Goal: Transaction & Acquisition: Purchase product/service

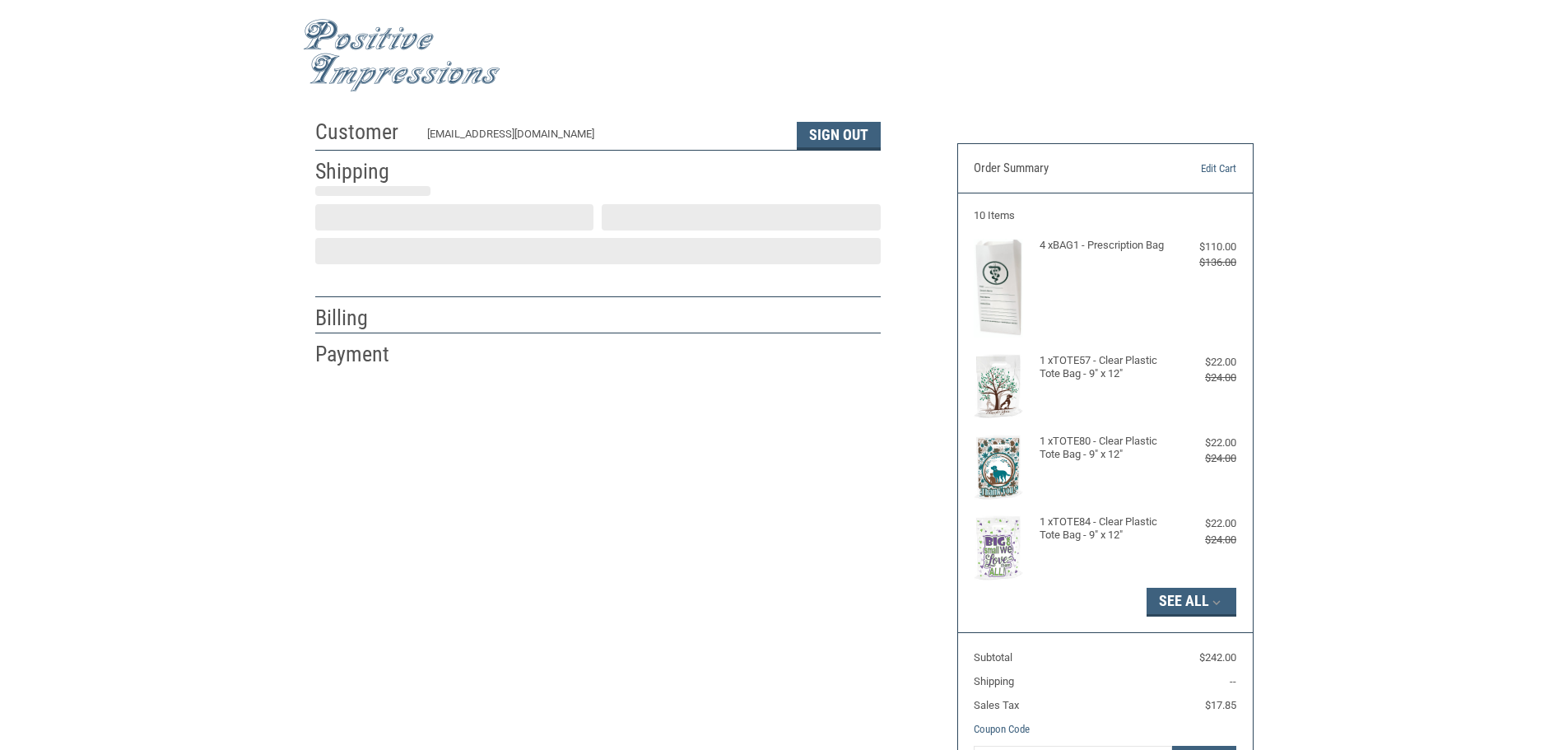
scroll to position [2, 0]
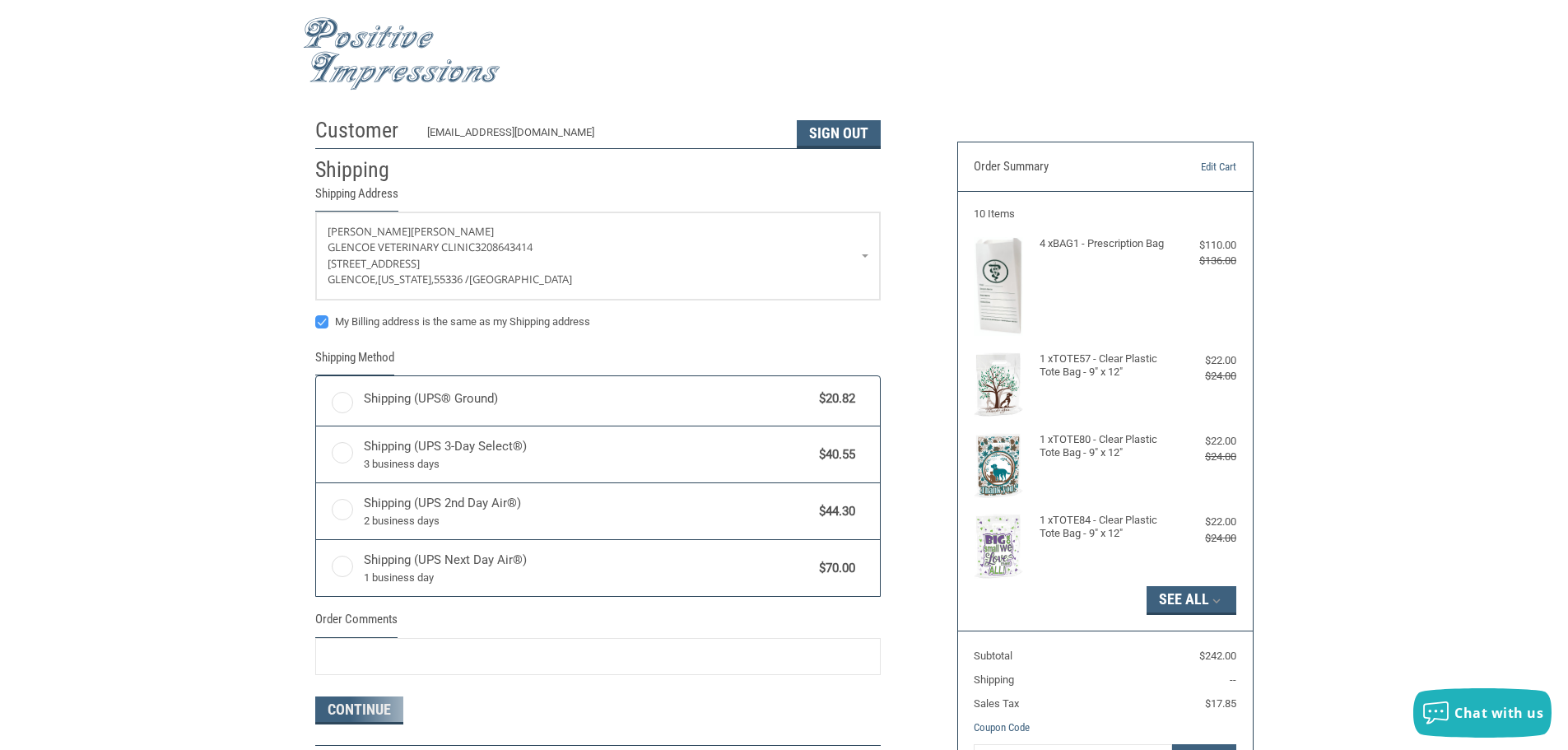
radio input "true"
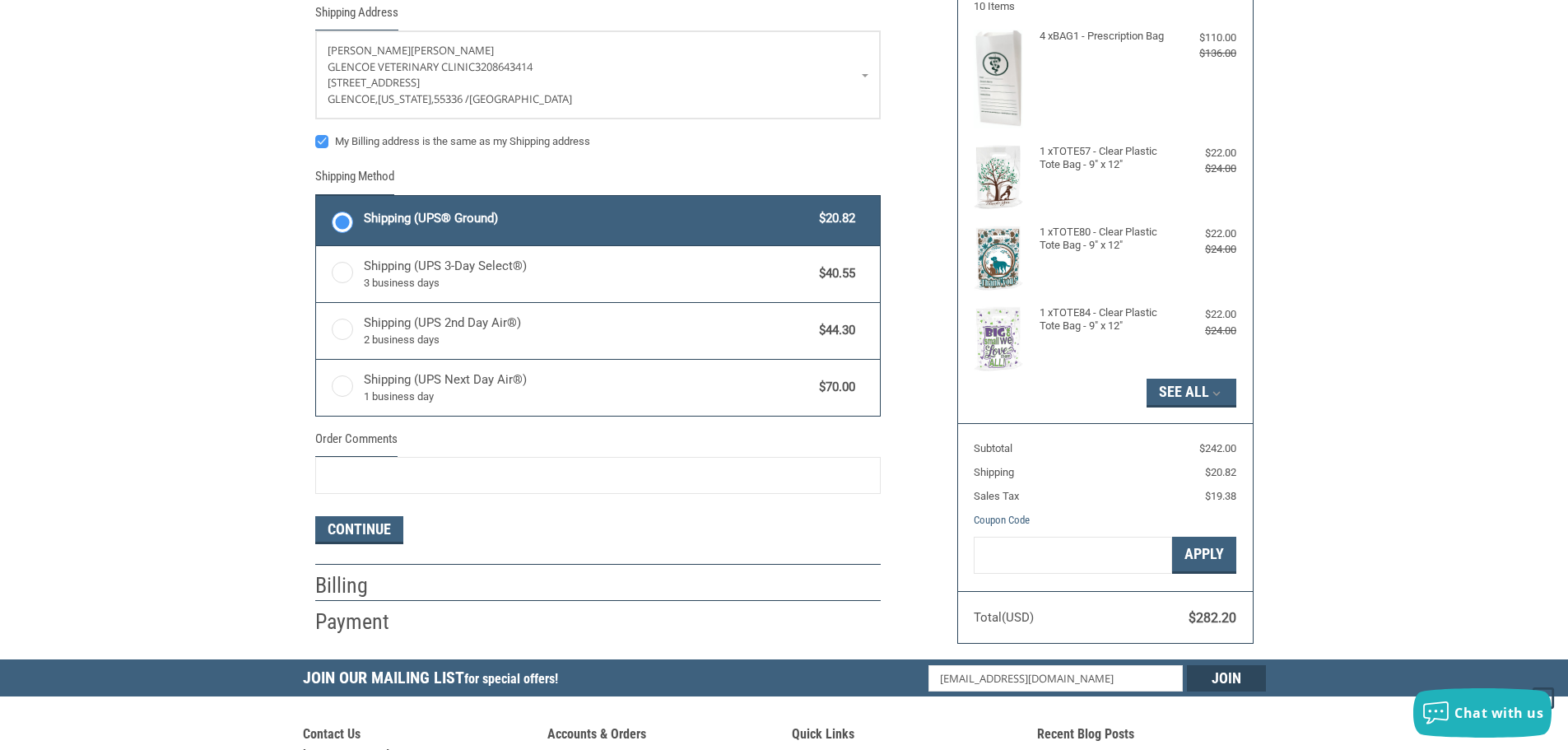
scroll to position [164, 0]
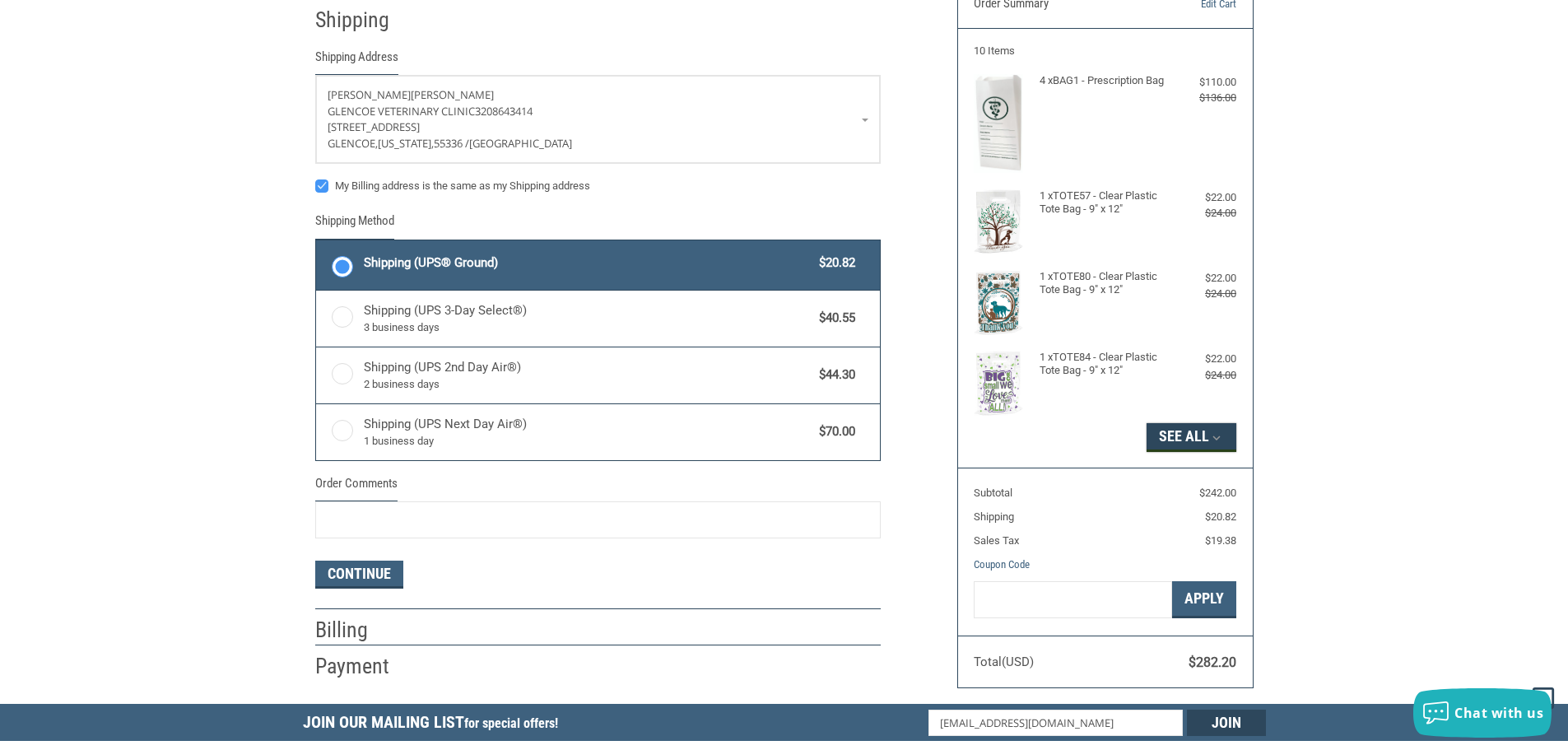
click at [1165, 430] on button "See All" at bounding box center [1192, 437] width 90 height 28
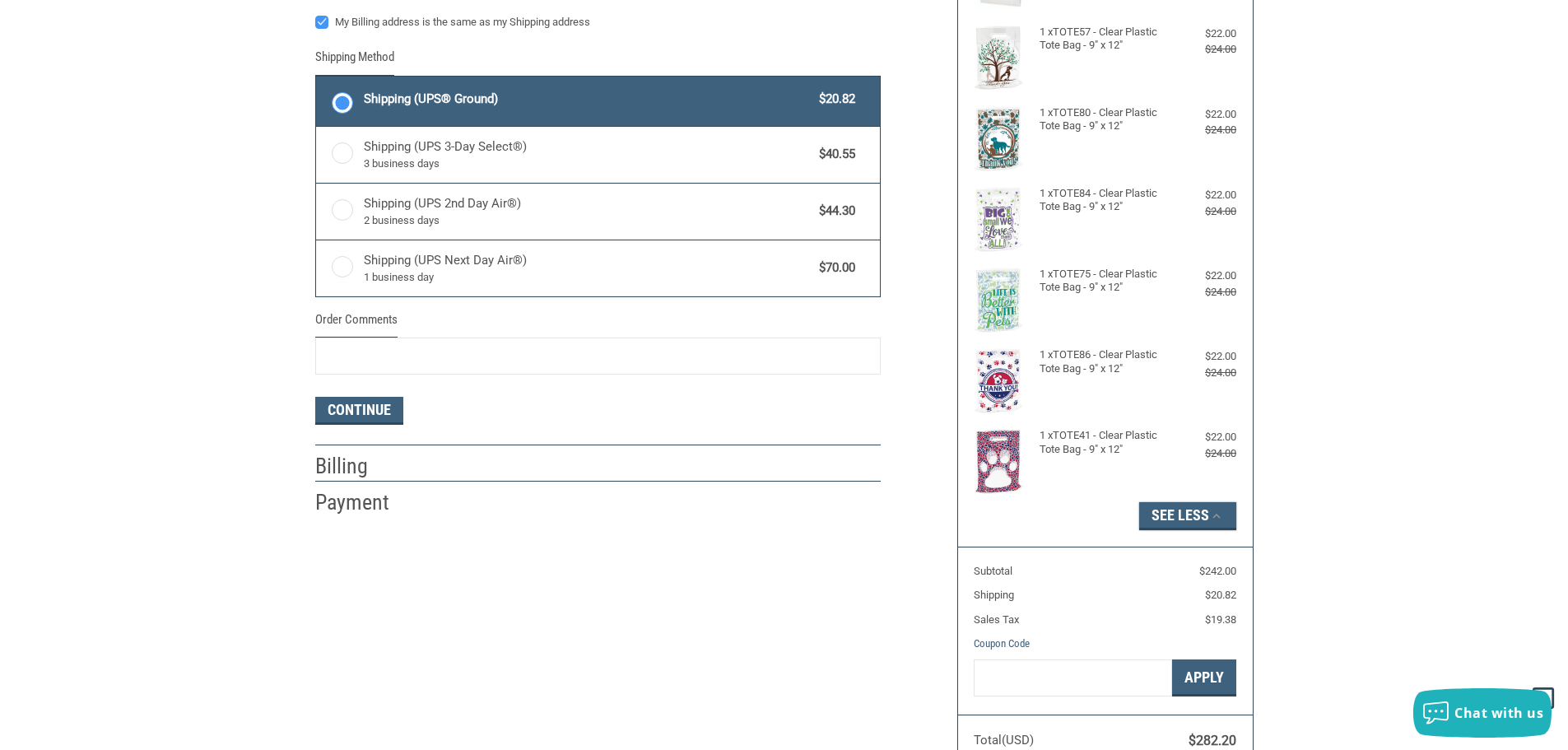
scroll to position [330, 0]
click at [1472, 710] on span "Chat with us" at bounding box center [1499, 713] width 89 height 18
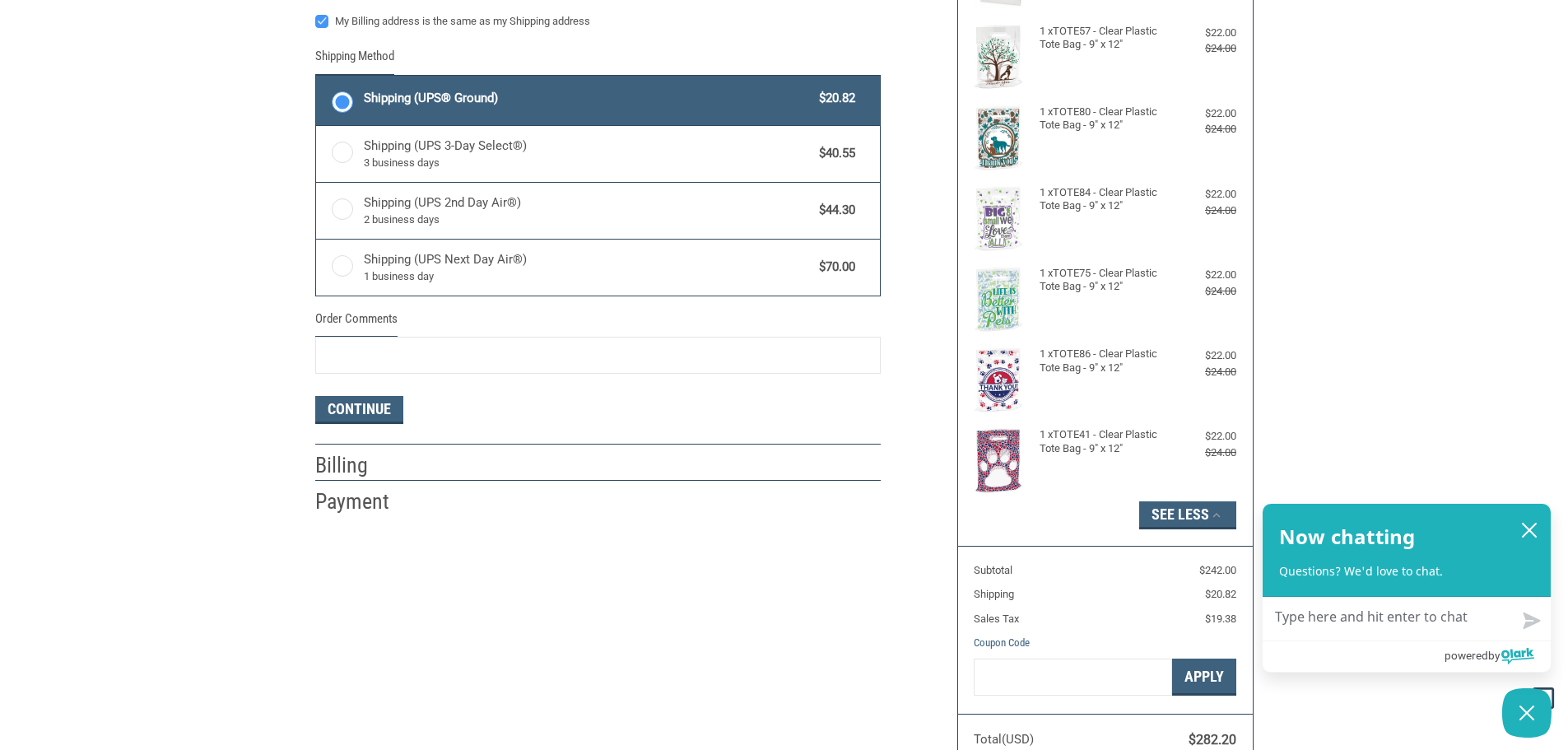
type textarea "A"
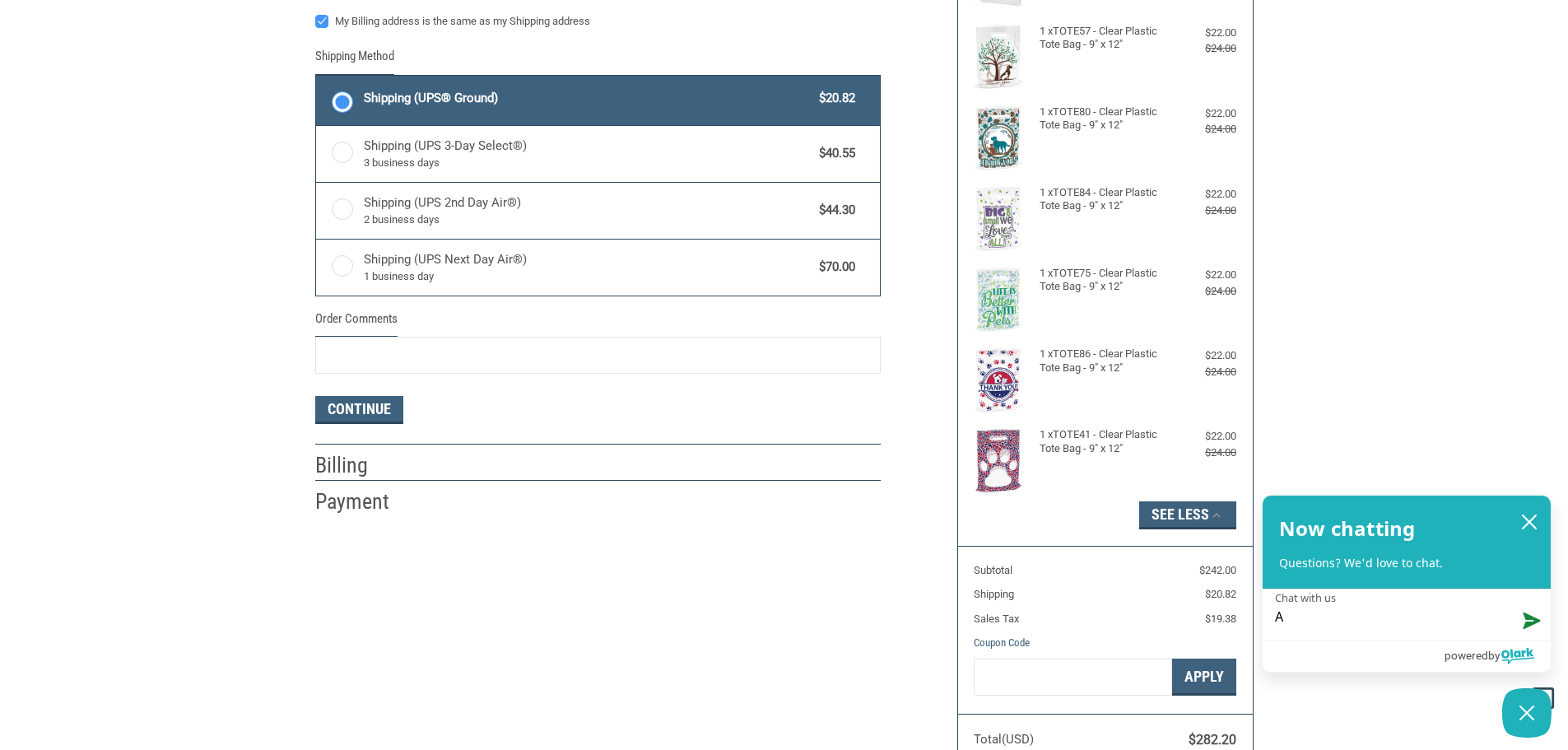
type textarea "Ar"
type textarea "Are"
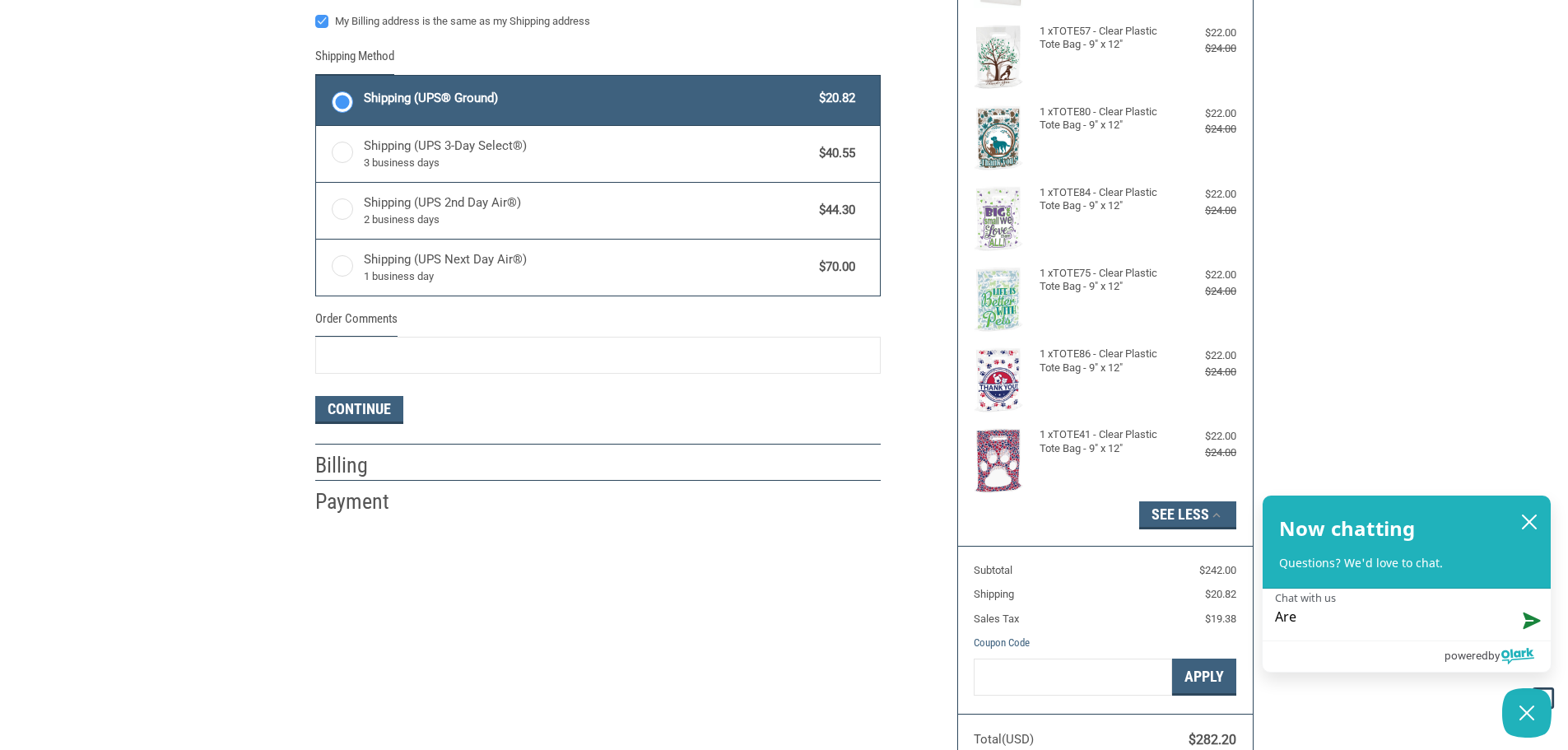
type textarea "Are"
type textarea "Are t"
type textarea "Are th"
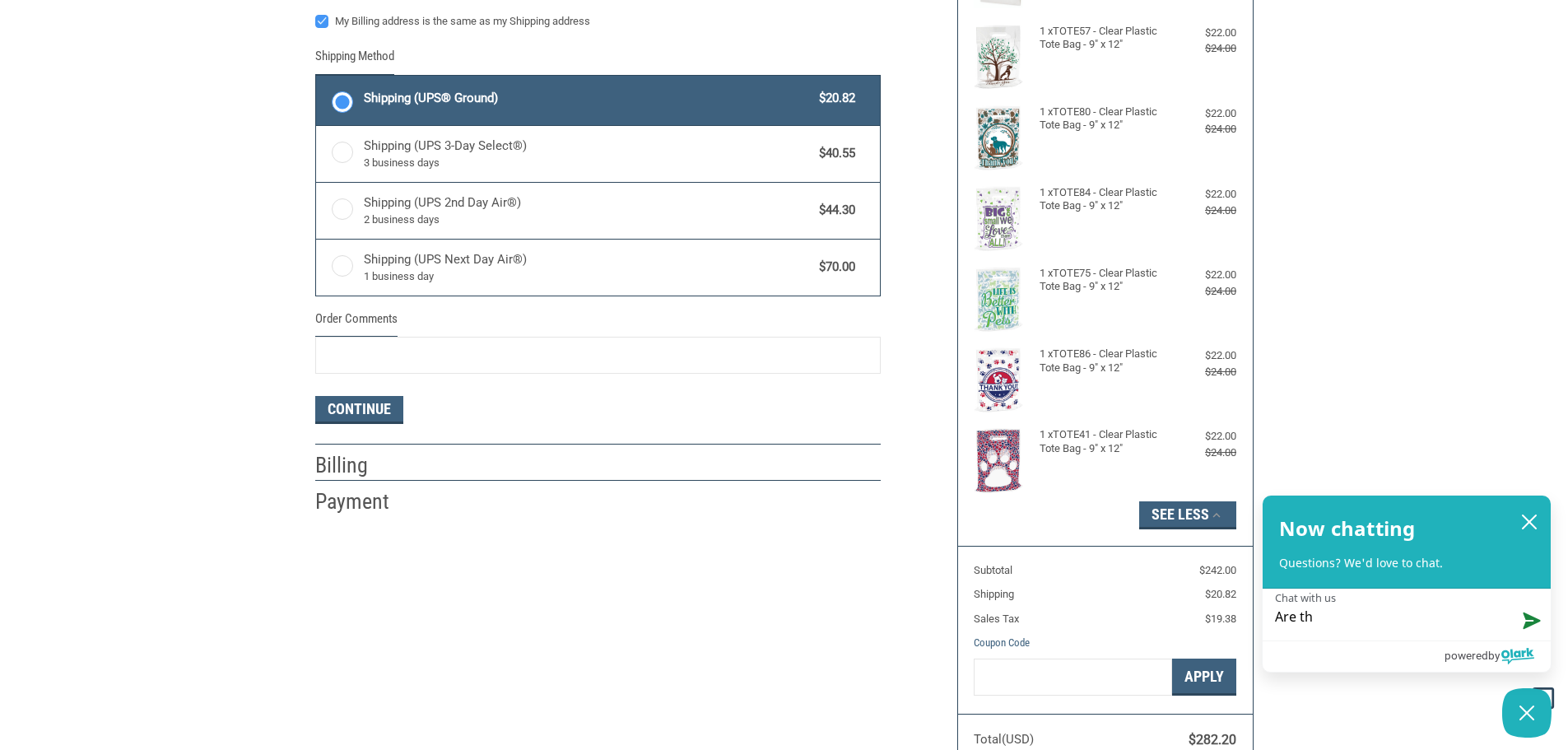
type textarea "Are the"
type textarea "Are ther"
type textarea "Are there"
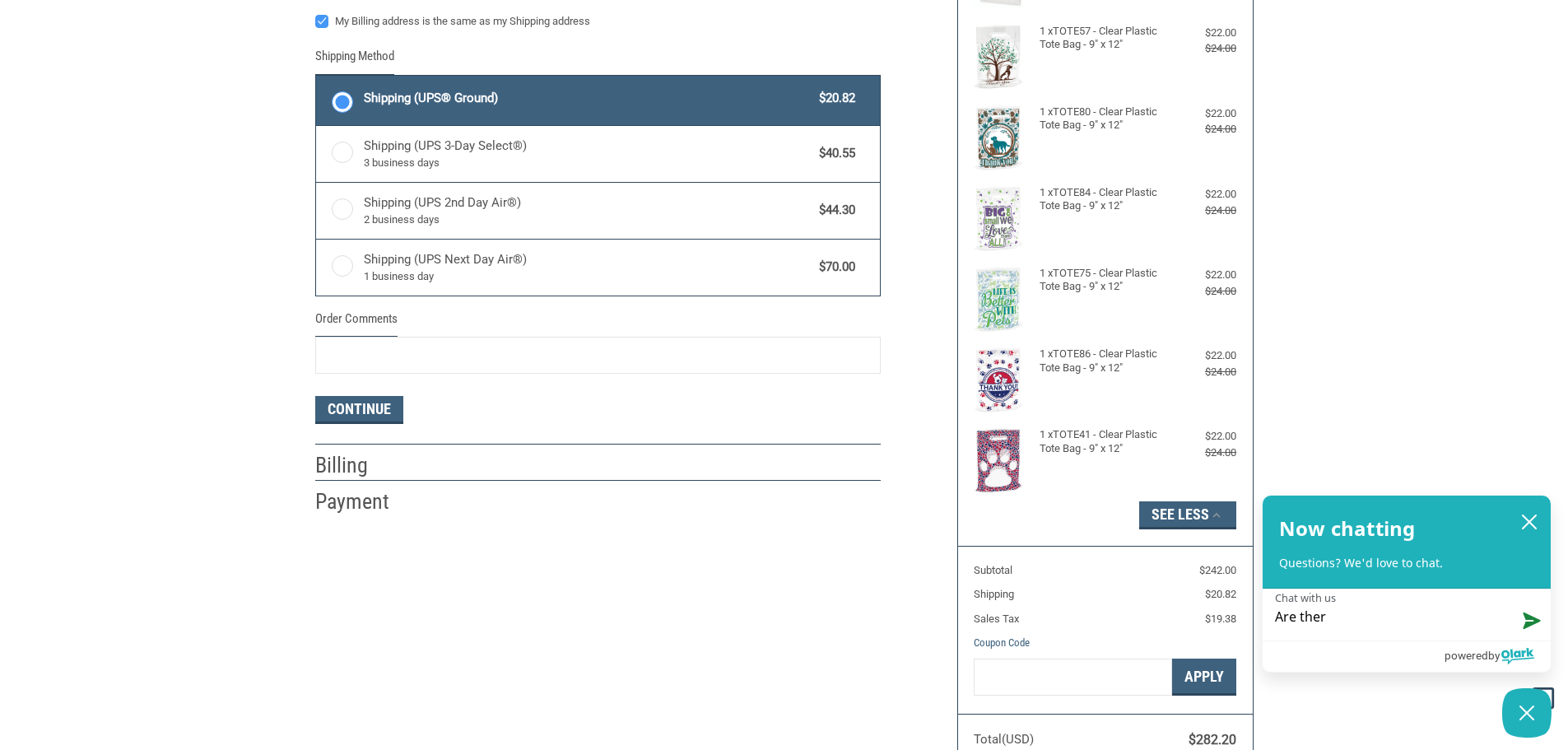
type textarea "Are there"
type textarea "Are there a"
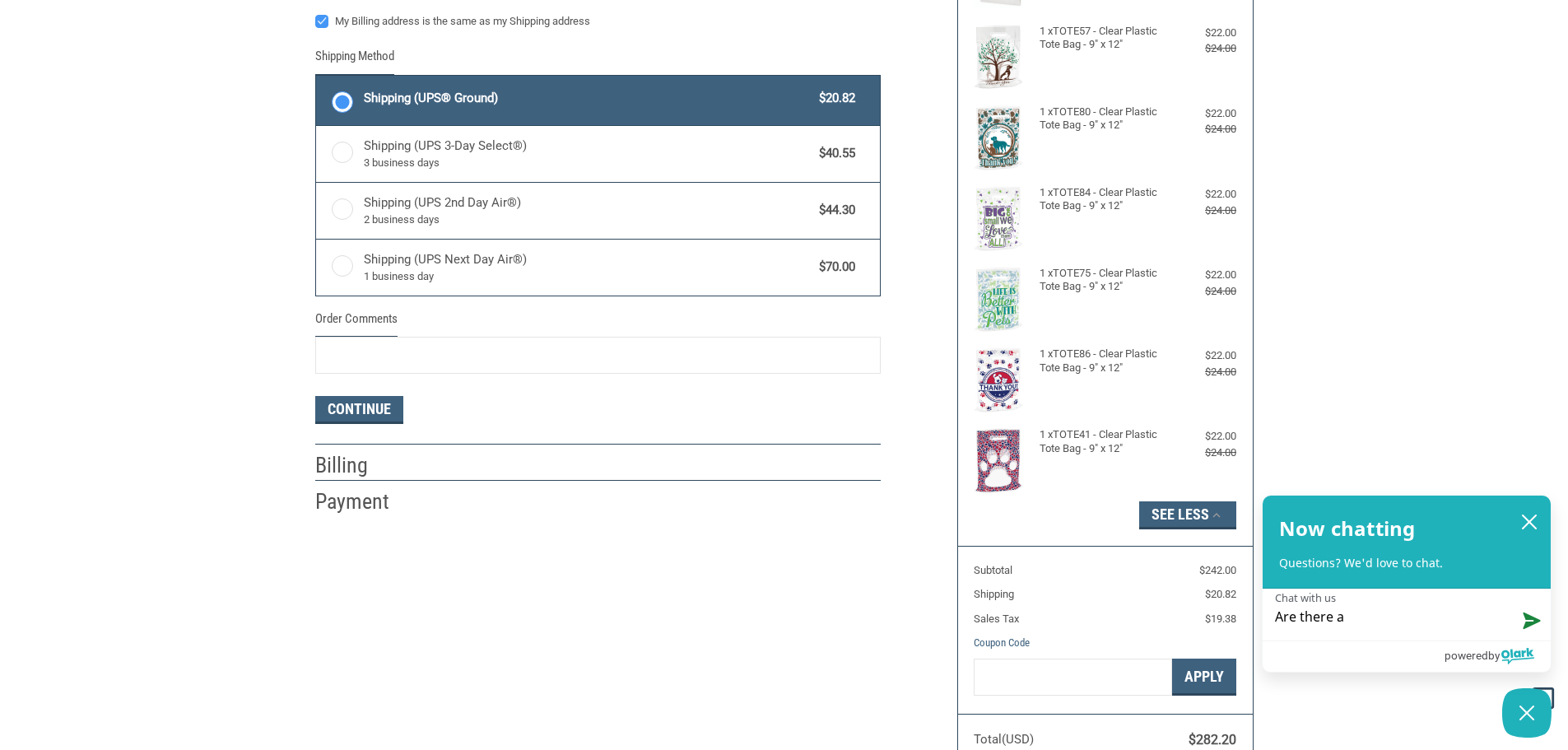
type textarea "Are there an"
type textarea "Are there any"
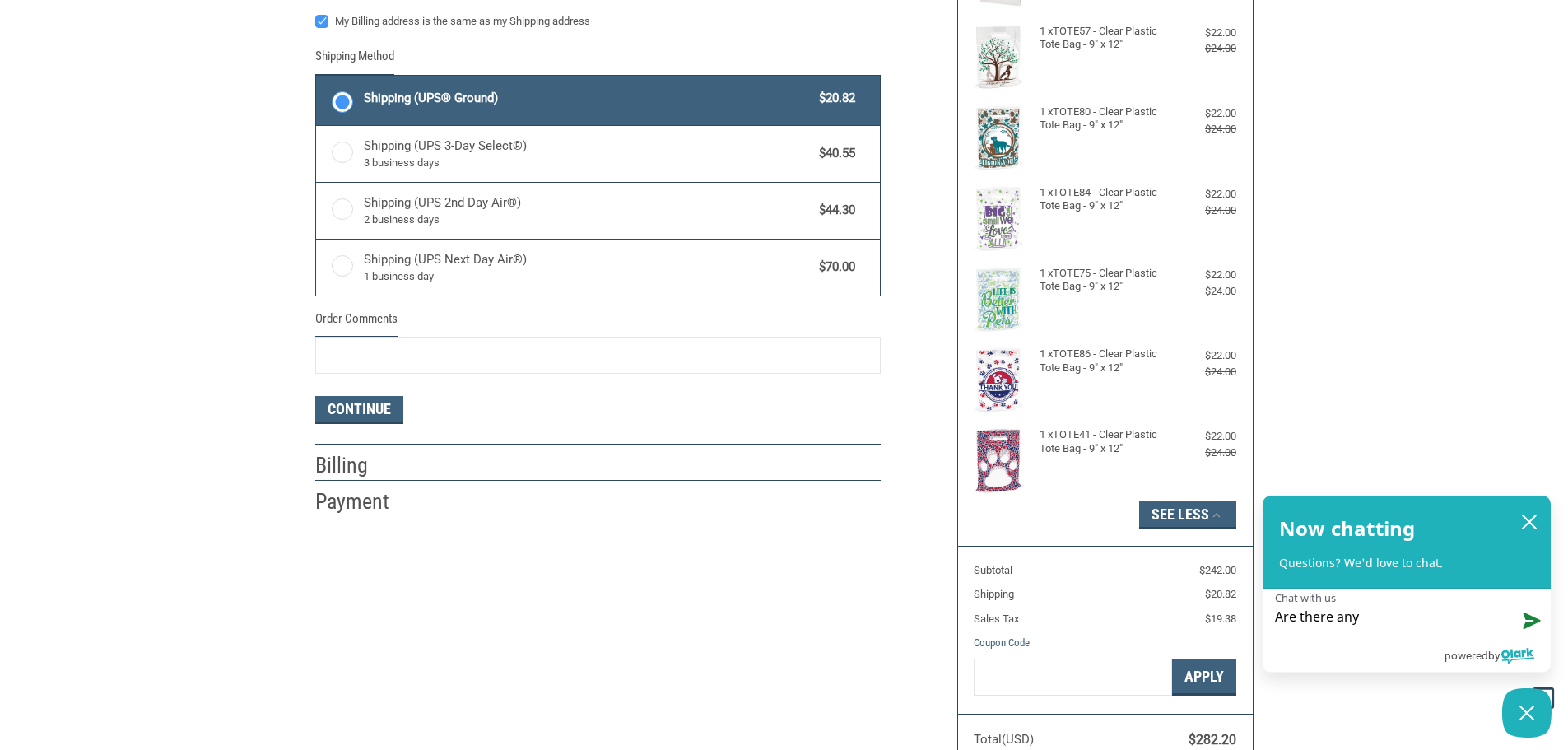
type textarea "Are there any"
type textarea "Are there any c"
type textarea "Are there any co"
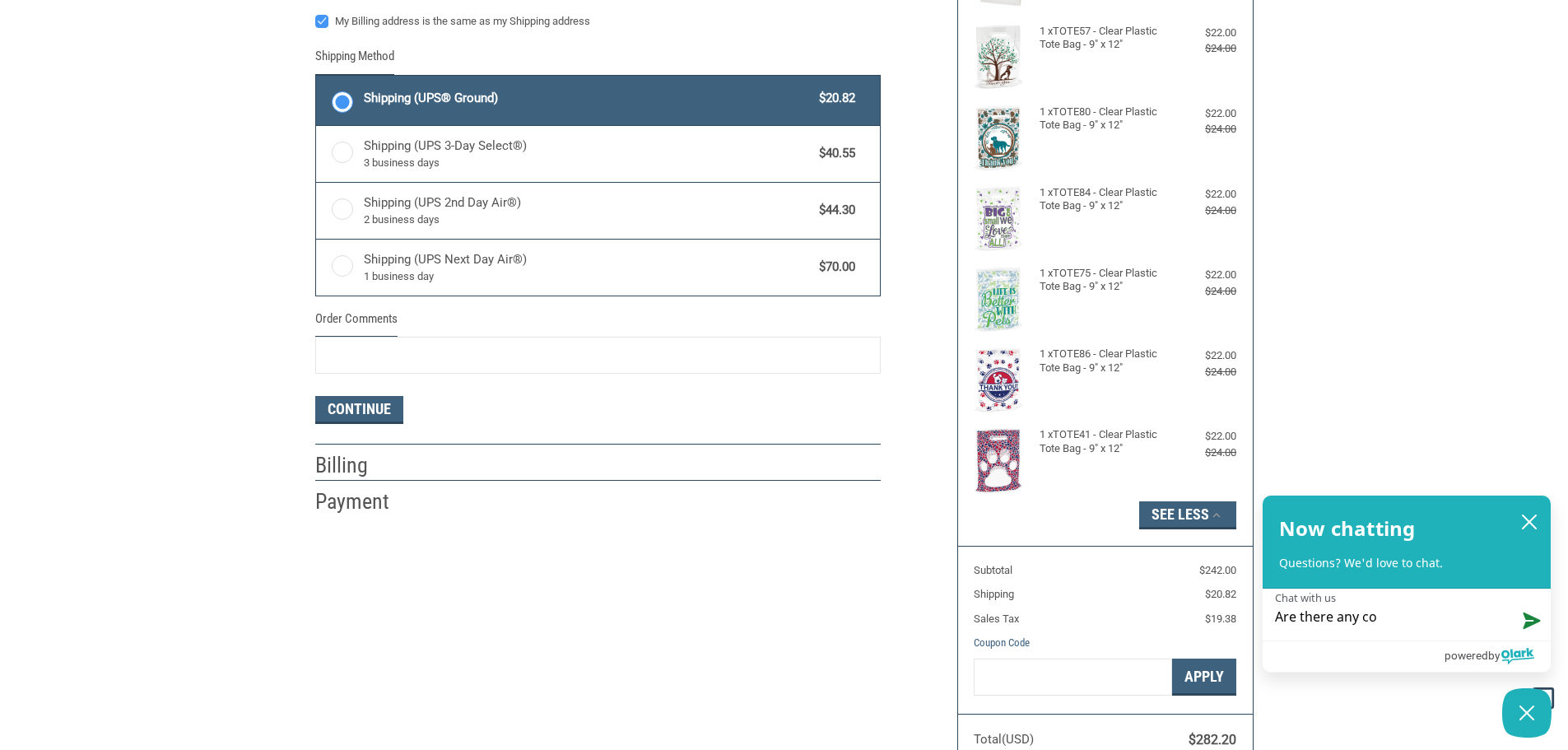
type textarea "Are there any cop"
type textarea "Are there any copo"
type textarea "Are there any copon"
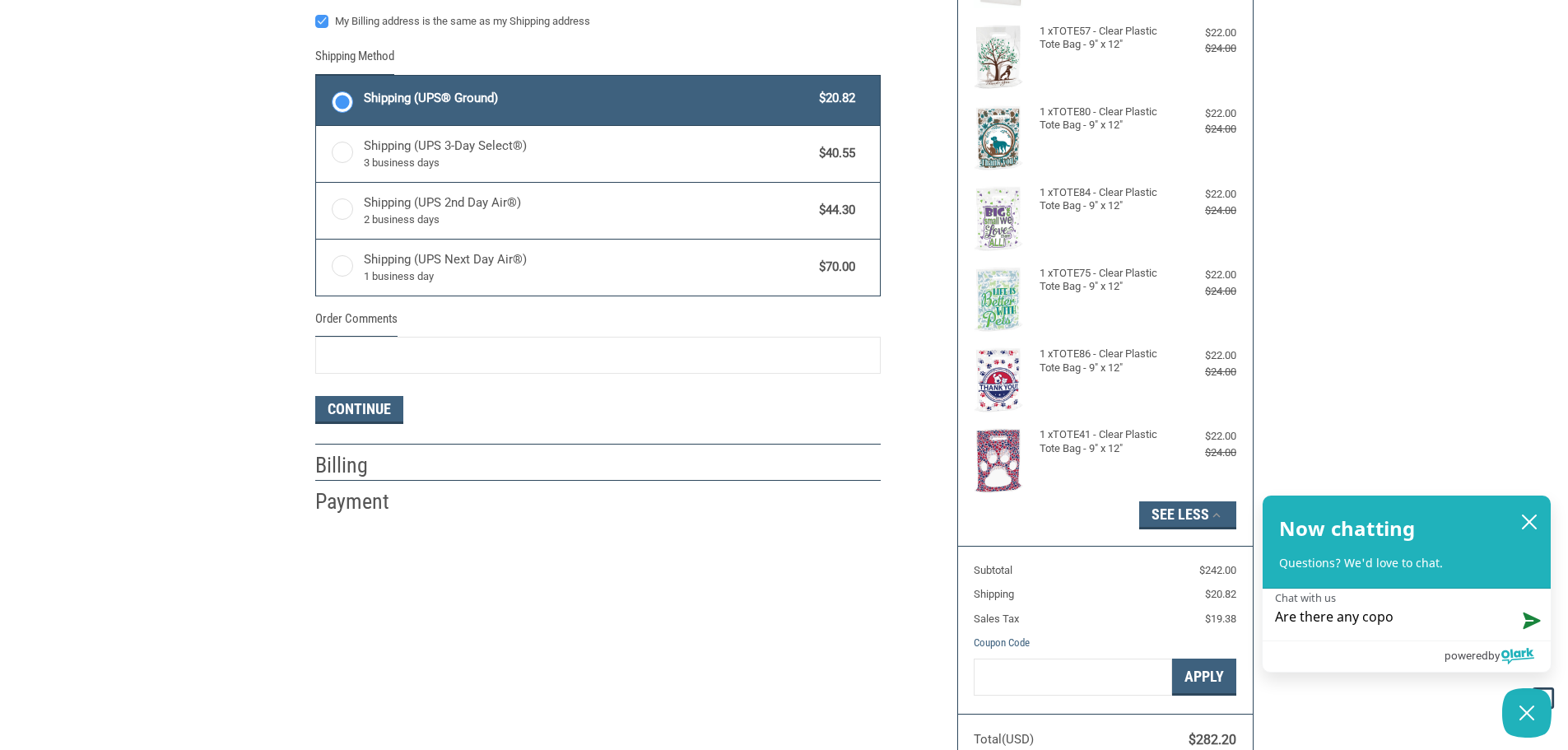
type textarea "Are there any copon"
type textarea "Are there any copon c"
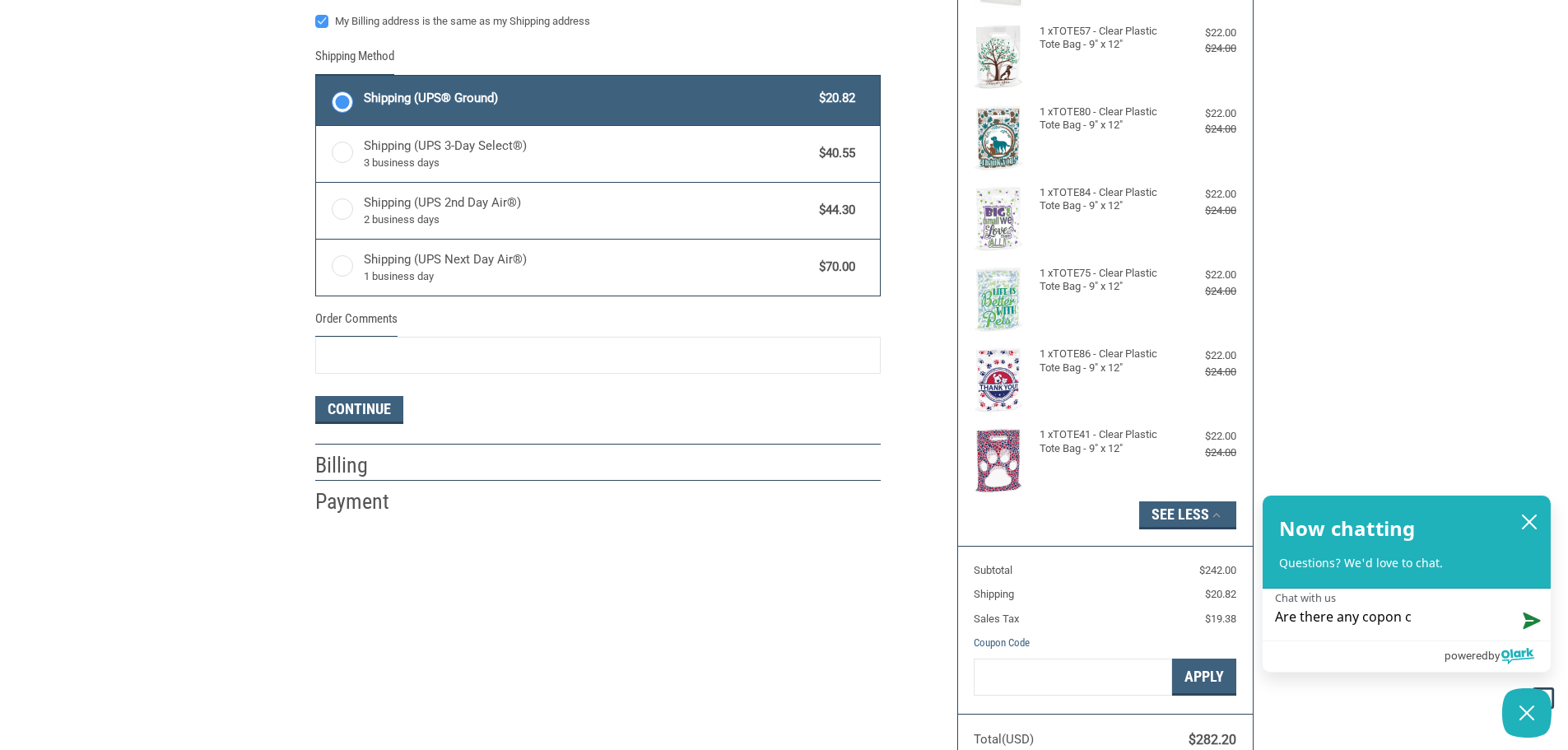
type textarea "Are there any copon co"
type textarea "Are there any copon cod"
type textarea "Are there any copon code"
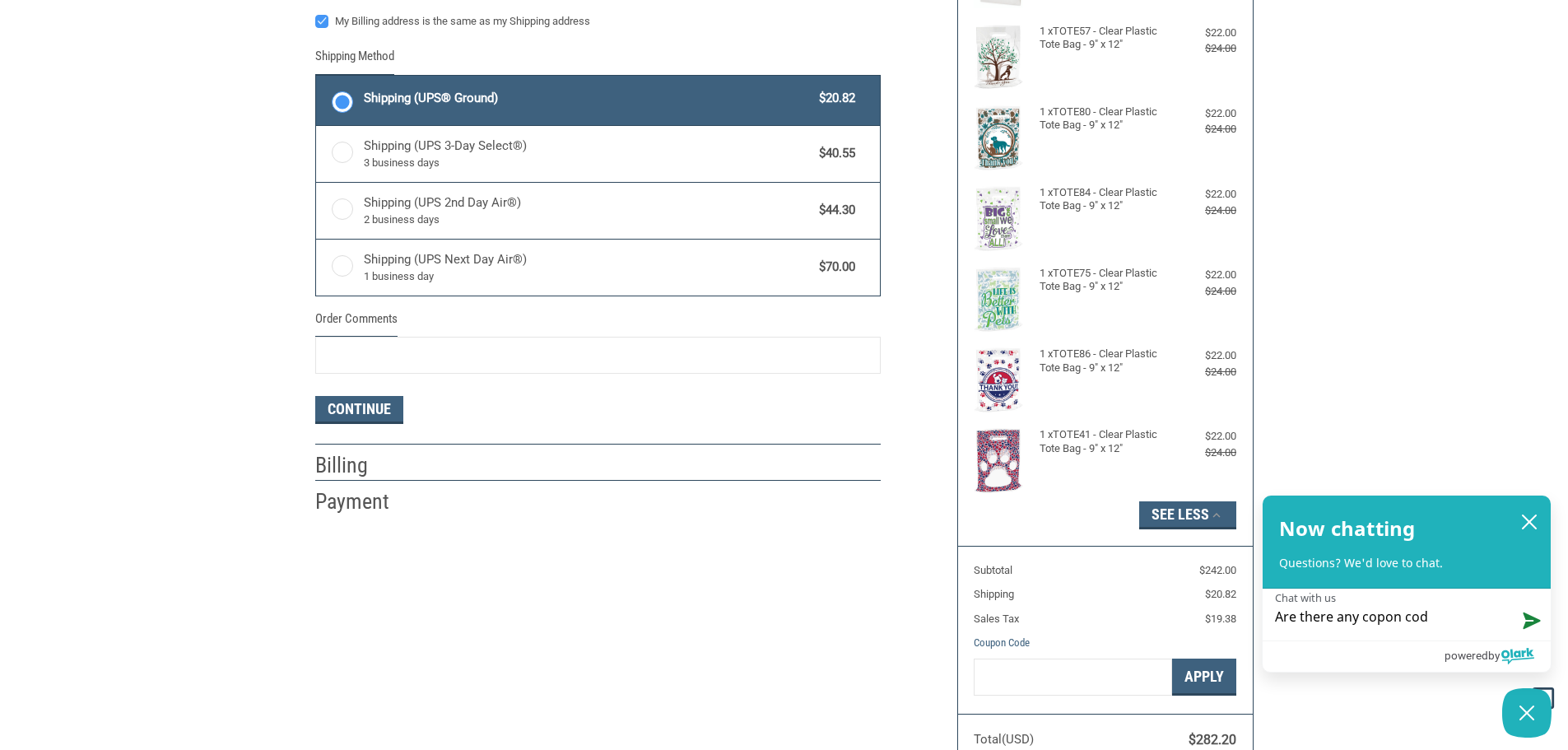
type textarea "Are there any copon code"
type textarea "Are there any copon codes"
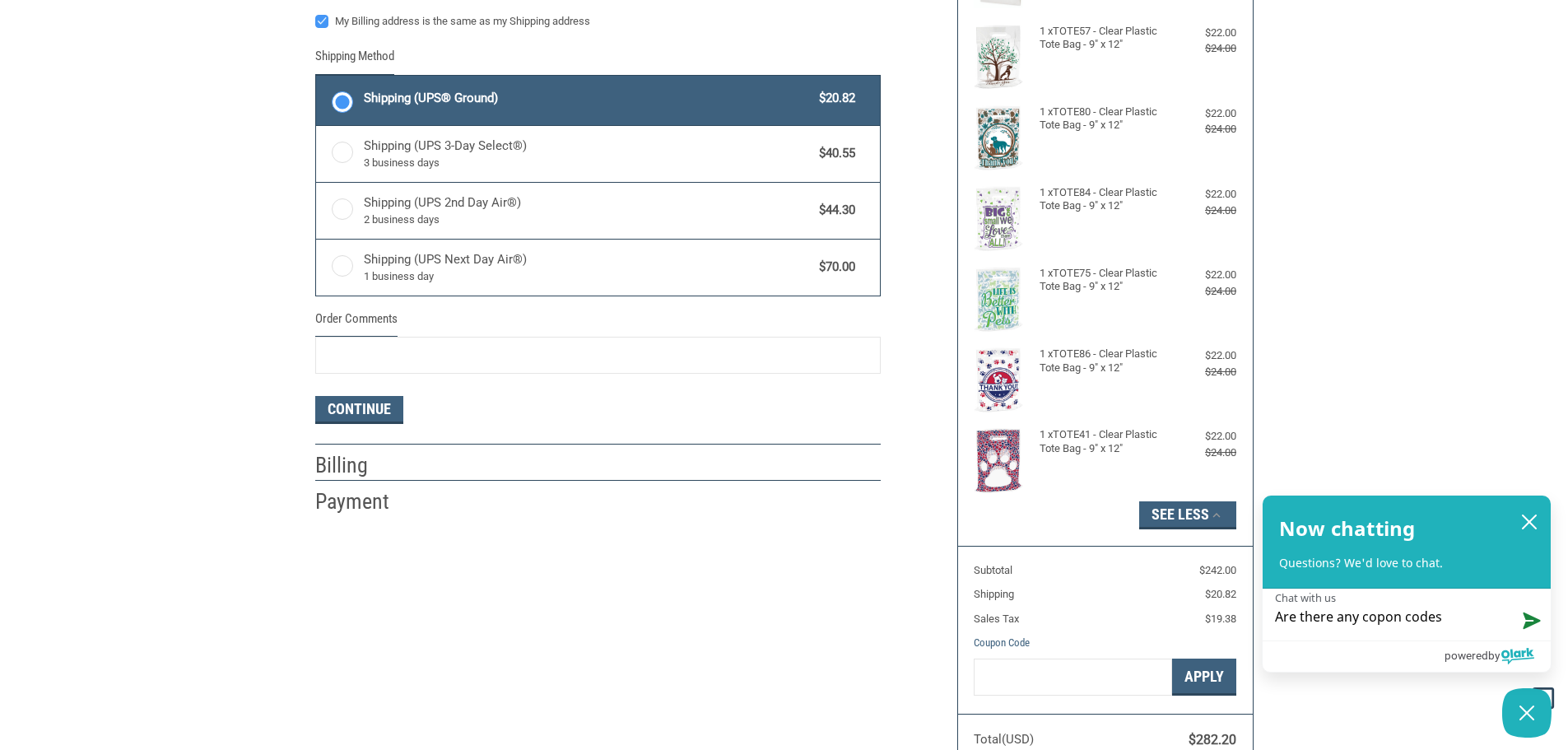
type textarea "Are there any copon codes f"
type textarea "Are there any copon codes fo"
type textarea "Are there any copon codes for"
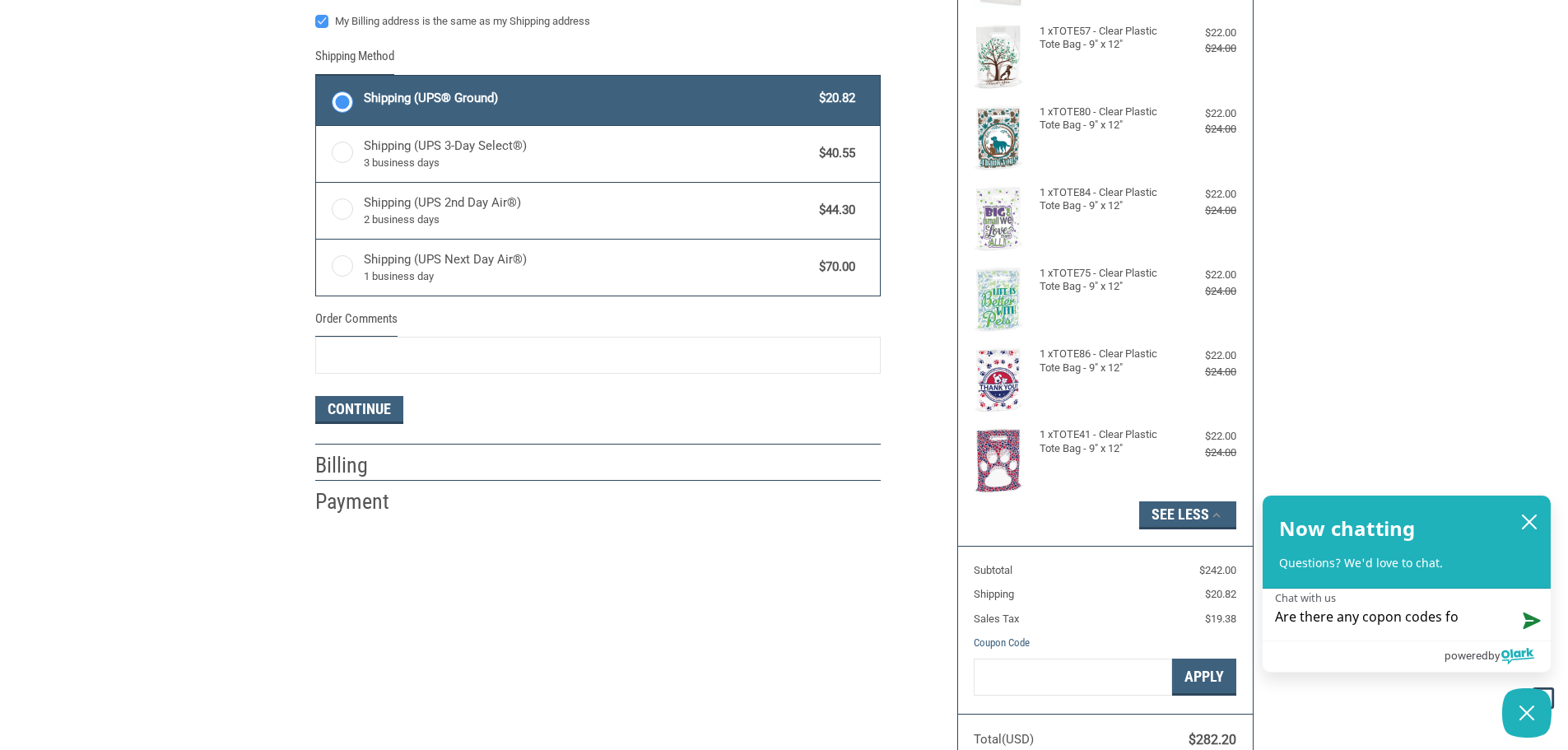
type textarea "Are there any copon codes for"
type textarea "Are there any copon codes for b"
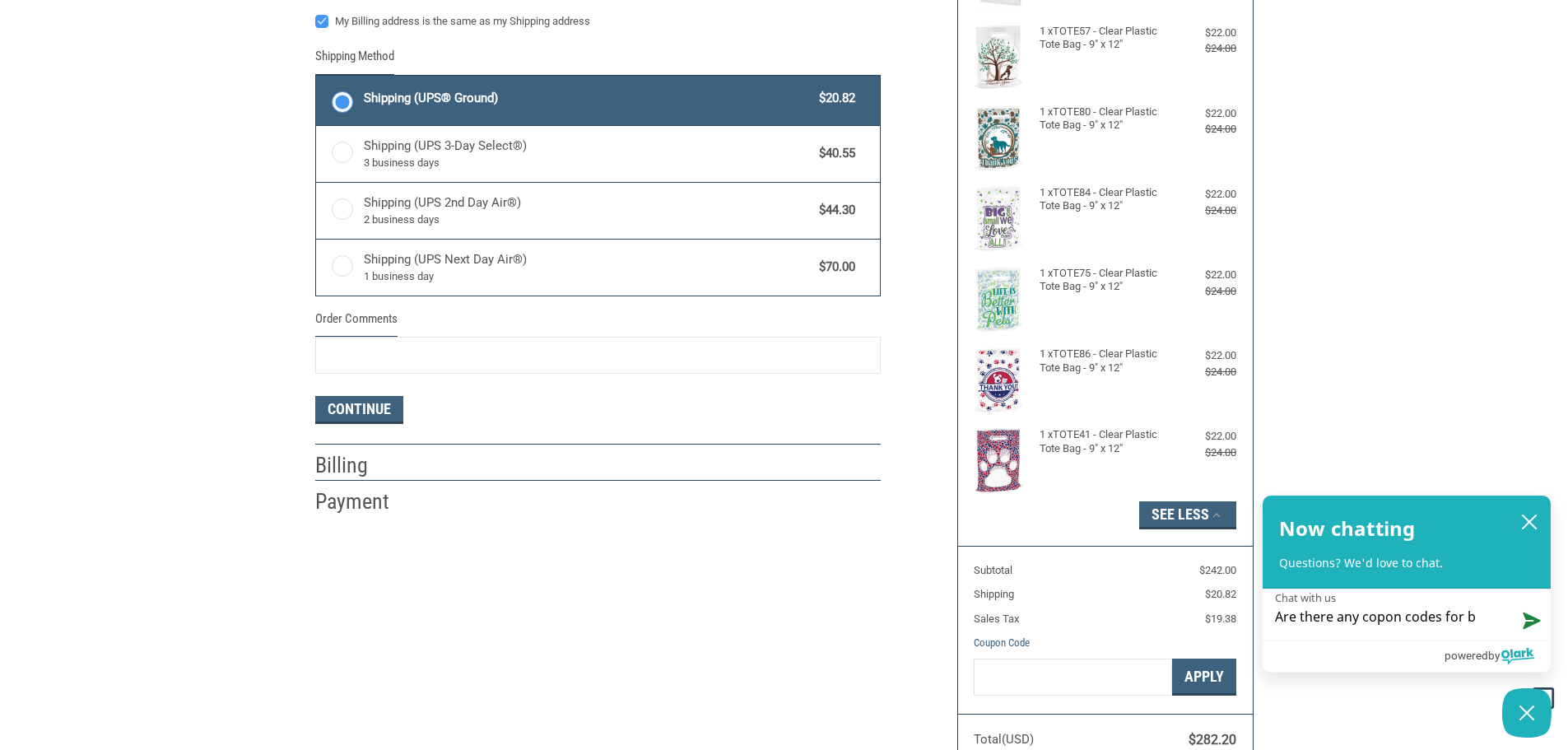
type textarea "Are there any copon codes for ba"
type textarea "Are there any copon codes for bag"
type textarea "Are there any copon codes for bags"
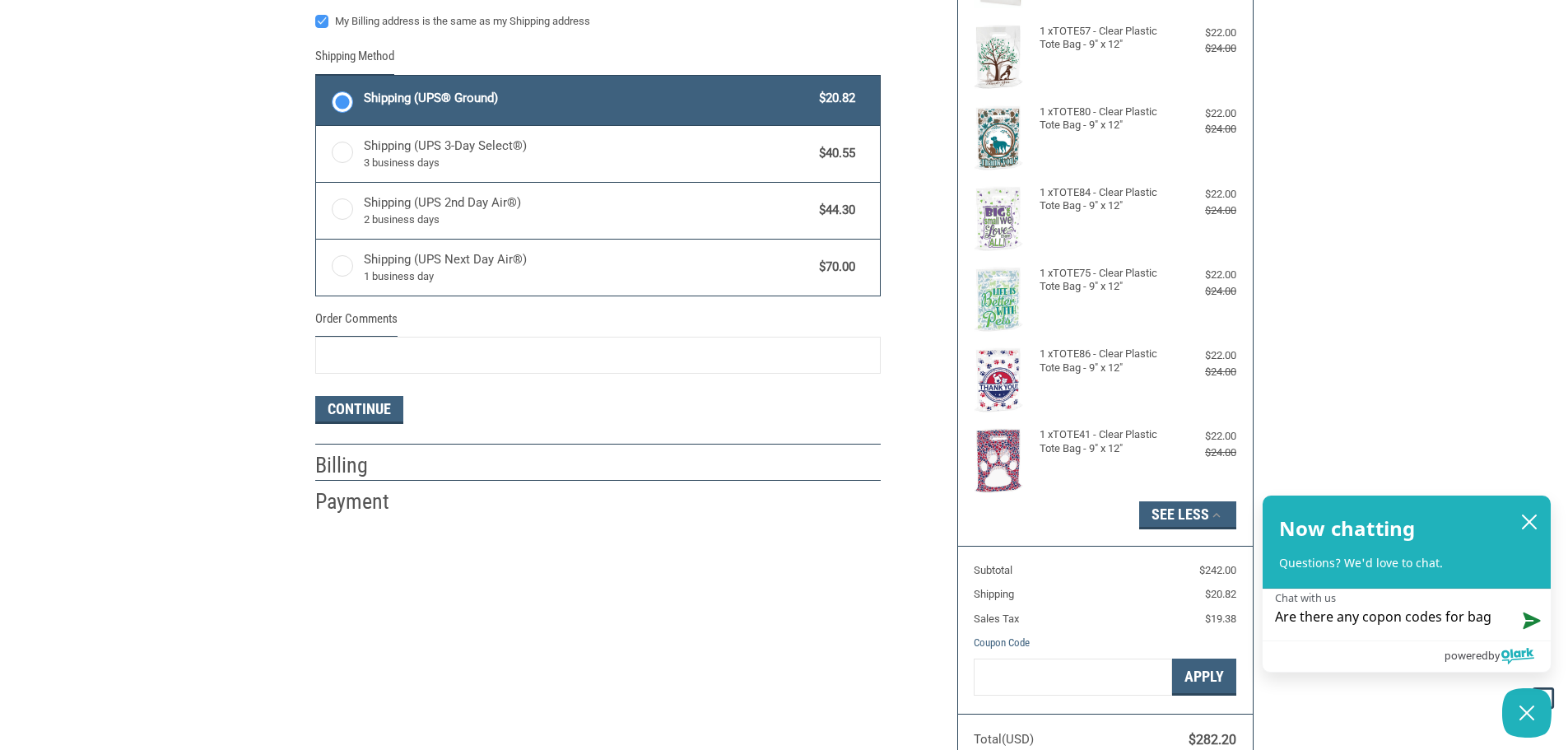
type textarea "Are there any copon codes for bags"
type textarea "Are there any copon codes for bags a"
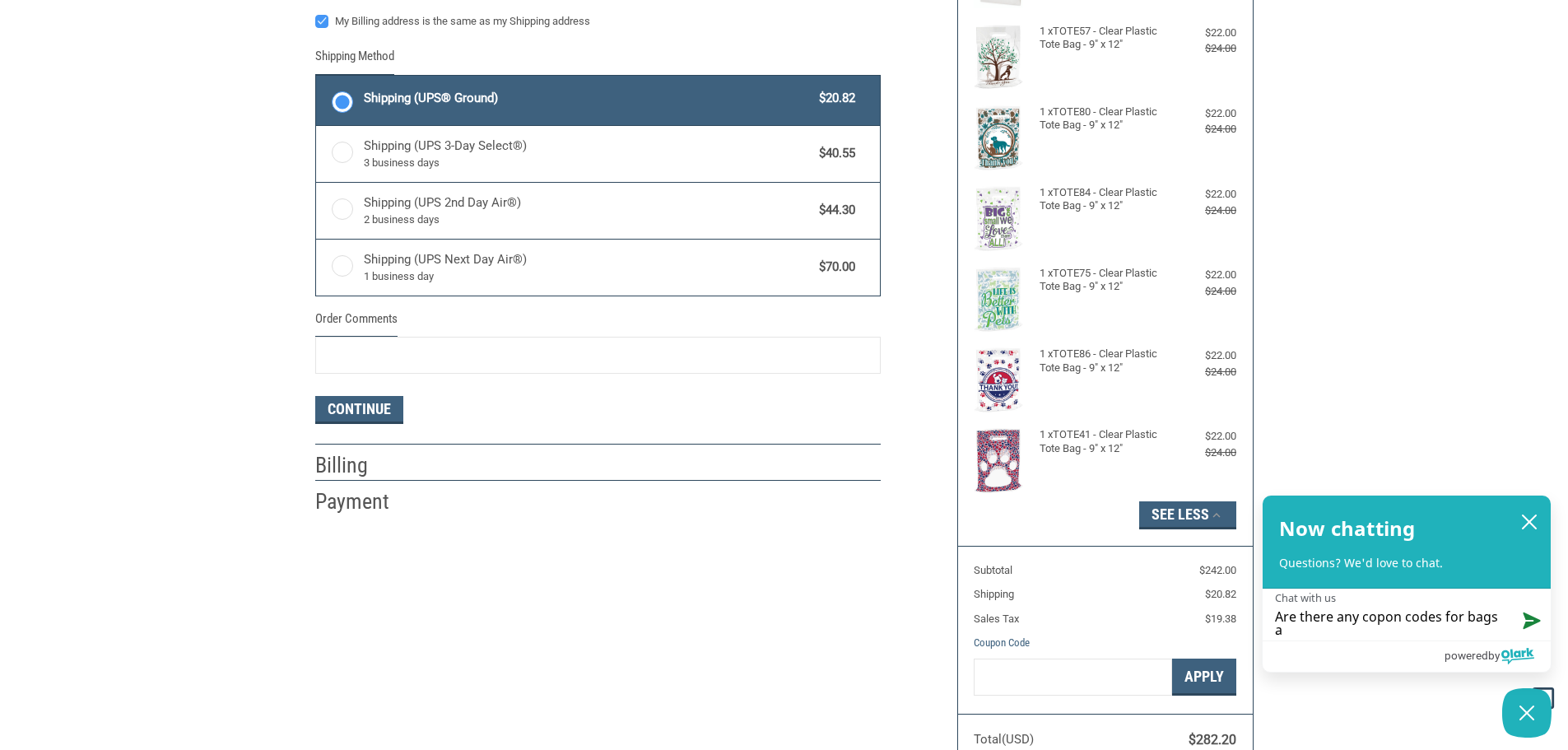
type textarea "Are there any copon codes for bags av"
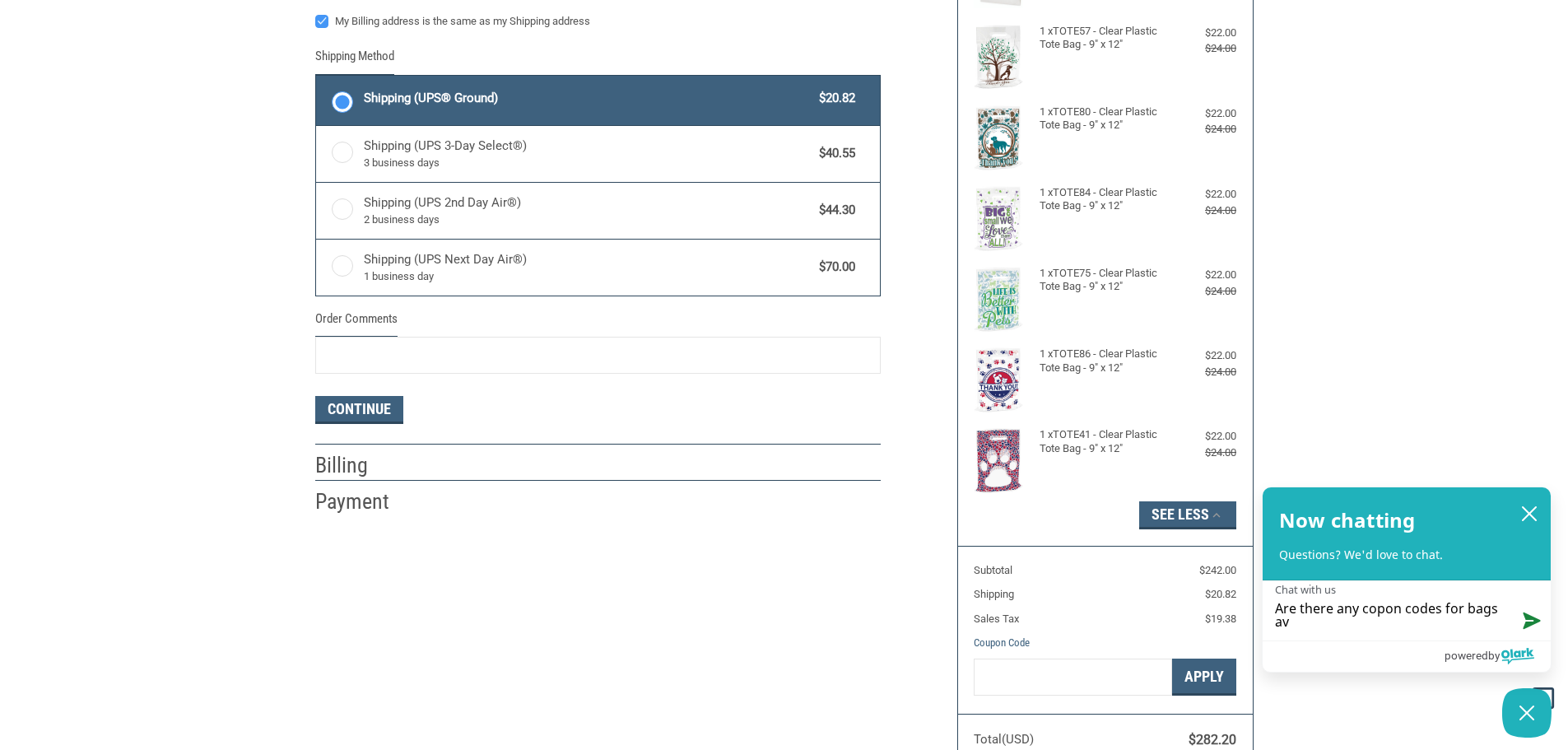
type textarea "Are there any copon codes for bags ava"
type textarea "Are there any copon codes for bags avai"
type textarea "Are there any copon codes for bags avail"
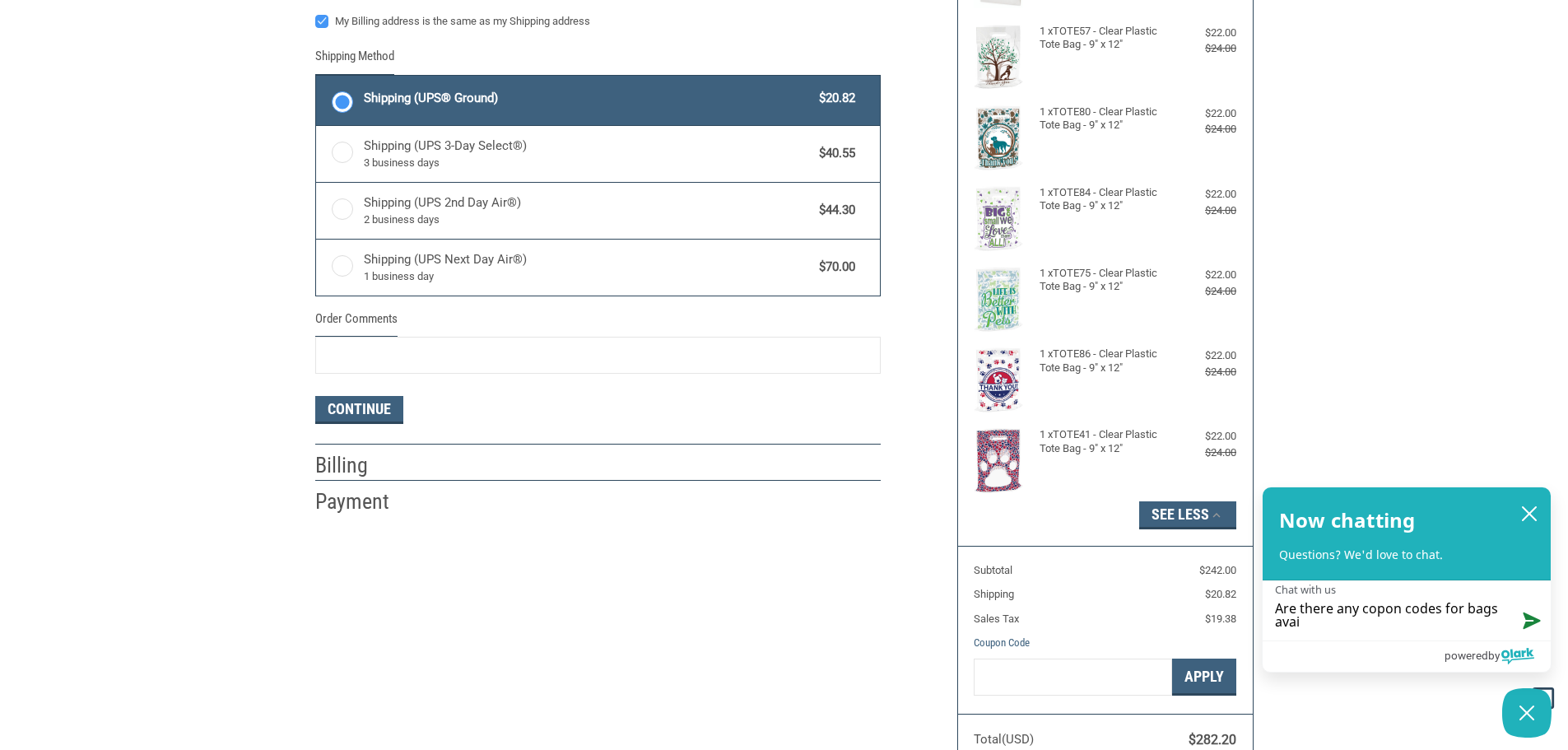
type textarea "Are there any copon codes for bags avail"
type textarea "Are there any copon codes for bags availa"
type textarea "Are there any copon codes for bags availab"
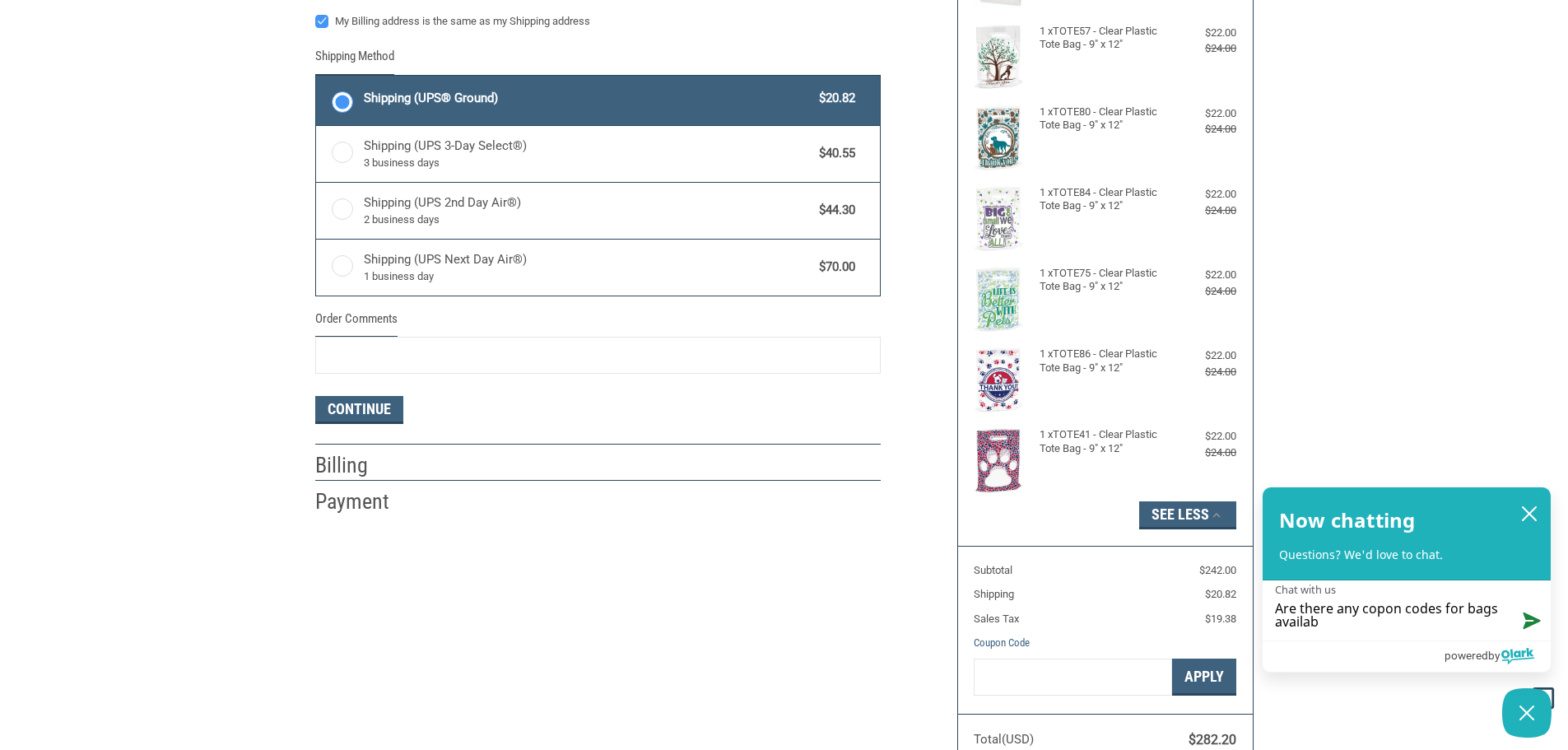
type textarea "Are there any copon codes for bags availabl"
type textarea "Are there any copon codes for bags available"
type textarea "Are there any copon codes for bags available?"
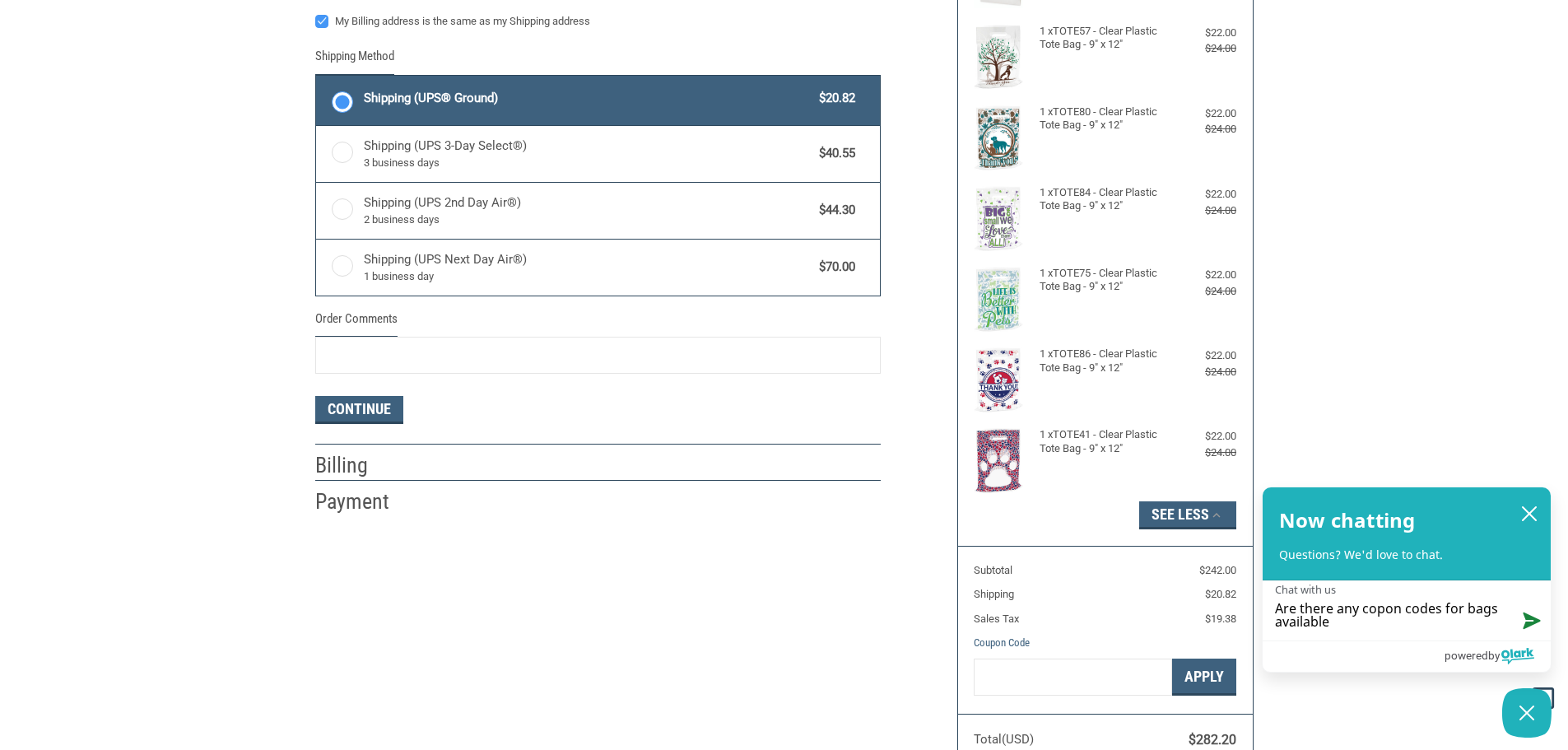
type textarea "Are there any copon codes for bags available?"
type textarea "Are there any copon codes for bags available? I"
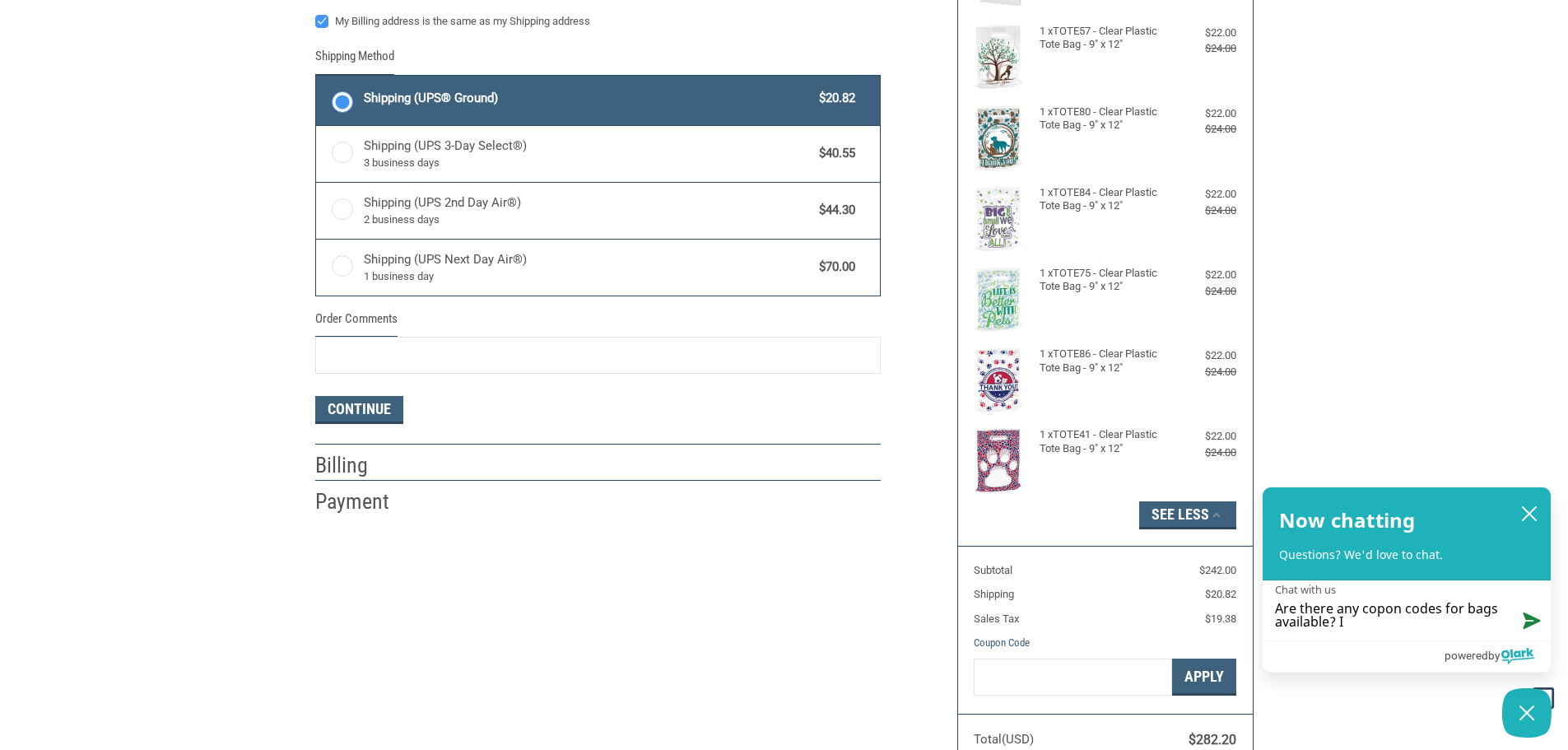
type textarea "Are there any copon codes for bags available? I"
type textarea "Are there any copon codes for bags available? I h"
type textarea "Are there any copon codes for bags available? I ha"
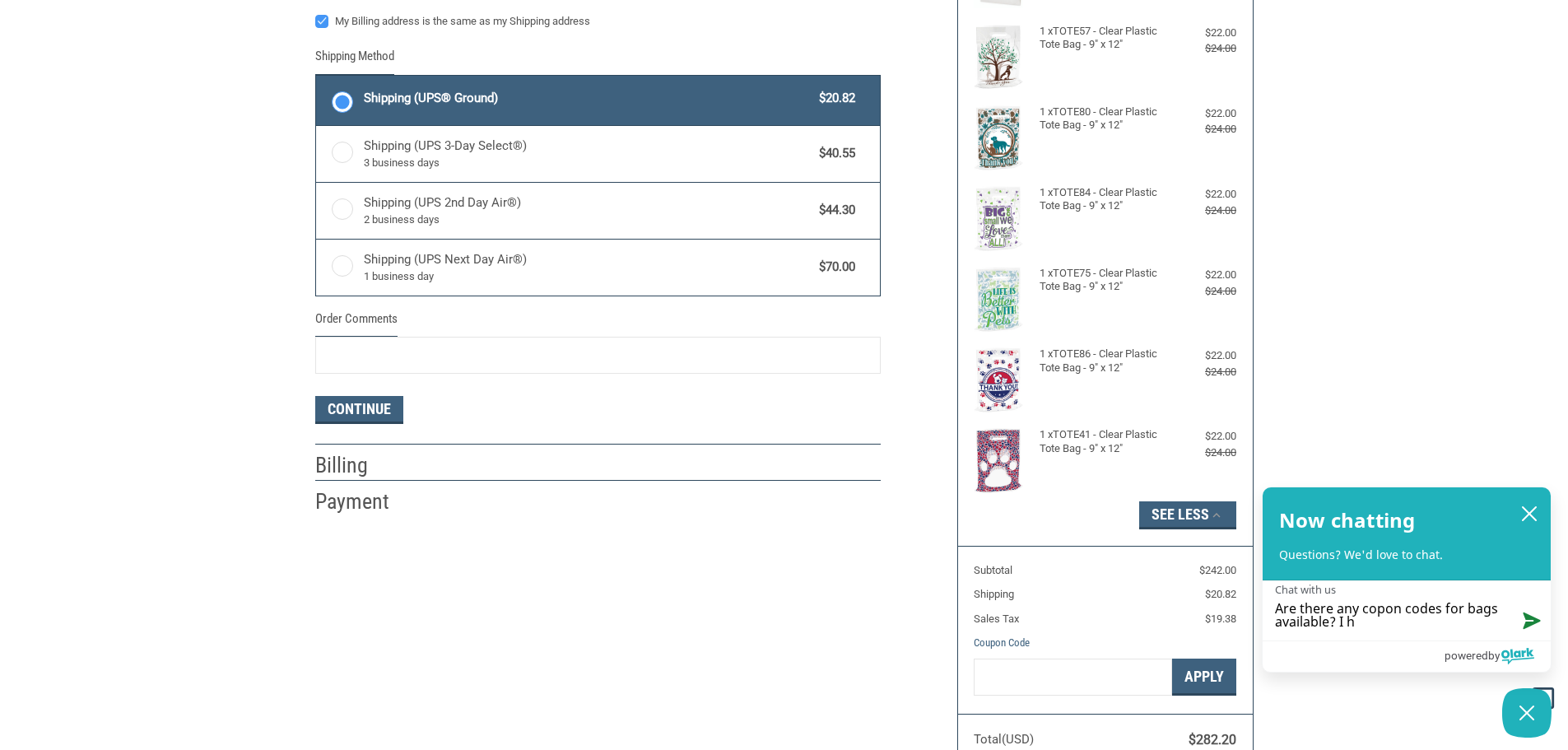
type textarea "Are there any copon codes for bags available? I ha"
type textarea "Are there any copon codes for bags available? I hav"
type textarea "Are there any copon codes for bags available? I have"
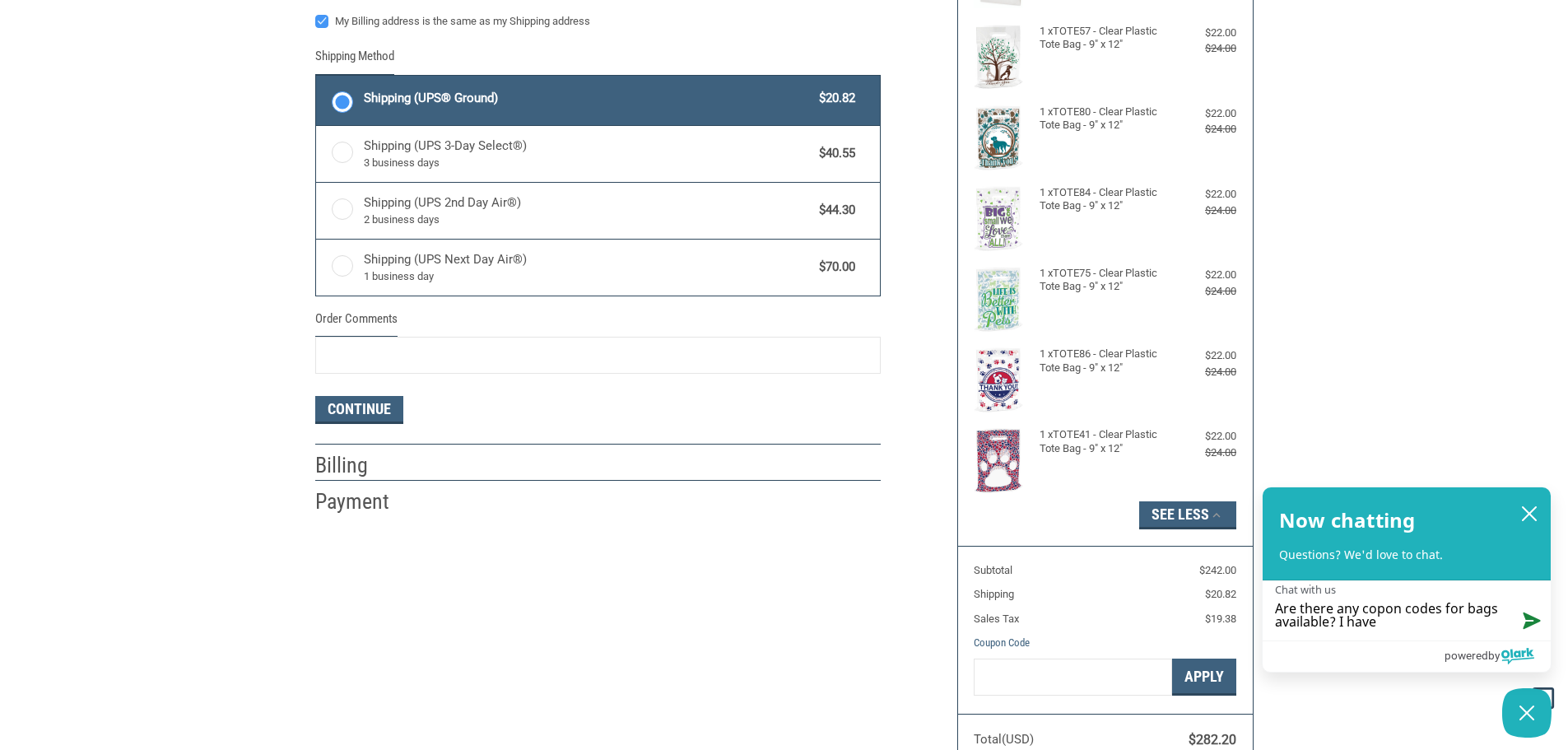
type textarea "Are there any copon codes for bags available? I have"
type textarea "Are there any copon codes for bags available? I have a"
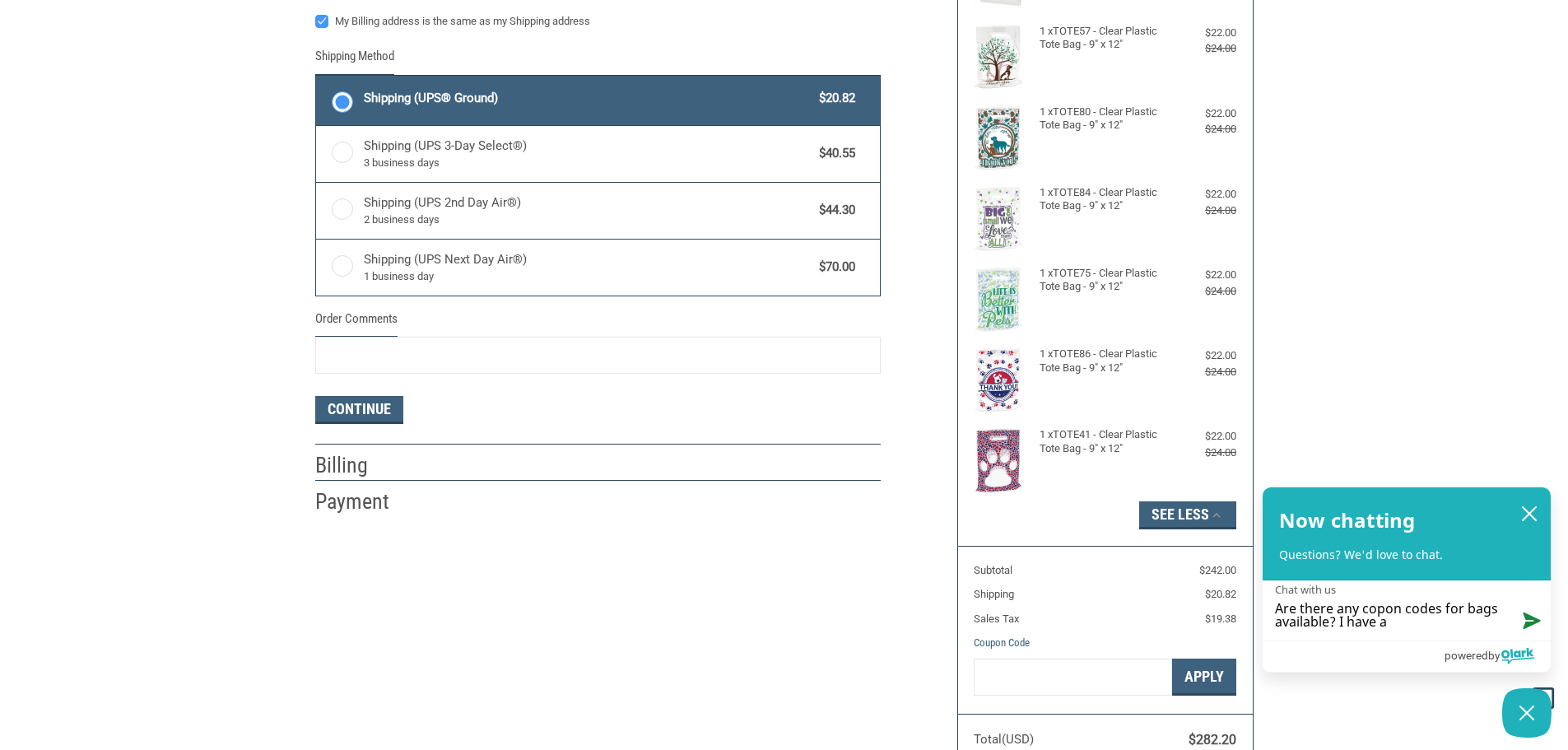
type textarea "Are there any copon codes for bags available? I have a"
type textarea "Are there any copon codes for bags available? I have a 1"
type textarea "Are there any copon codes for bags available? I have a 15"
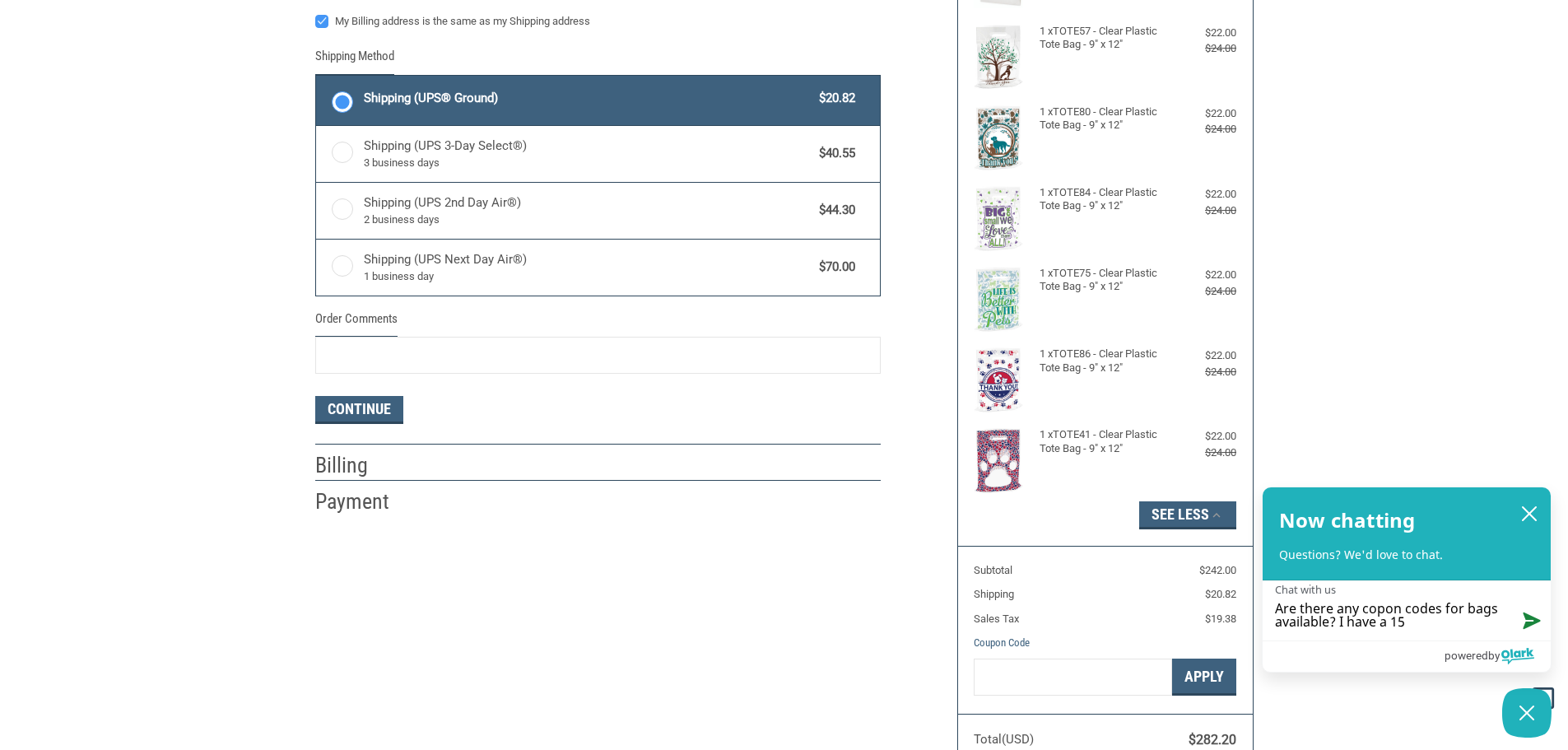
type textarea "Are there any copon codes for bags available? I have a 15%"
type textarea "Are there any copon codes for bags available? I have a 15% o"
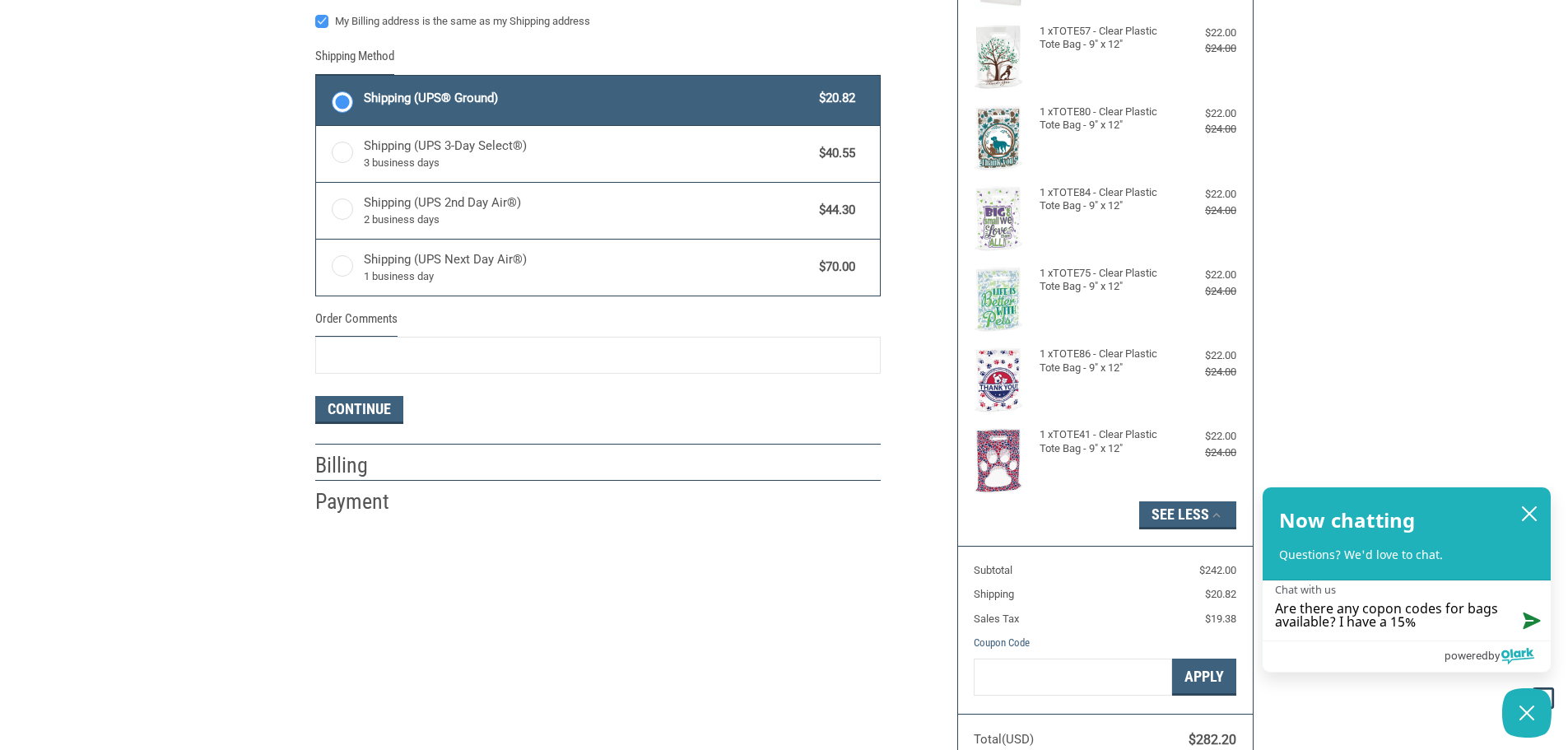
type textarea "Are there any copon codes for bags available? I have a 15% o"
type textarea "Are there any copon codes for bags available? I have a 15% of"
type textarea "Are there any copon codes for bags available? I have a 15% off"
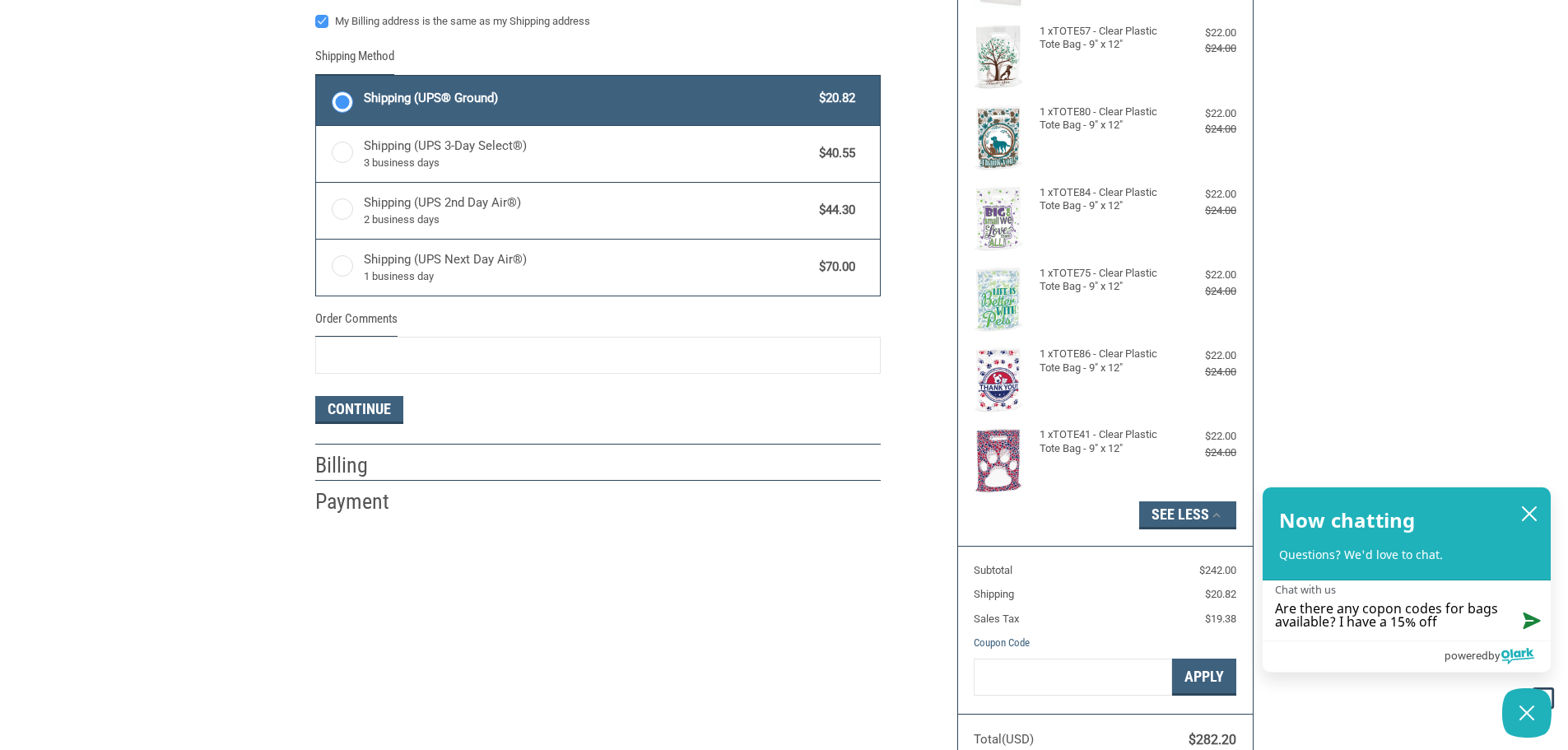
type textarea "Are there any copon codes for bags available? I have a 15% off"
type textarea "Are there any copon codes for bags available? I have a 15% off f"
type textarea "Are there any copon codes for bags available? I have a 15% off fo"
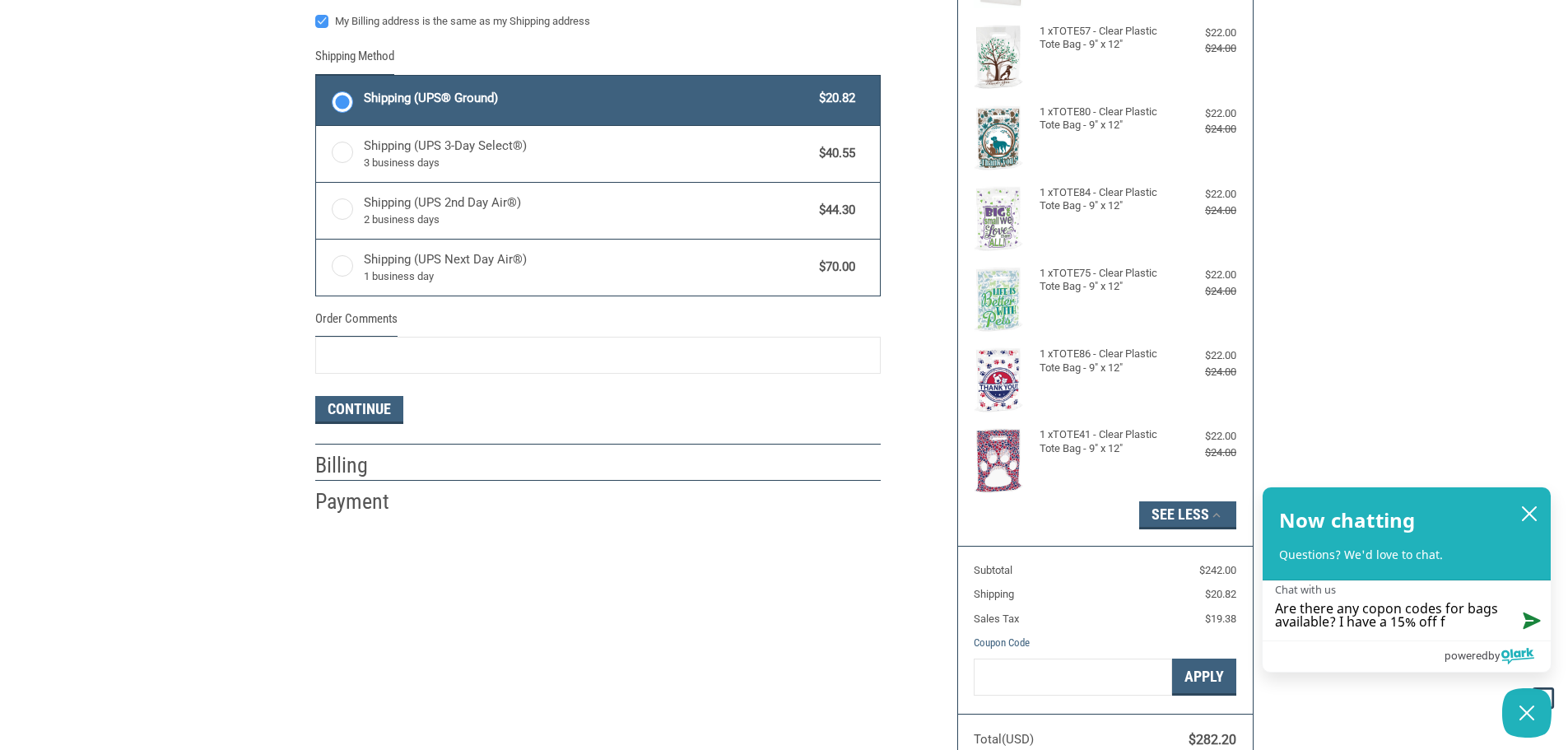
type textarea "Are there any copon codes for bags available? I have a 15% off fo"
type textarea "Are there any copon codes for bags available? I have a 15% off for"
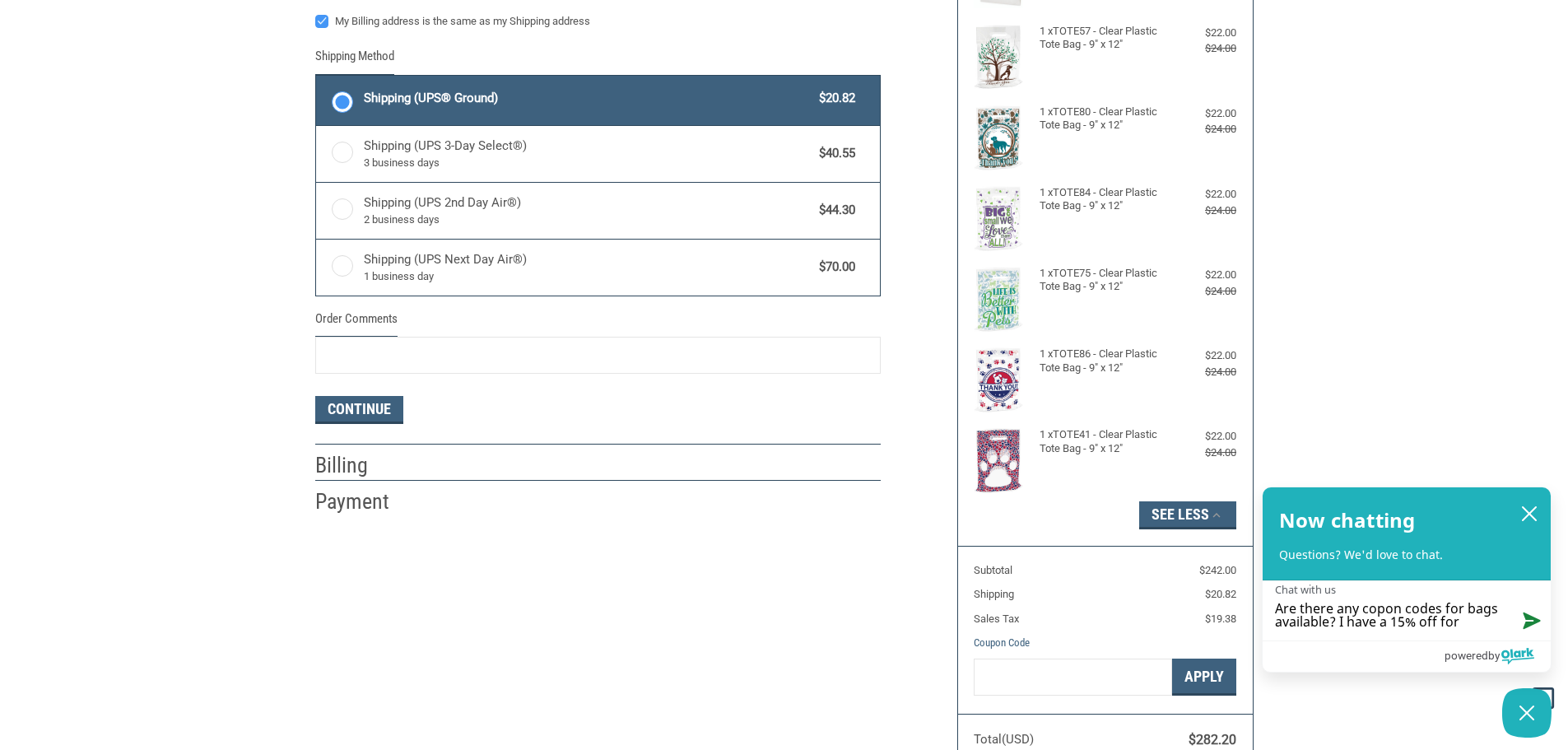
type textarea "Are there any copon codes for bags available? I have a 15% off for a"
type textarea "Are there any copon codes for bags available? I have a 15% off for an"
type textarea "Are there any copon codes for bags available? I have a 15% off for ano"
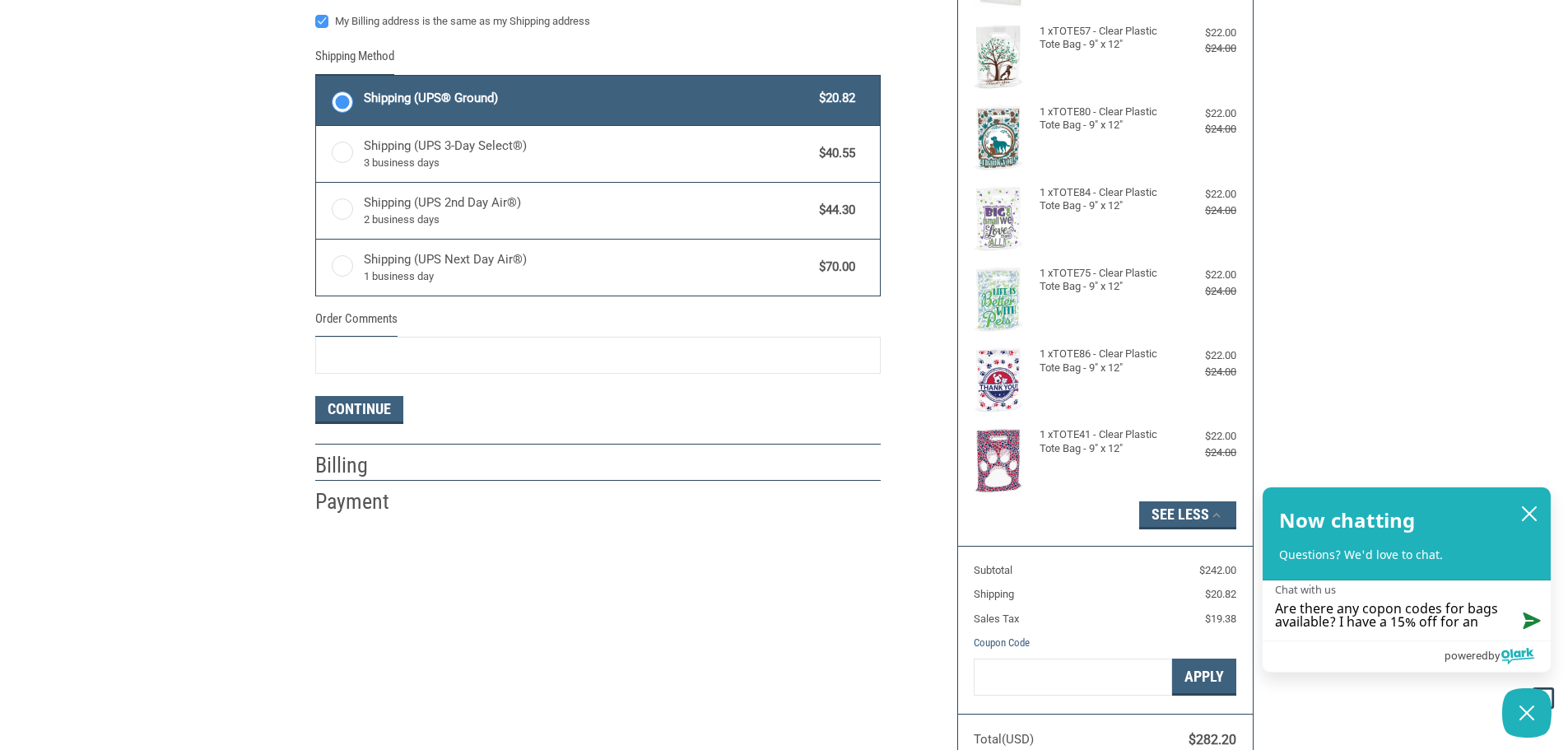
type textarea "Are there any copon codes for bags available? I have a 15% off for ano"
type textarea "Are there any copon codes for bags available? I have a 15% off for anot"
type textarea "Are there any copon codes for bags available? I have a 15% off for anoth"
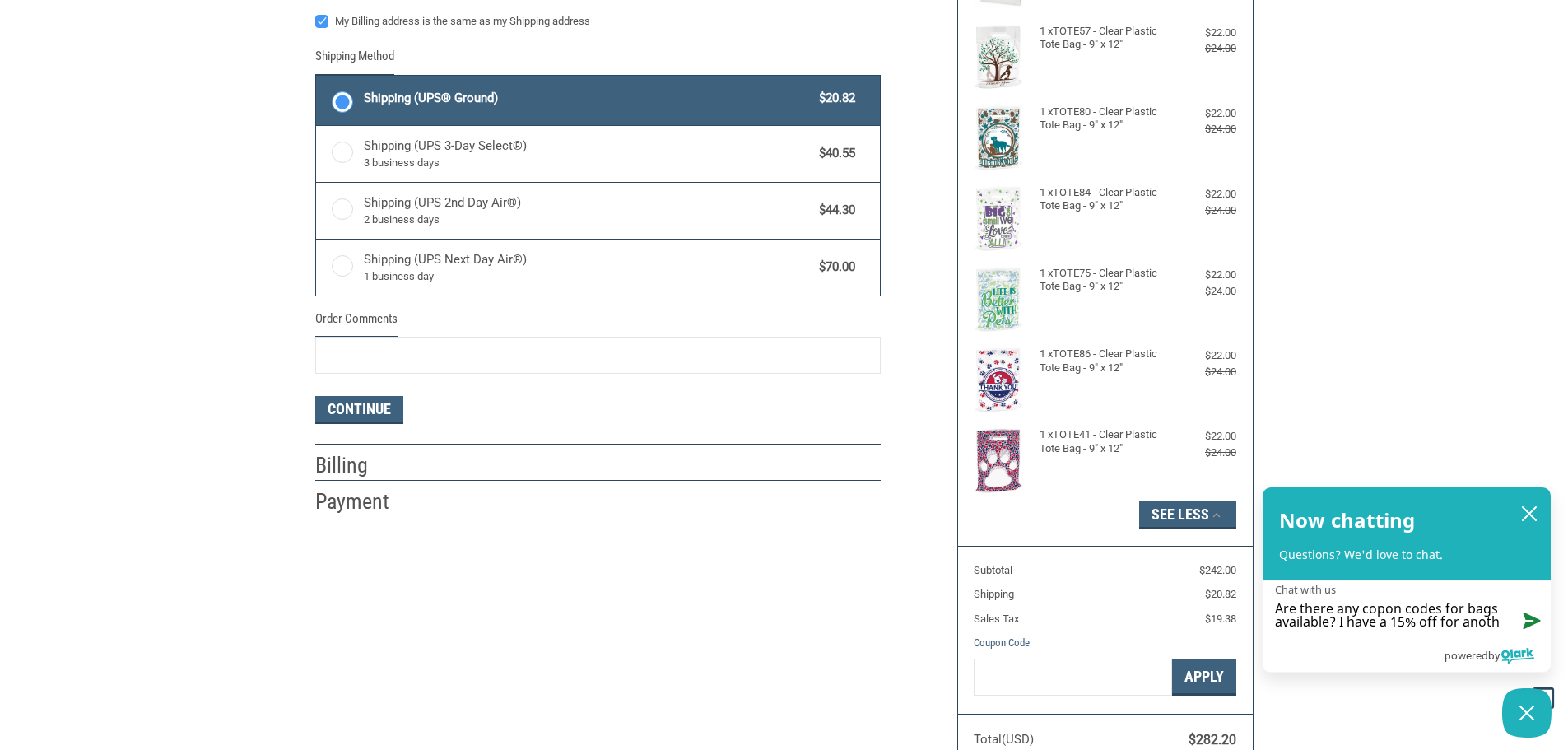
type textarea "Are there any copon codes for bags available? I have a 15% off for anothe"
type textarea "Are there any copon codes for bags available? I have a 15% off for another"
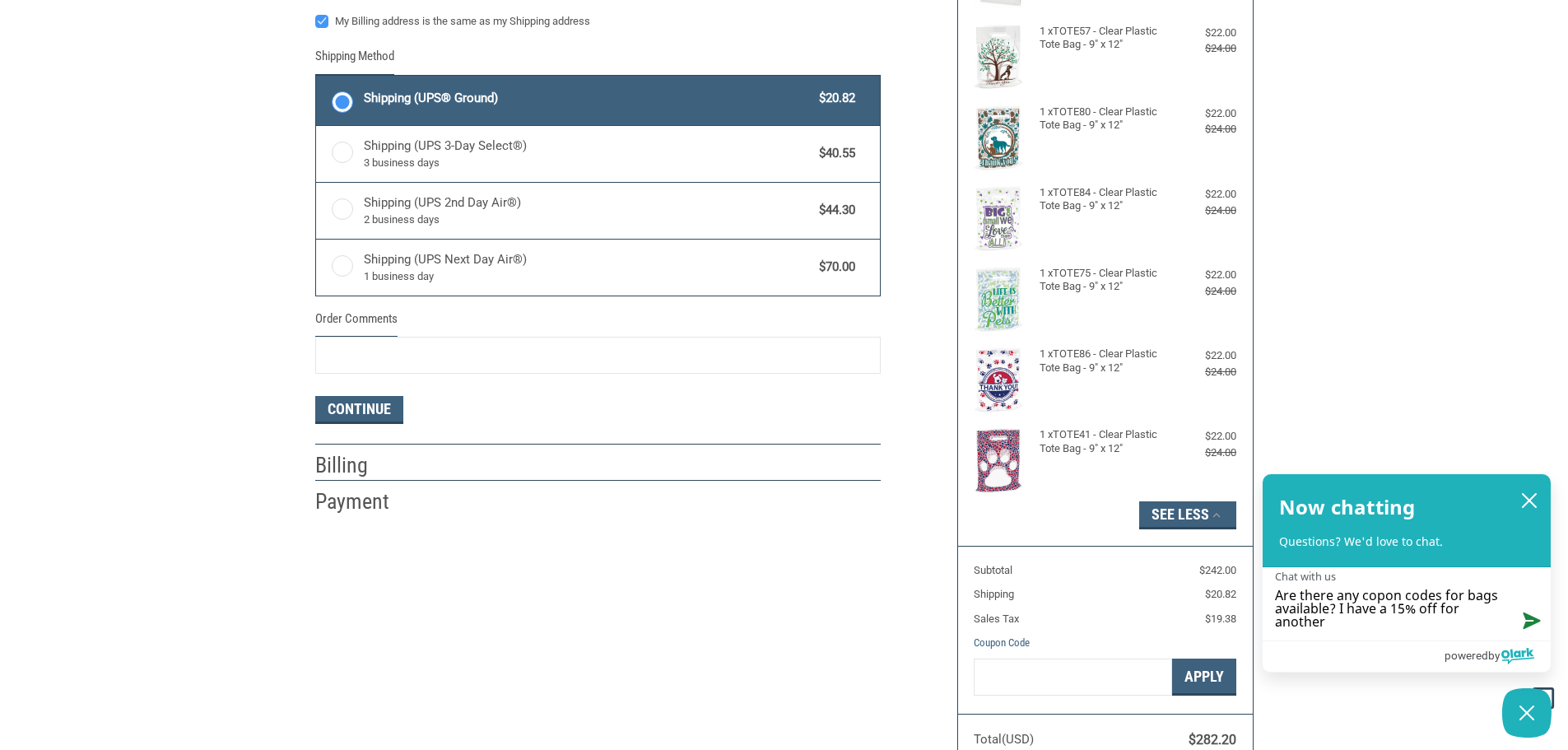
scroll to position [0, 0]
type textarea "Are there any copon codes for bags available? I have a 15% off for another"
type textarea "Are there any copon codes for bags available? I have a 15% off for another c"
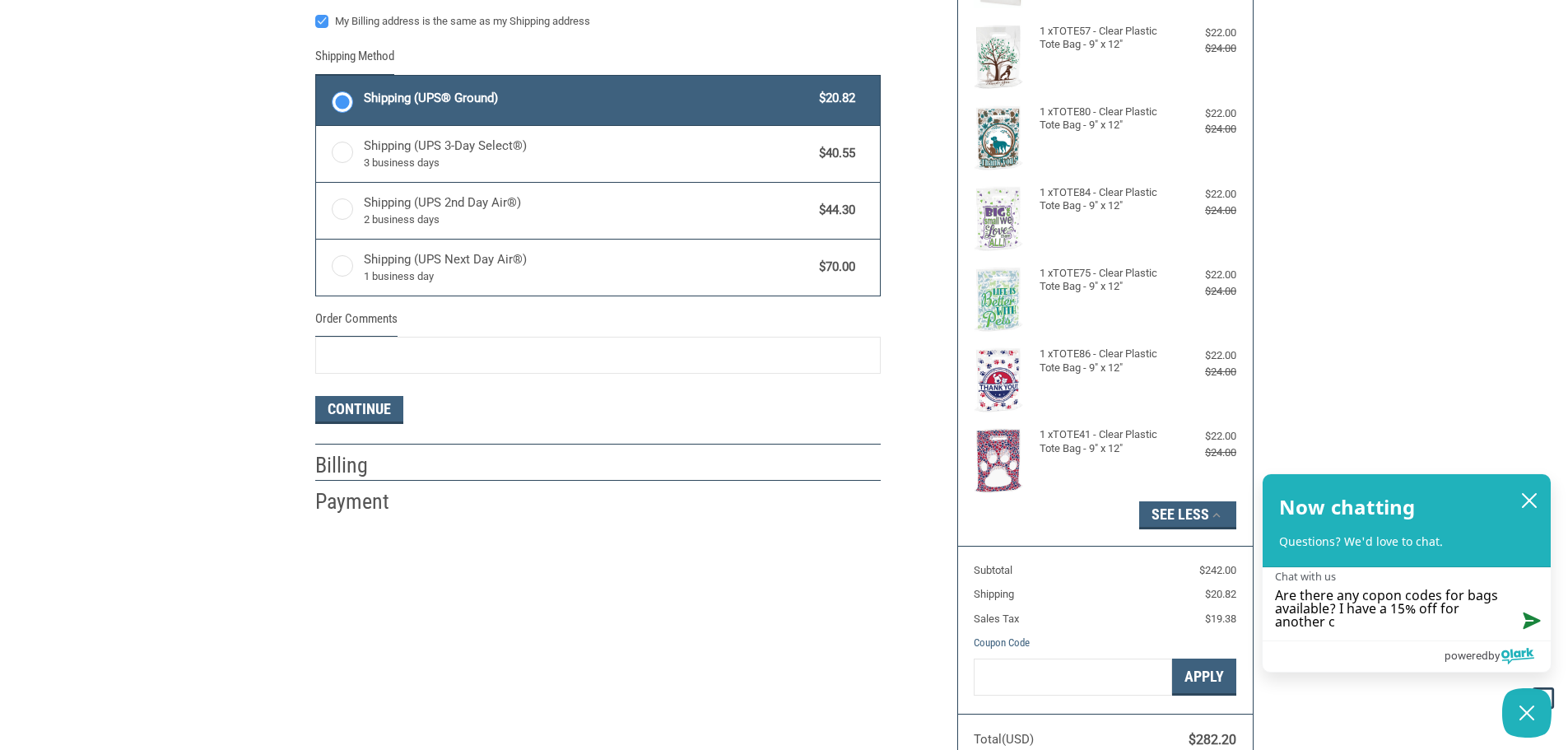
type textarea "Are there any copon codes for bags available? I have a 15% off for another co"
type textarea "Are there any copon codes for bags available? I have a 15% off for another com"
type textarea "Are there any copon codes for bags available? I have a 15% off for another comp"
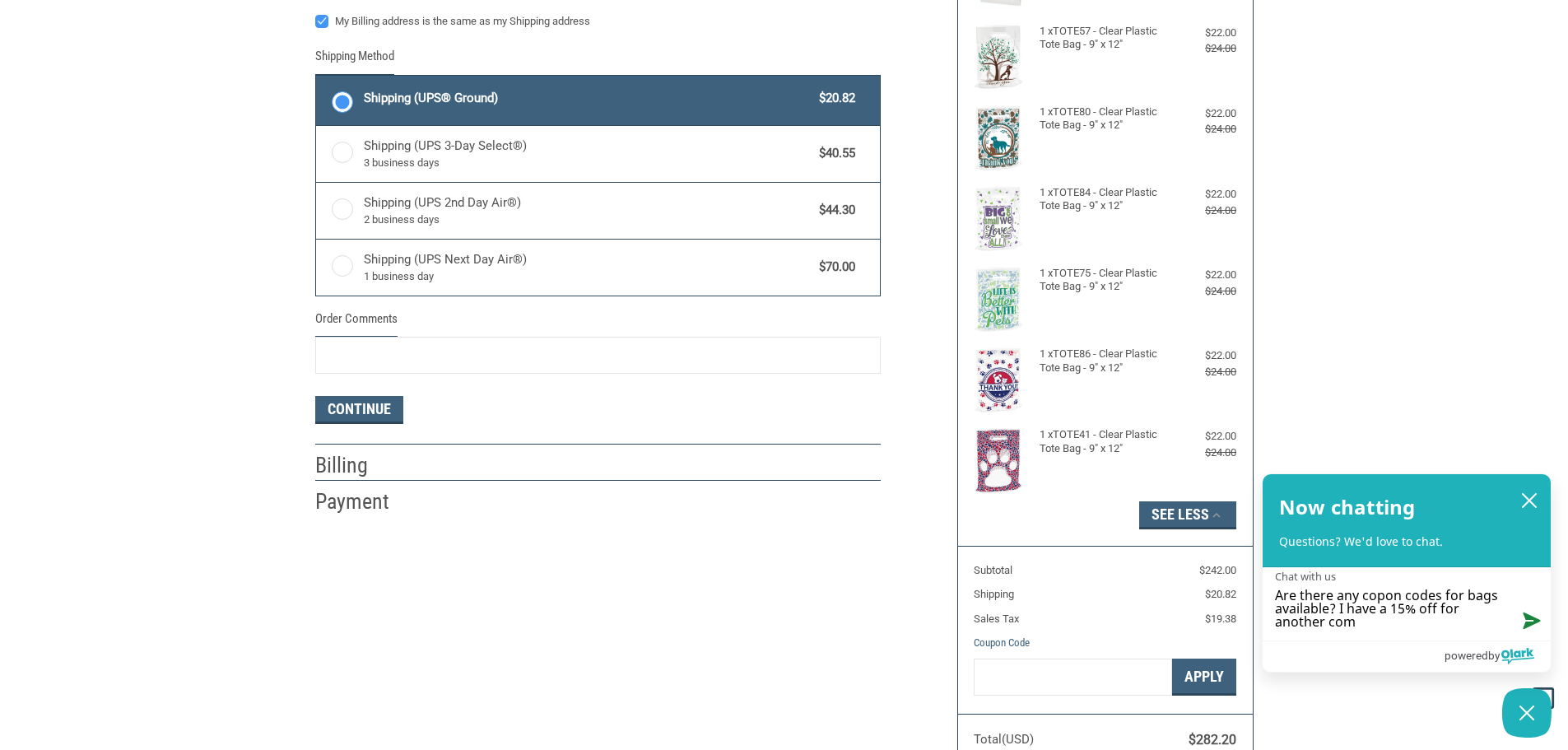
type textarea "Are there any copon codes for bags available? I have a 15% off for another comp"
type textarea "Are there any copon codes for bags available? I have a 15% off for another compa"
type textarea "Are there any copon codes for bags available? I have a 15% off for another comp…"
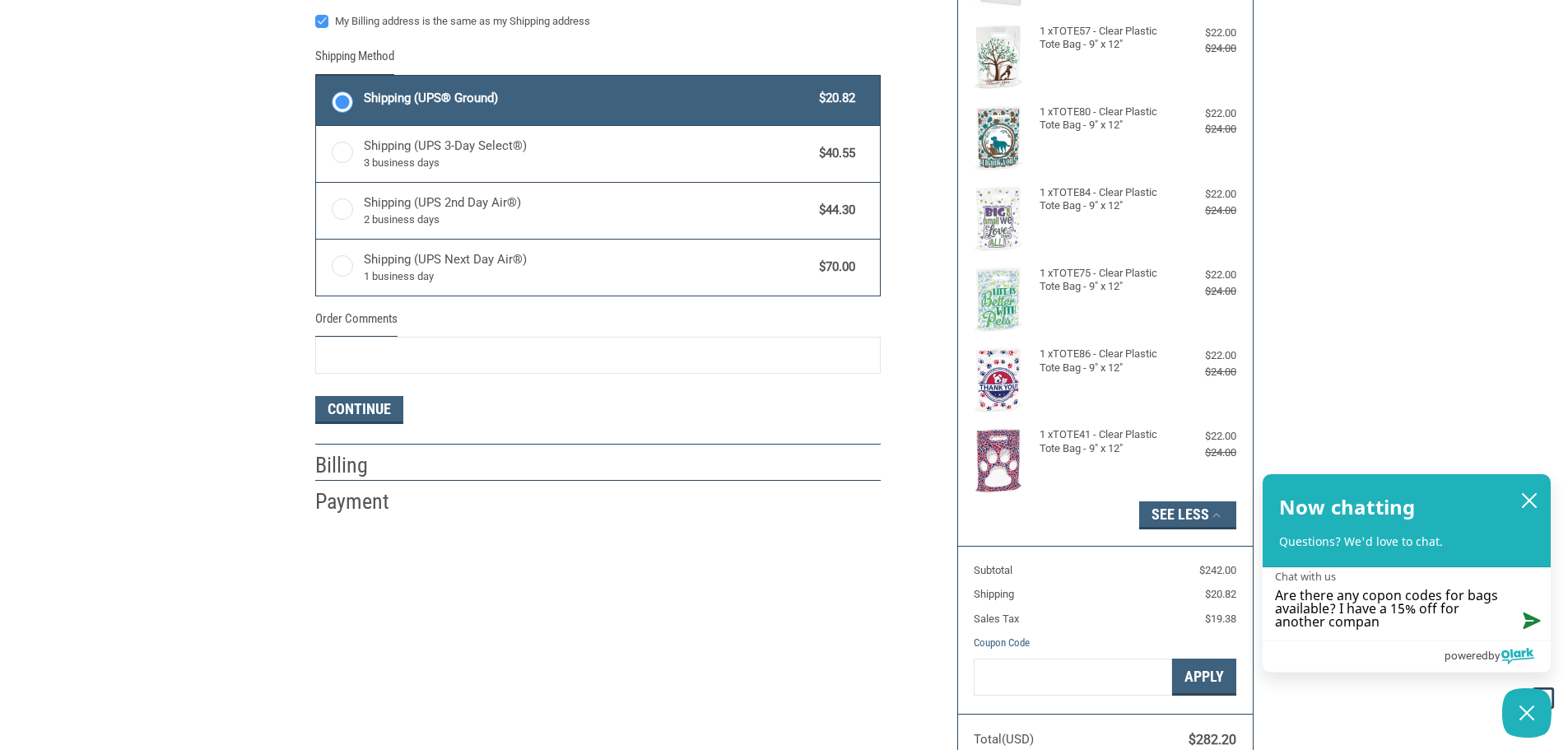
type textarea "Are there any copon codes for bags available? I have a 15% off for another comp…"
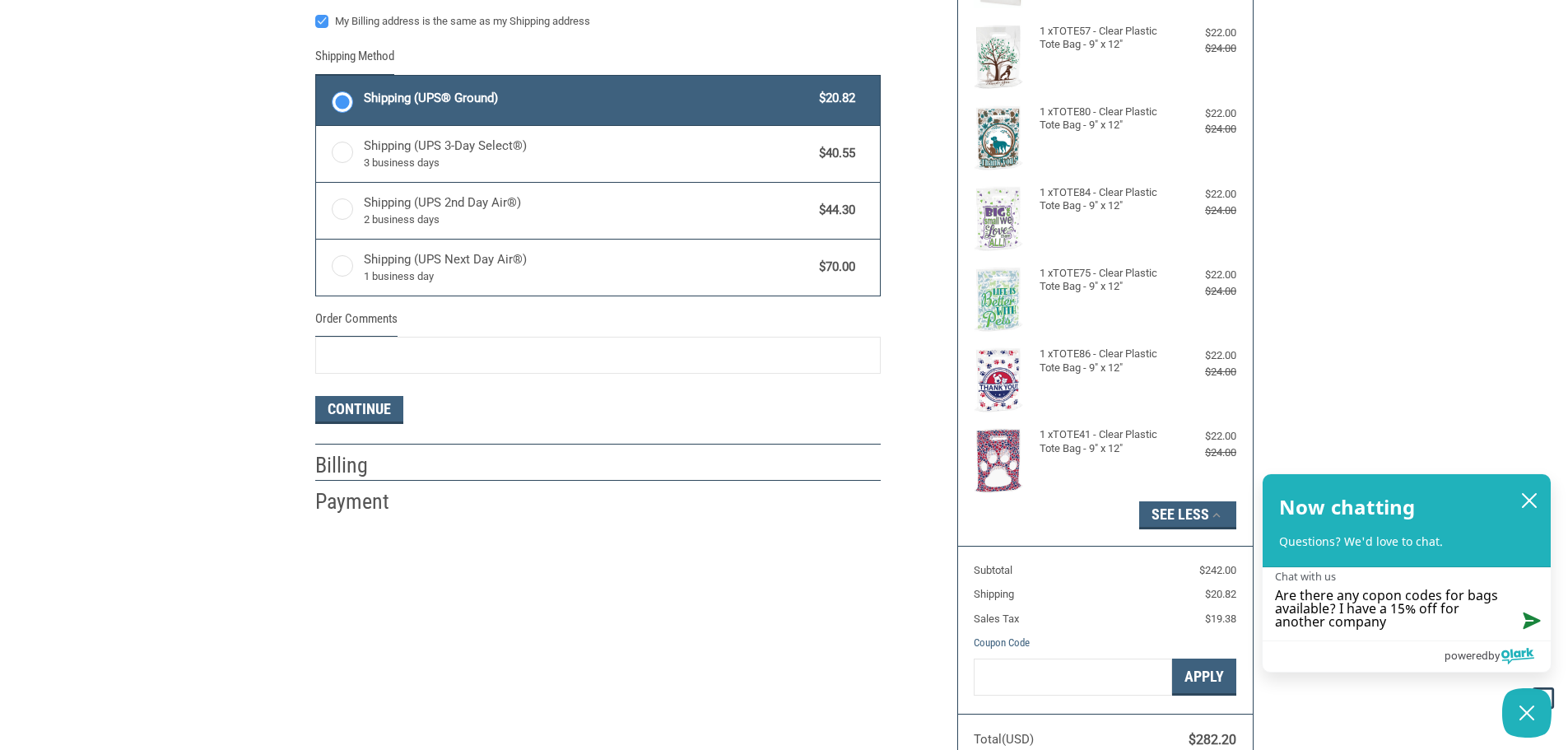
type textarea "Are there any copon codes for bags available? I have a 15% off for another comp…"
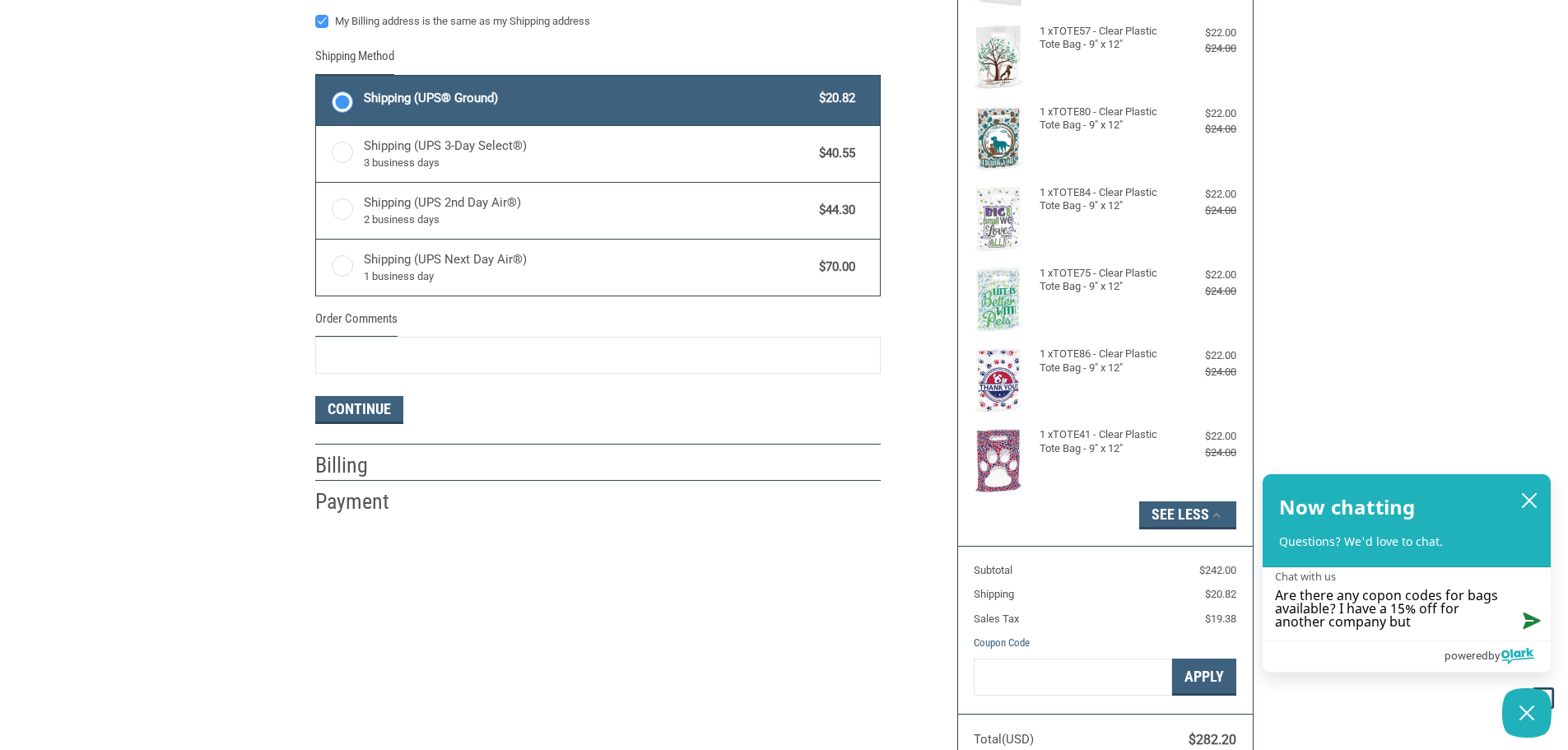
type textarea "Are there any copon codes for bags available? I have a 15% off for another comp…"
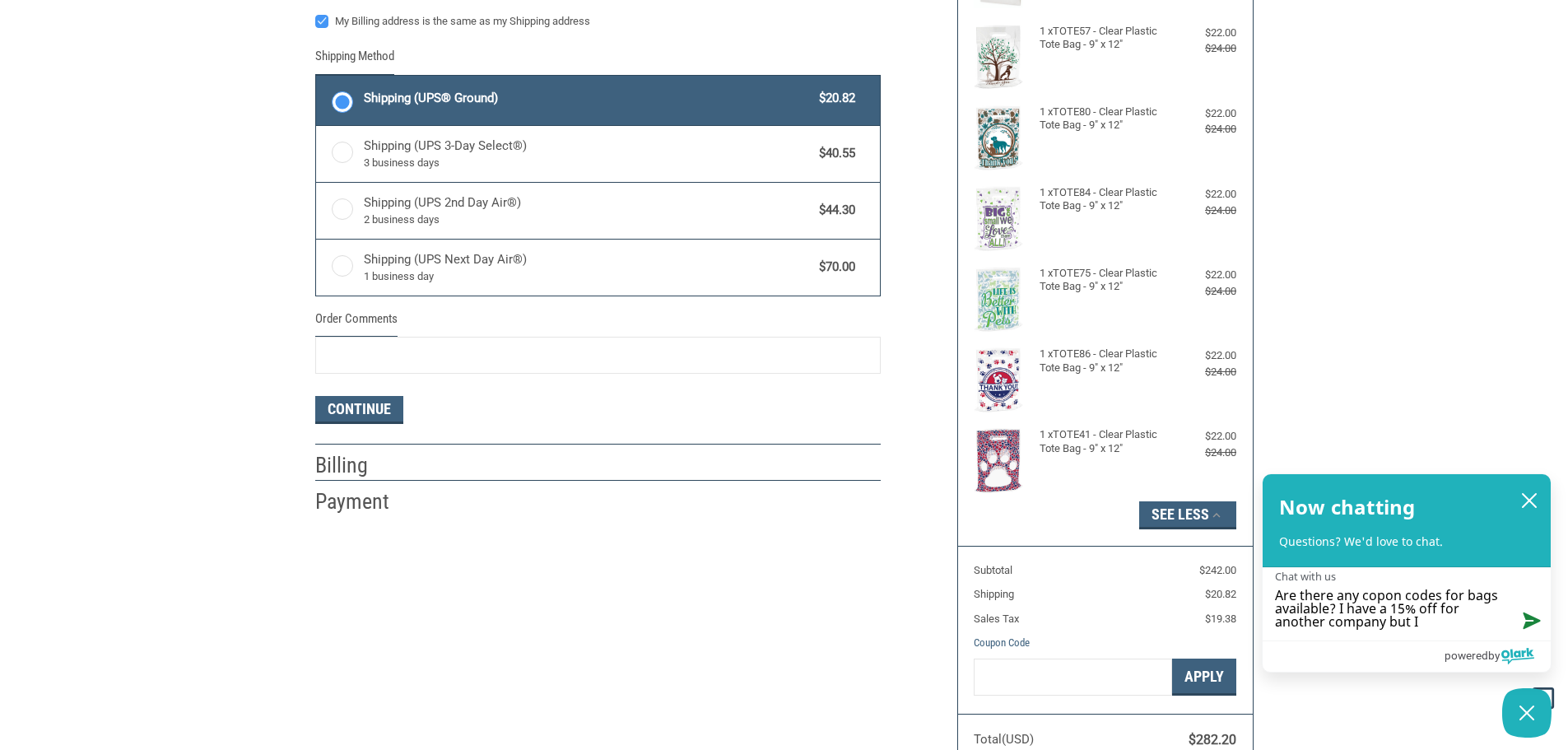
type textarea "Are there any copon codes for bags available? I have a 15% off for another comp…"
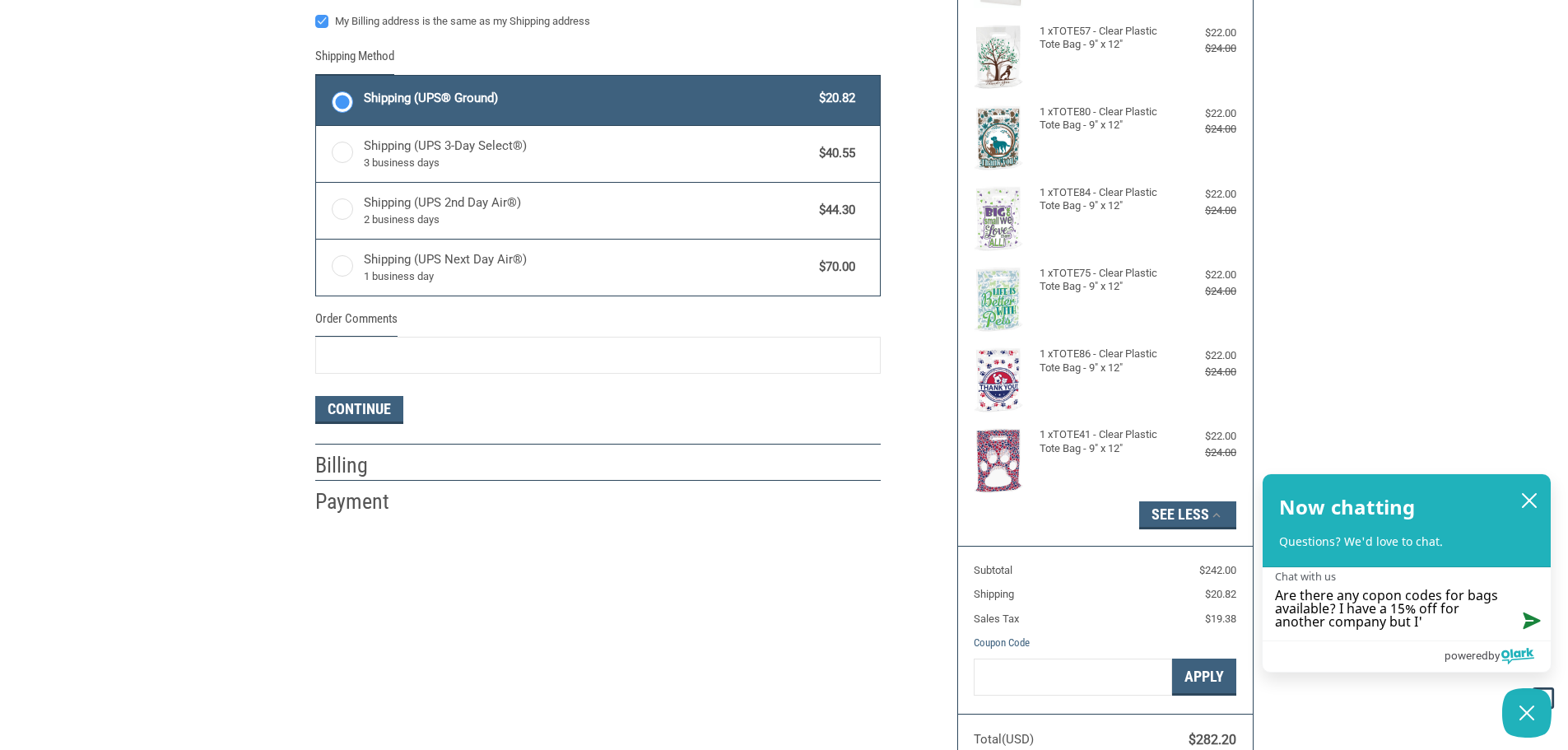
type textarea "Are there any copon codes for bags available? I have a 15% off for another comp…"
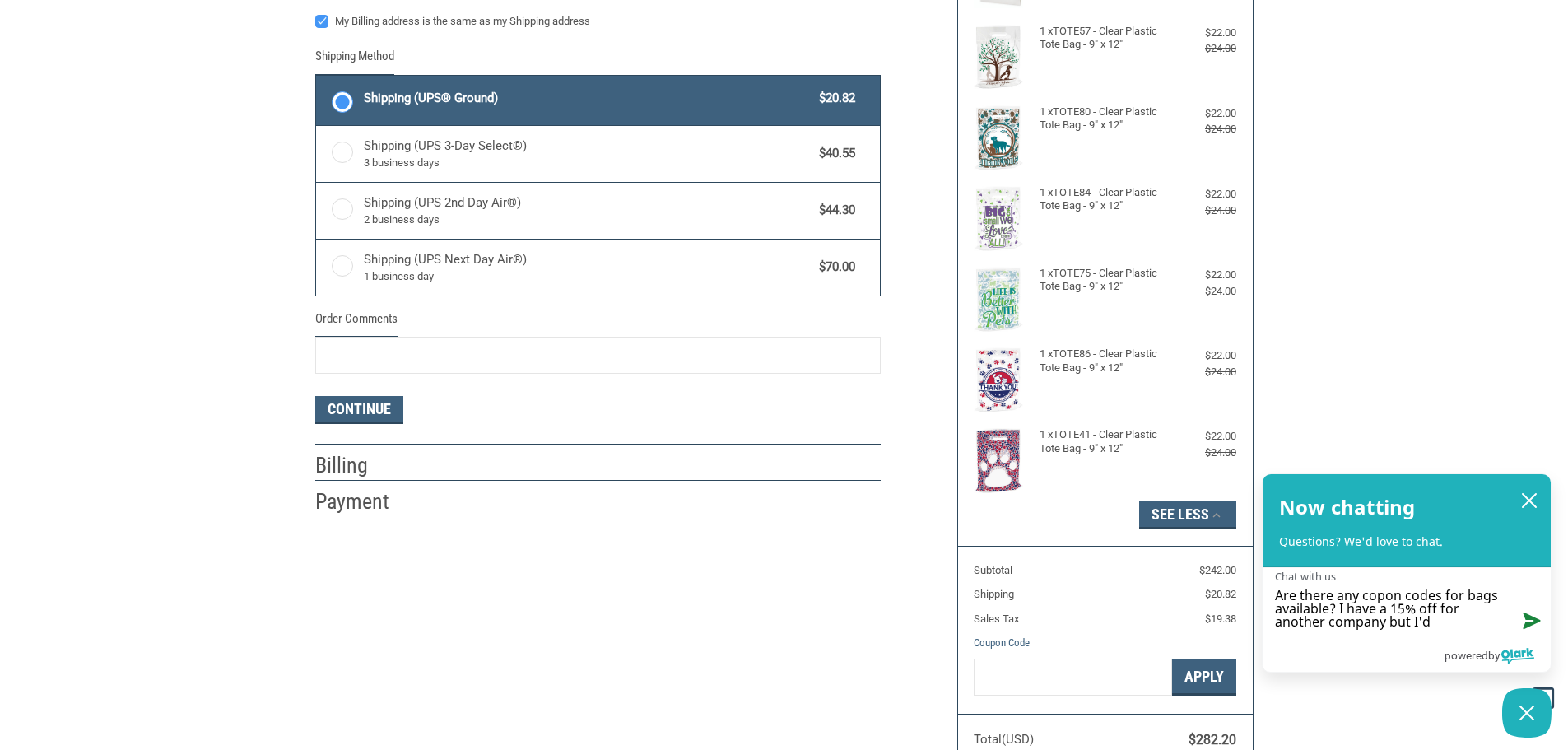
type textarea "Are there any copon codes for bags available? I have a 15% off for another comp…"
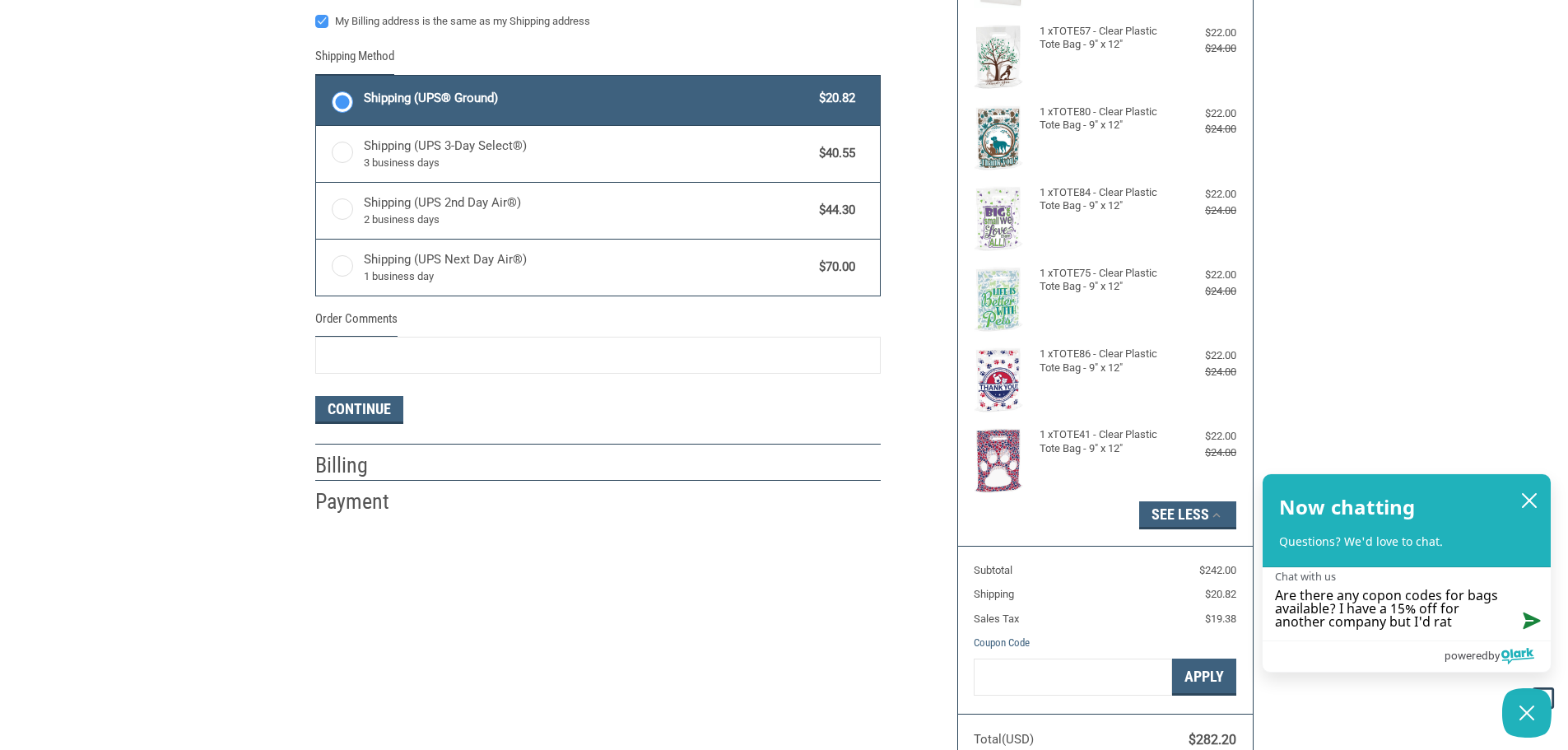
type textarea "Are there any copon codes for bags available? I have a 15% off for another comp…"
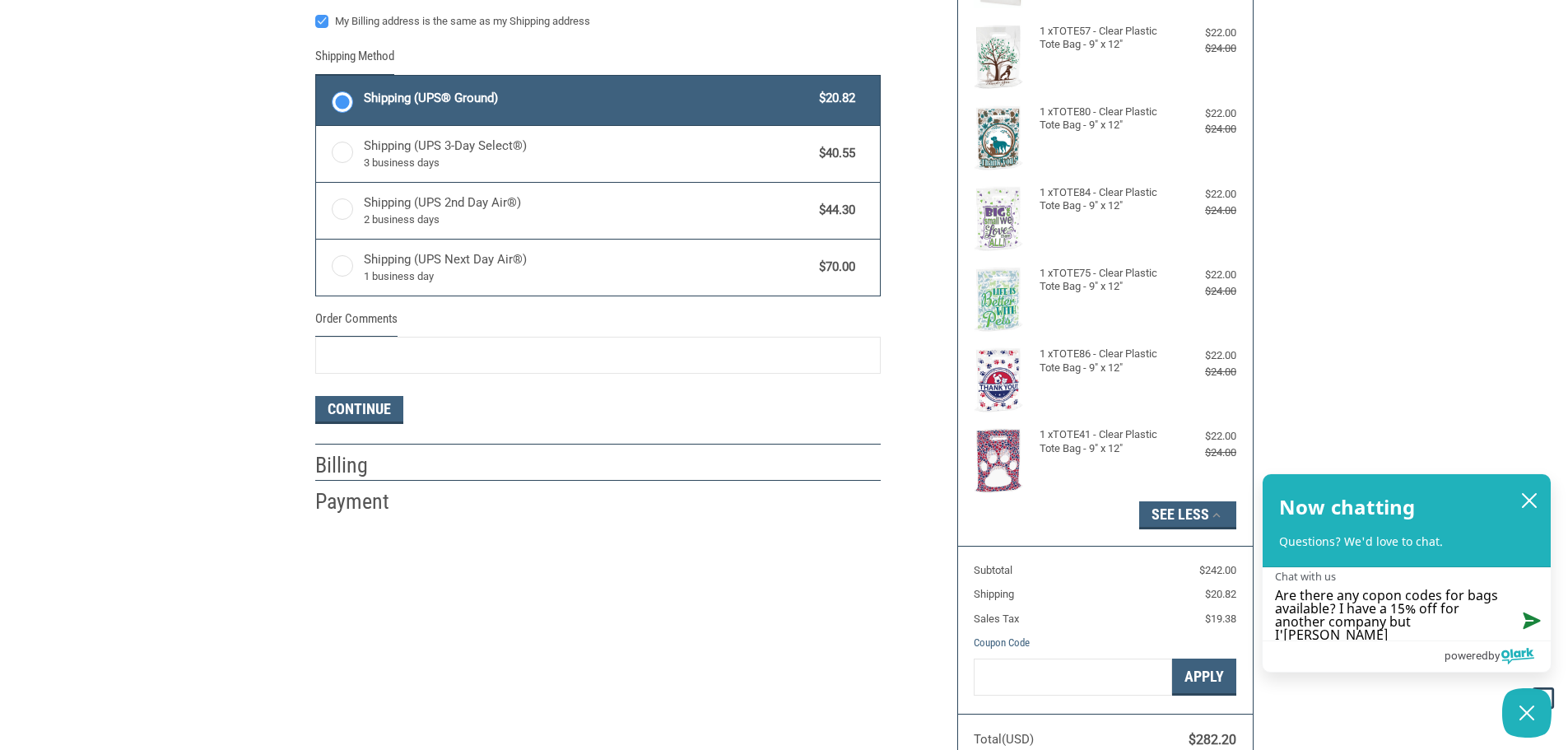
type textarea "Are there any copon codes for bags available? I have a 15% off for another comp…"
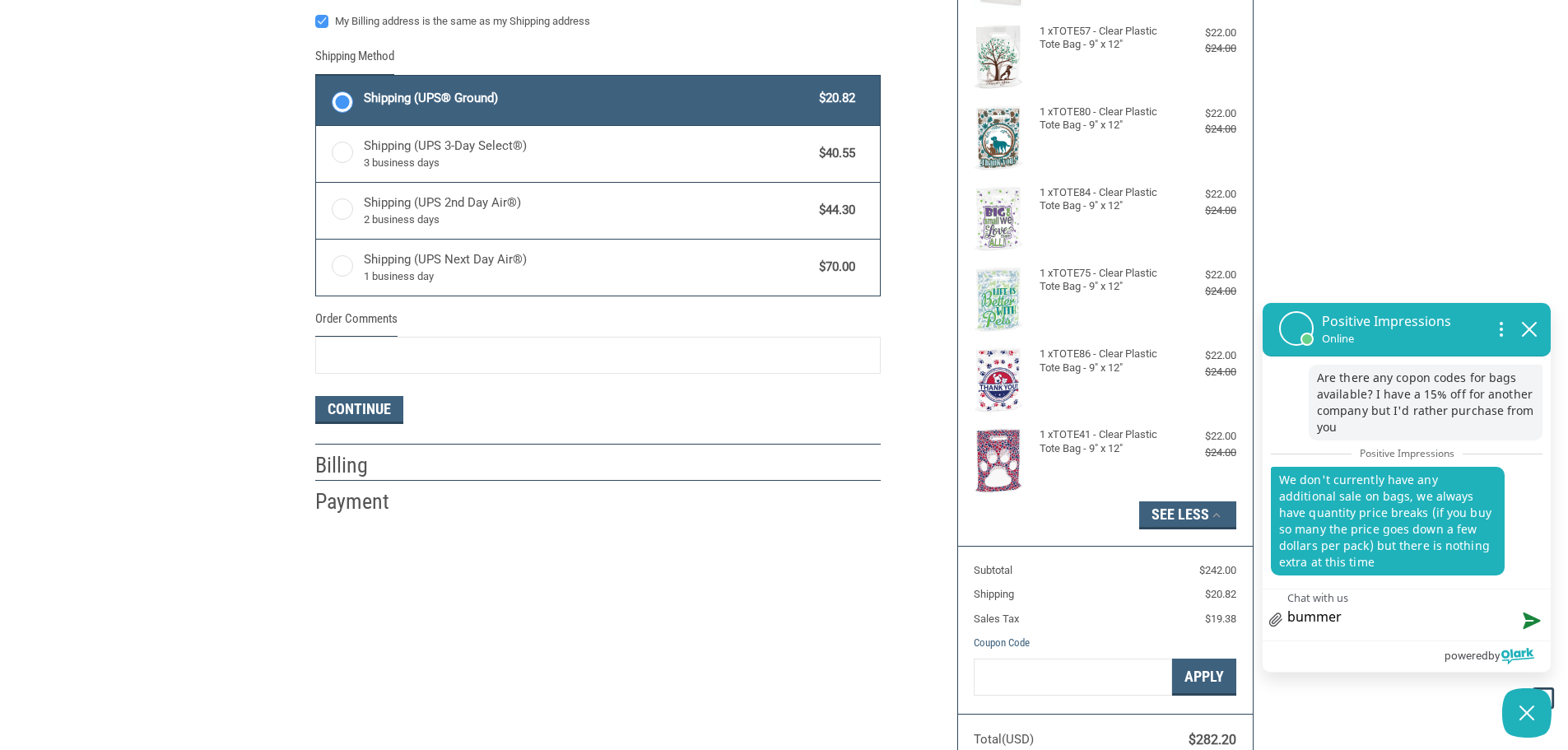
drag, startPoint x: 1353, startPoint y: 620, endPoint x: 1285, endPoint y: 613, distance: 68.4
click at [1285, 613] on div "X icon a small x to signify cancel bummer bummer Chat with us" at bounding box center [1407, 615] width 288 height 52
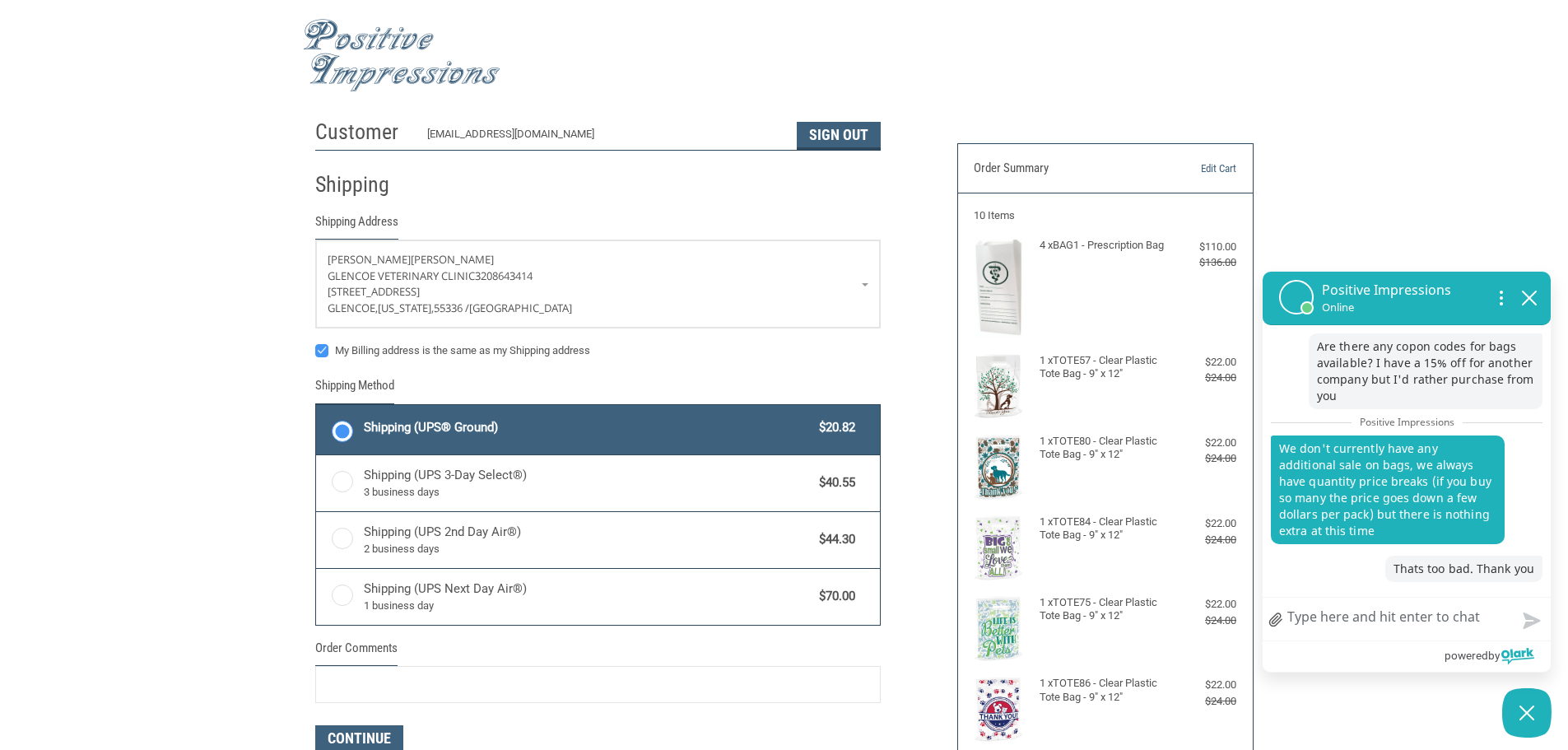
click at [1095, 242] on h4 "4 x BAG1 - Prescription Bag" at bounding box center [1103, 245] width 127 height 13
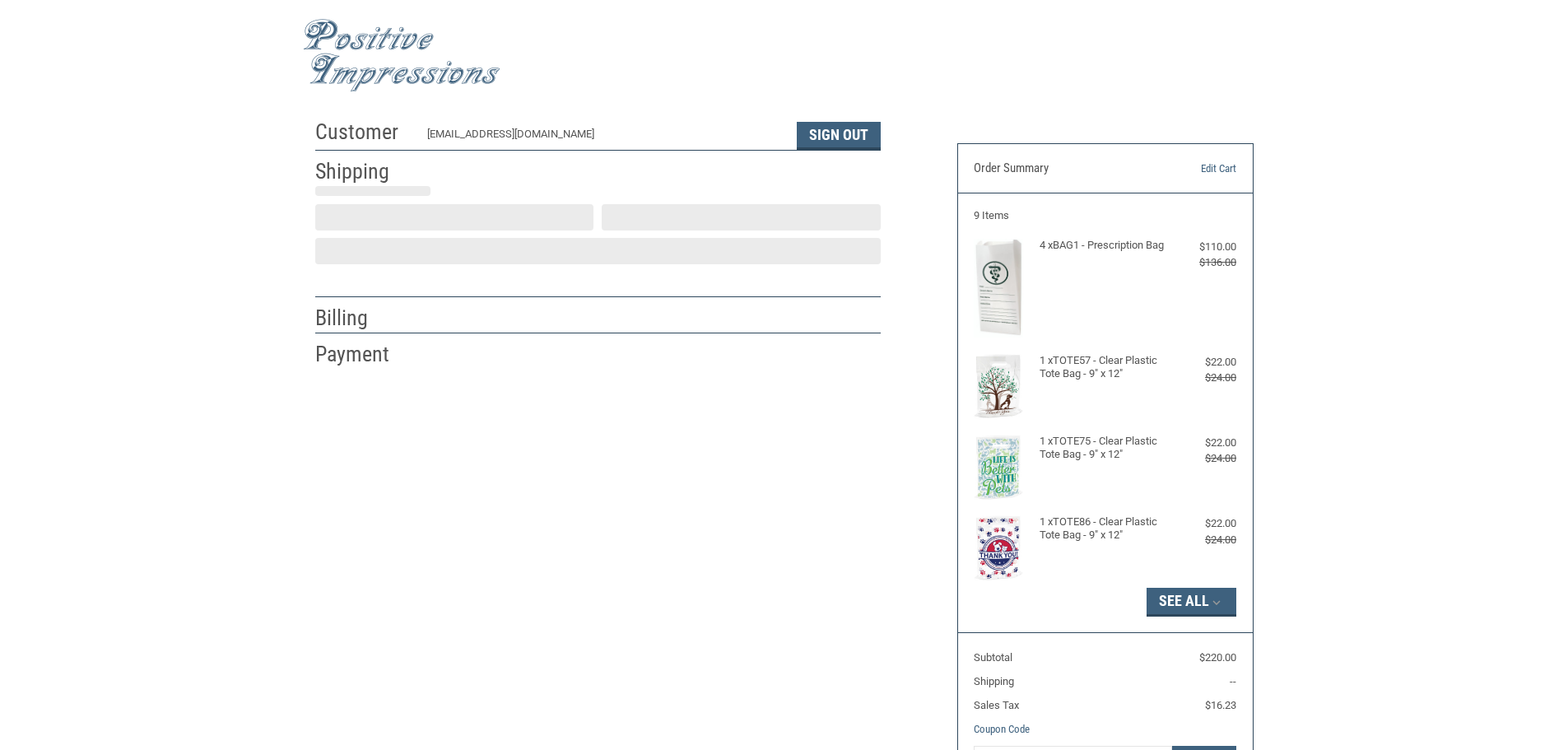
scroll to position [2, 0]
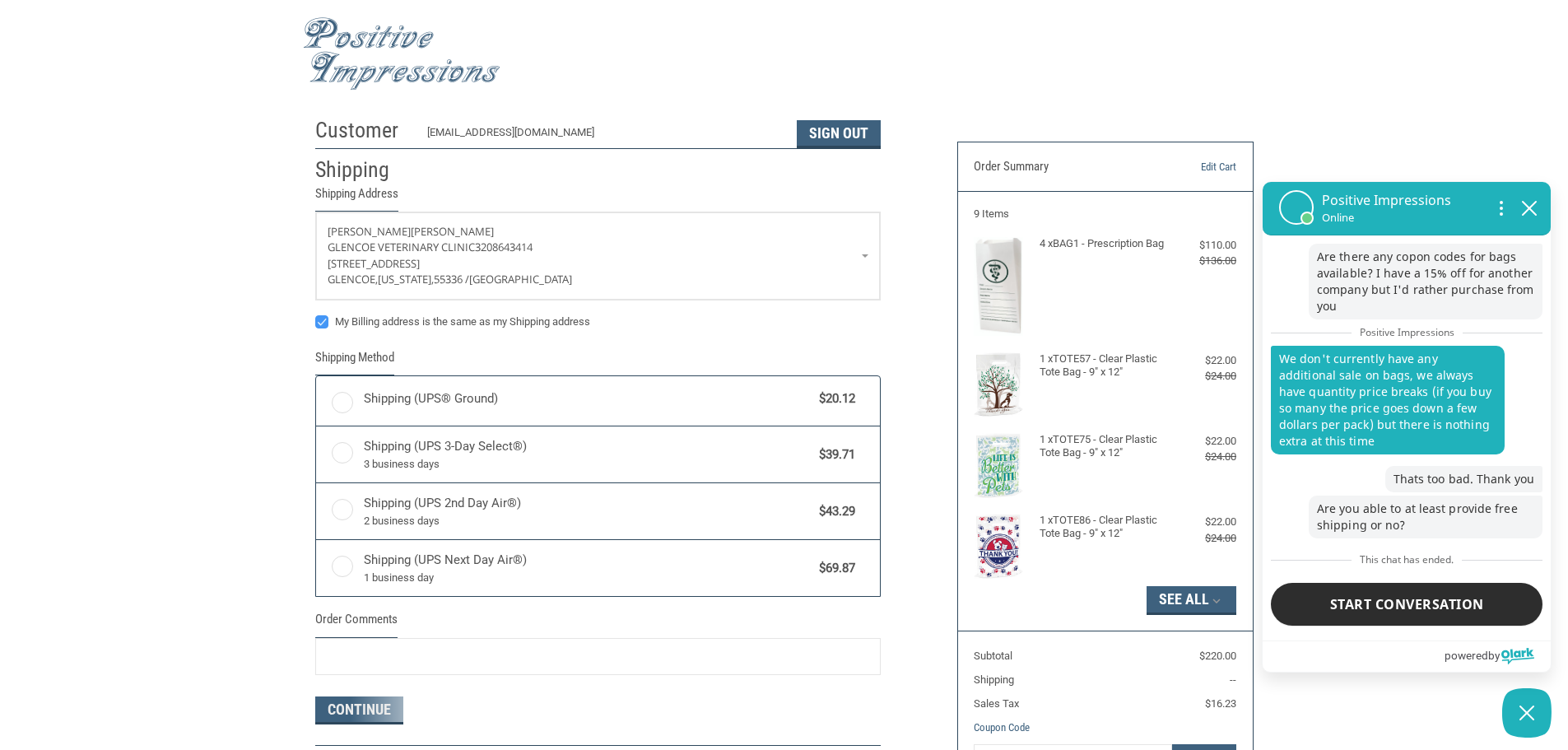
radio input "true"
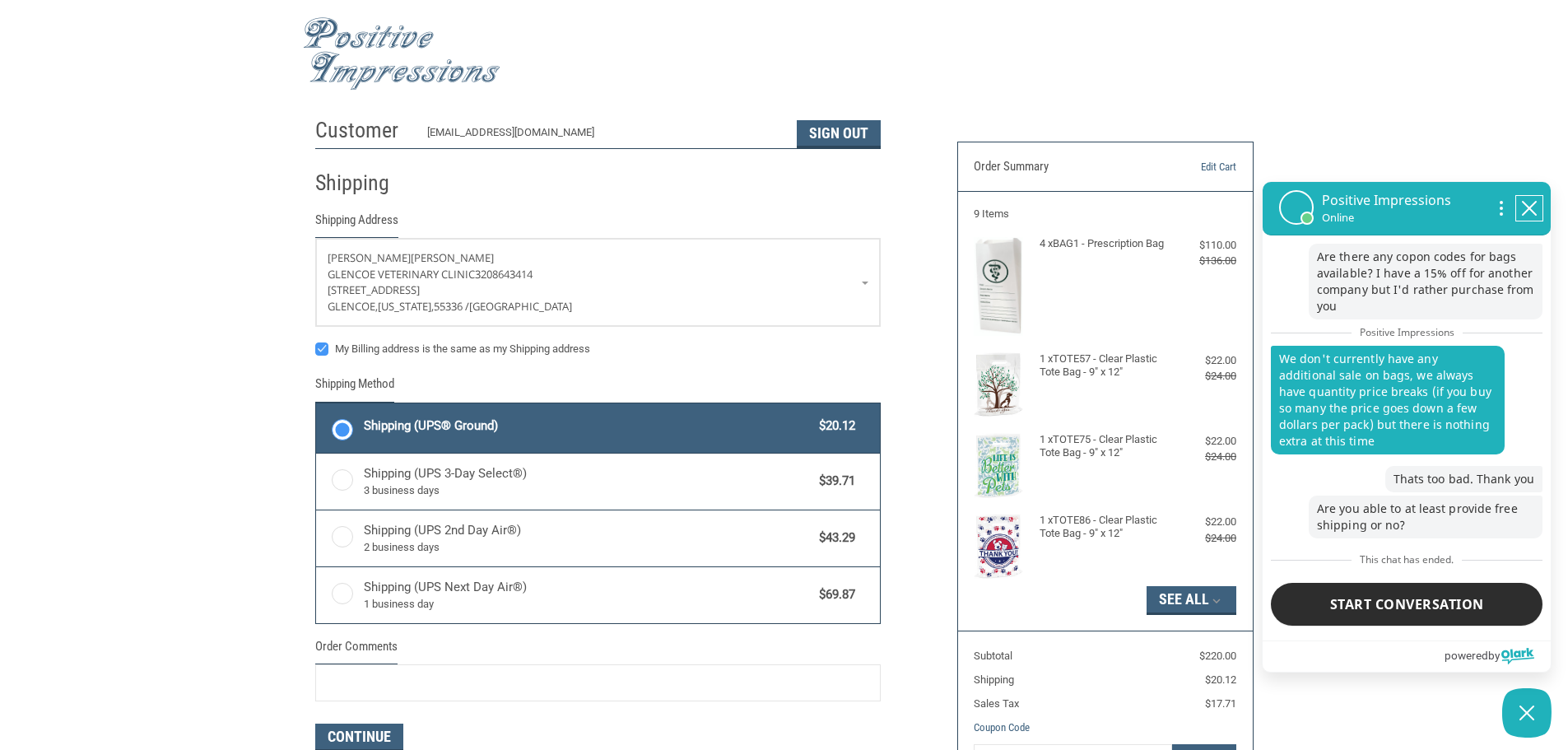
click at [1538, 203] on button "close chatbox" at bounding box center [1529, 208] width 26 height 25
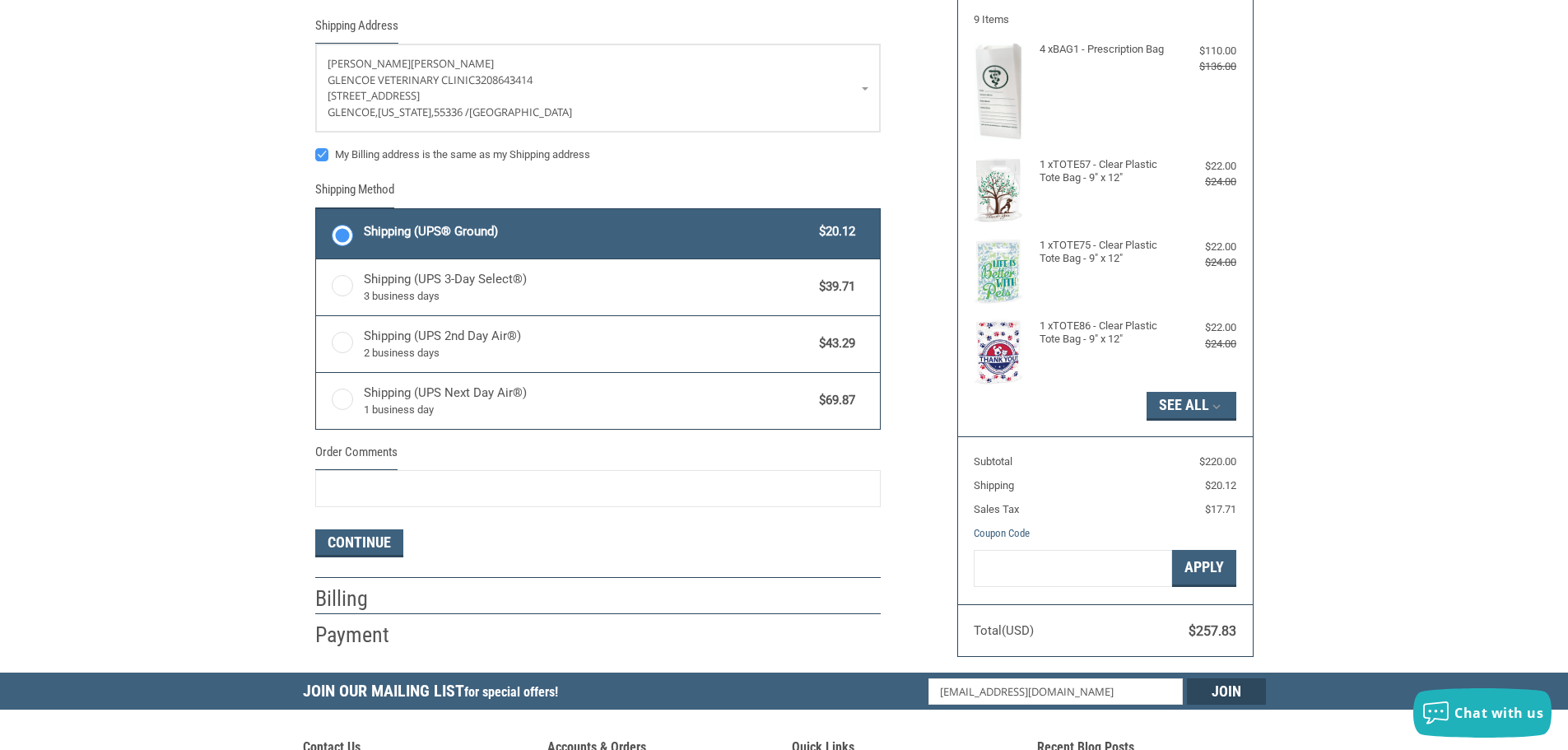
scroll to position [249, 0]
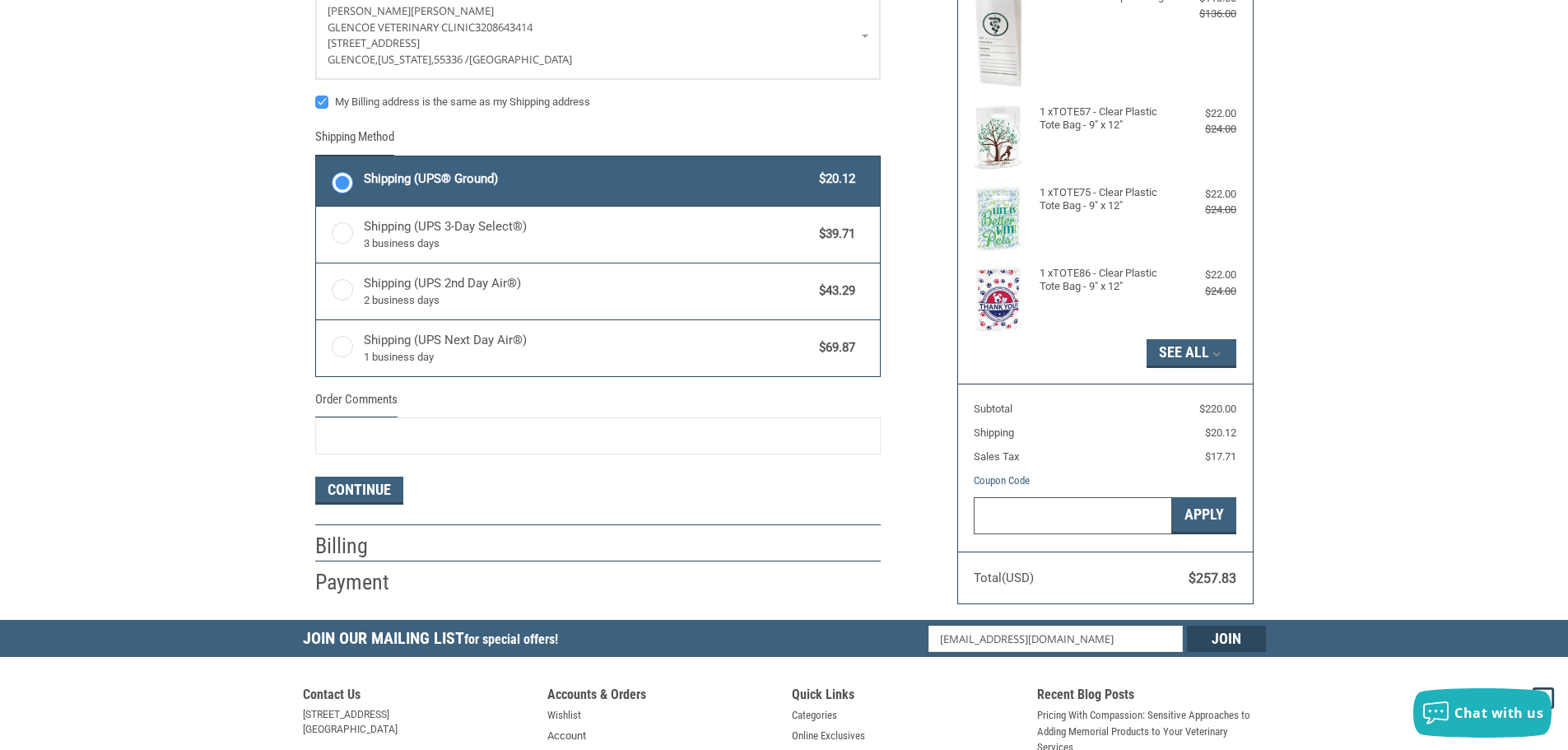
click at [1008, 517] on input "Gift Certificate or Coupon Code" at bounding box center [1073, 516] width 199 height 37
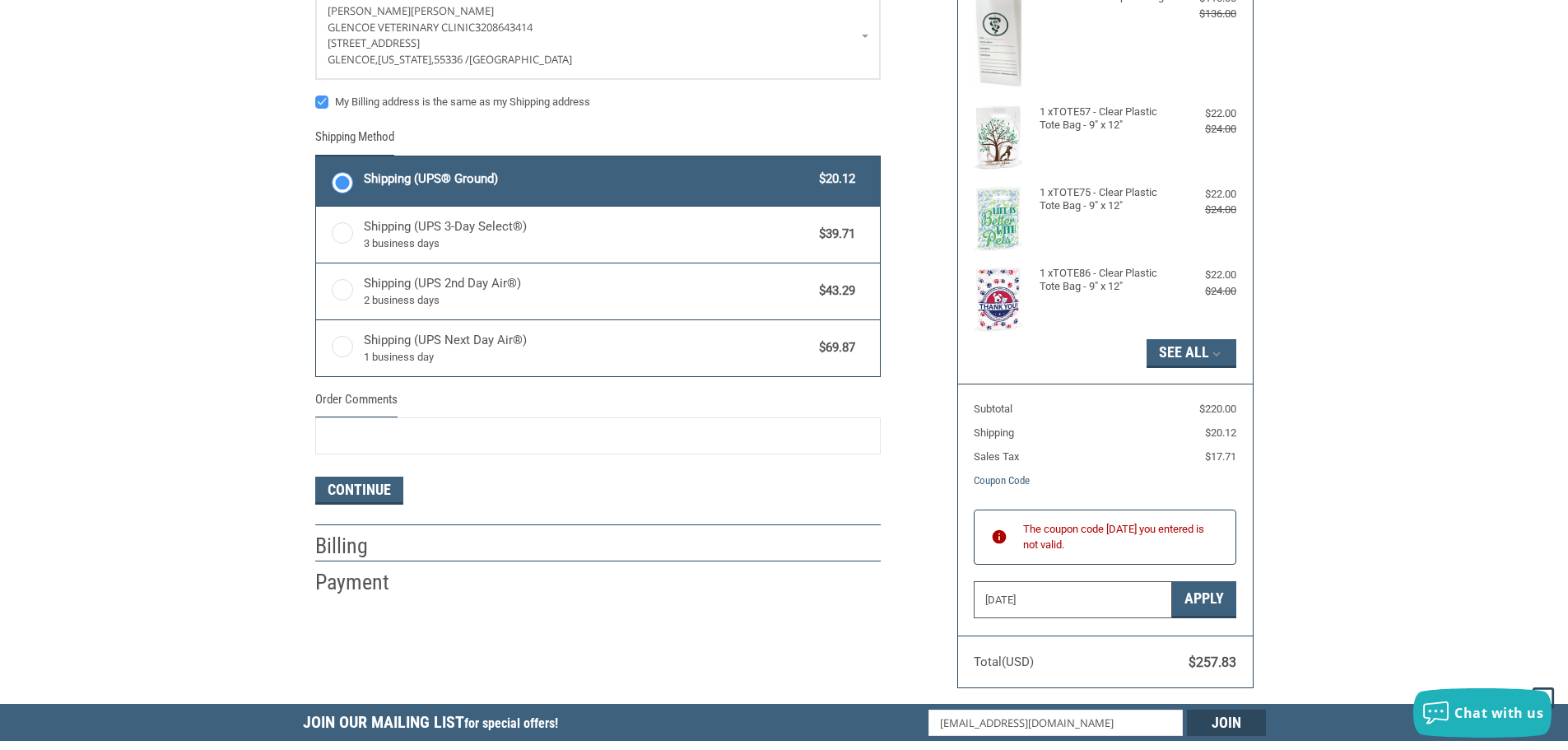
click at [1033, 599] on input "AUGUST2025" at bounding box center [1073, 600] width 199 height 37
drag, startPoint x: 1049, startPoint y: 605, endPoint x: 931, endPoint y: 605, distance: 118.0
click at [931, 605] on div "Customer glencoevc@yahoo.com Sign Out Shipping Shipping Address Patricia Dahlke…" at bounding box center [785, 283] width 963 height 841
drag, startPoint x: 1032, startPoint y: 598, endPoint x: 940, endPoint y: 593, distance: 92.1
click at [940, 593] on div "Customer glencoevc@yahoo.com Sign Out Shipping Shipping Address Patricia Dahlke…" at bounding box center [785, 283] width 963 height 841
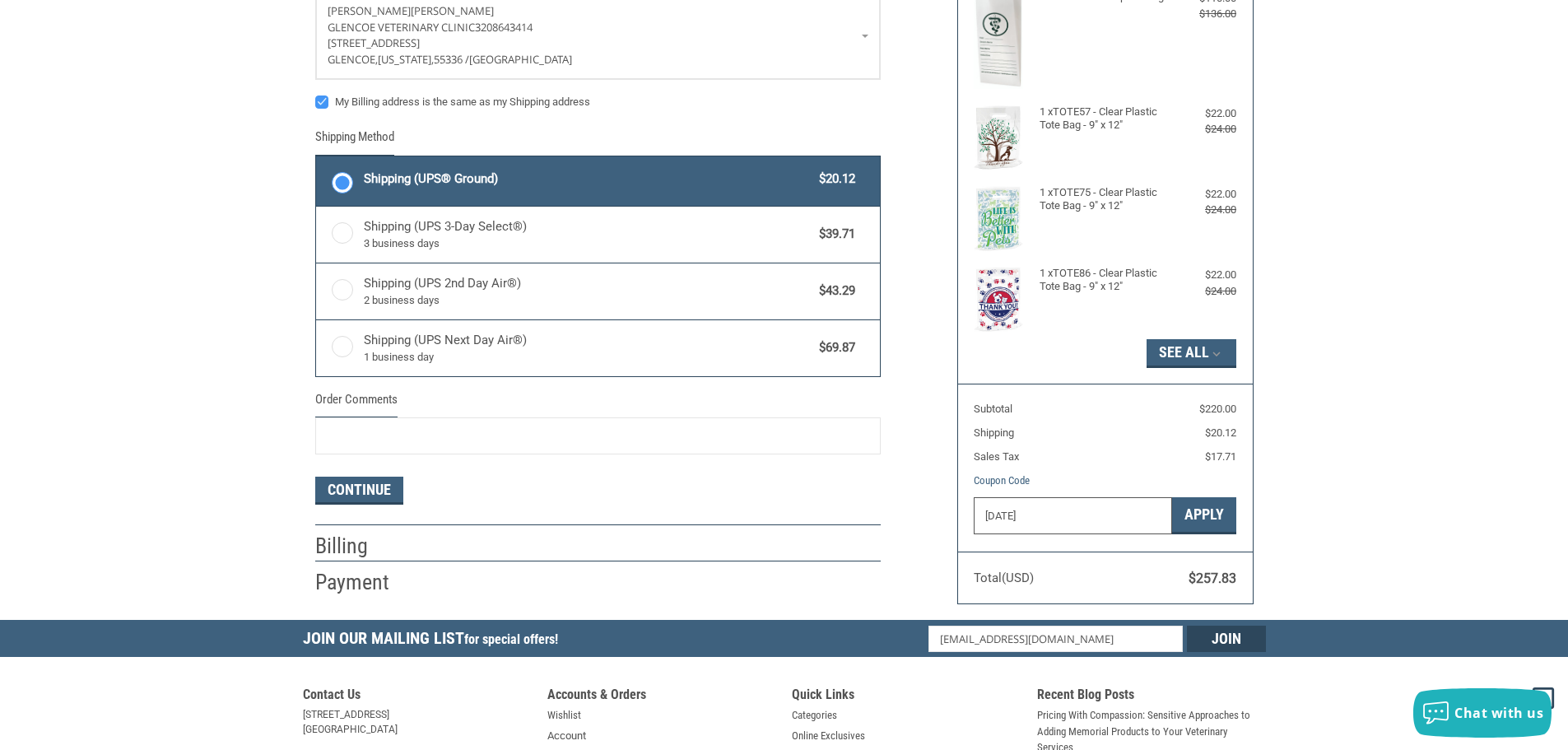
type input "AUG10"
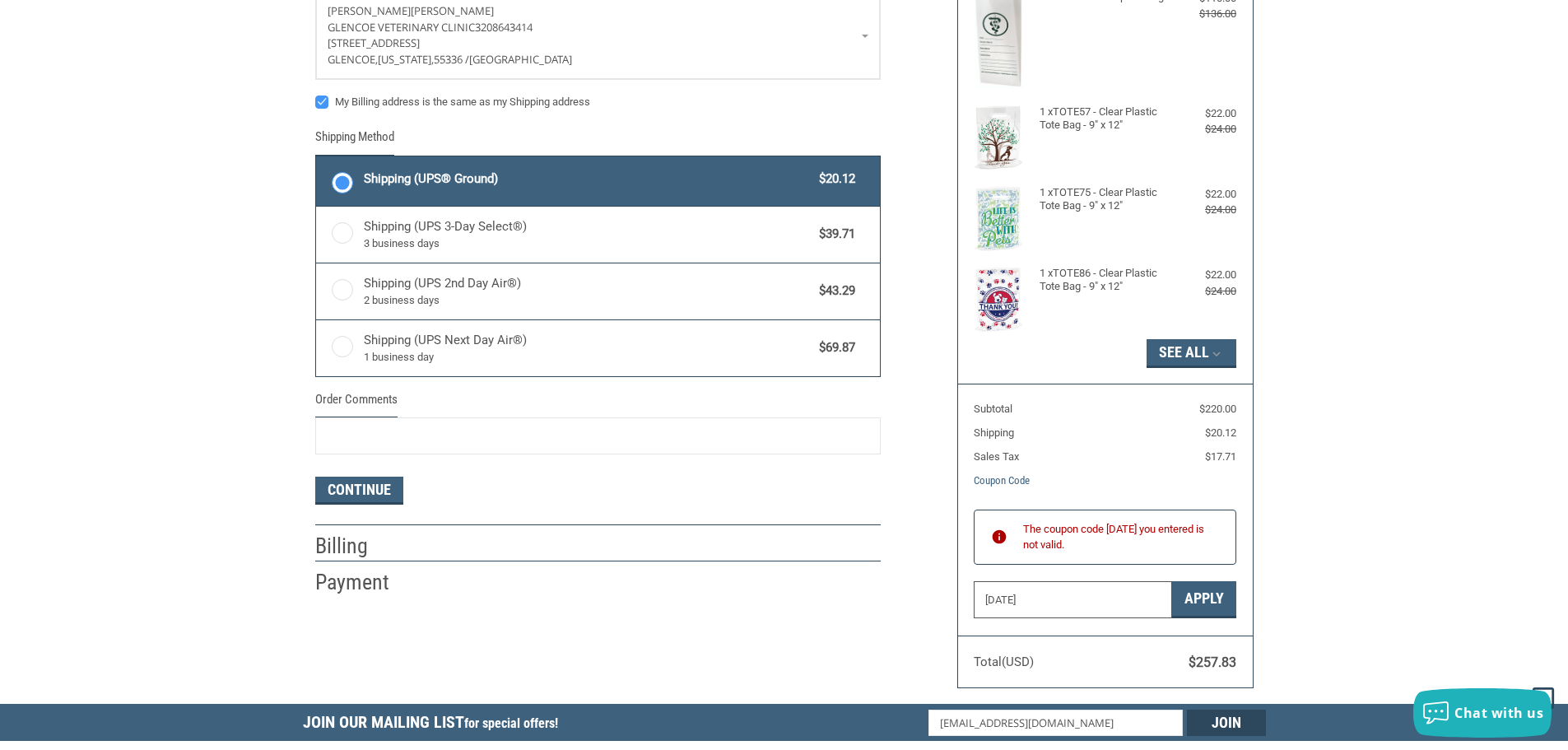
drag, startPoint x: 1016, startPoint y: 602, endPoint x: 917, endPoint y: 608, distance: 99.2
click at [917, 608] on div "Customer glencoevc@yahoo.com Sign Out Shipping Shipping Address Patricia Dahlke…" at bounding box center [785, 283] width 963 height 841
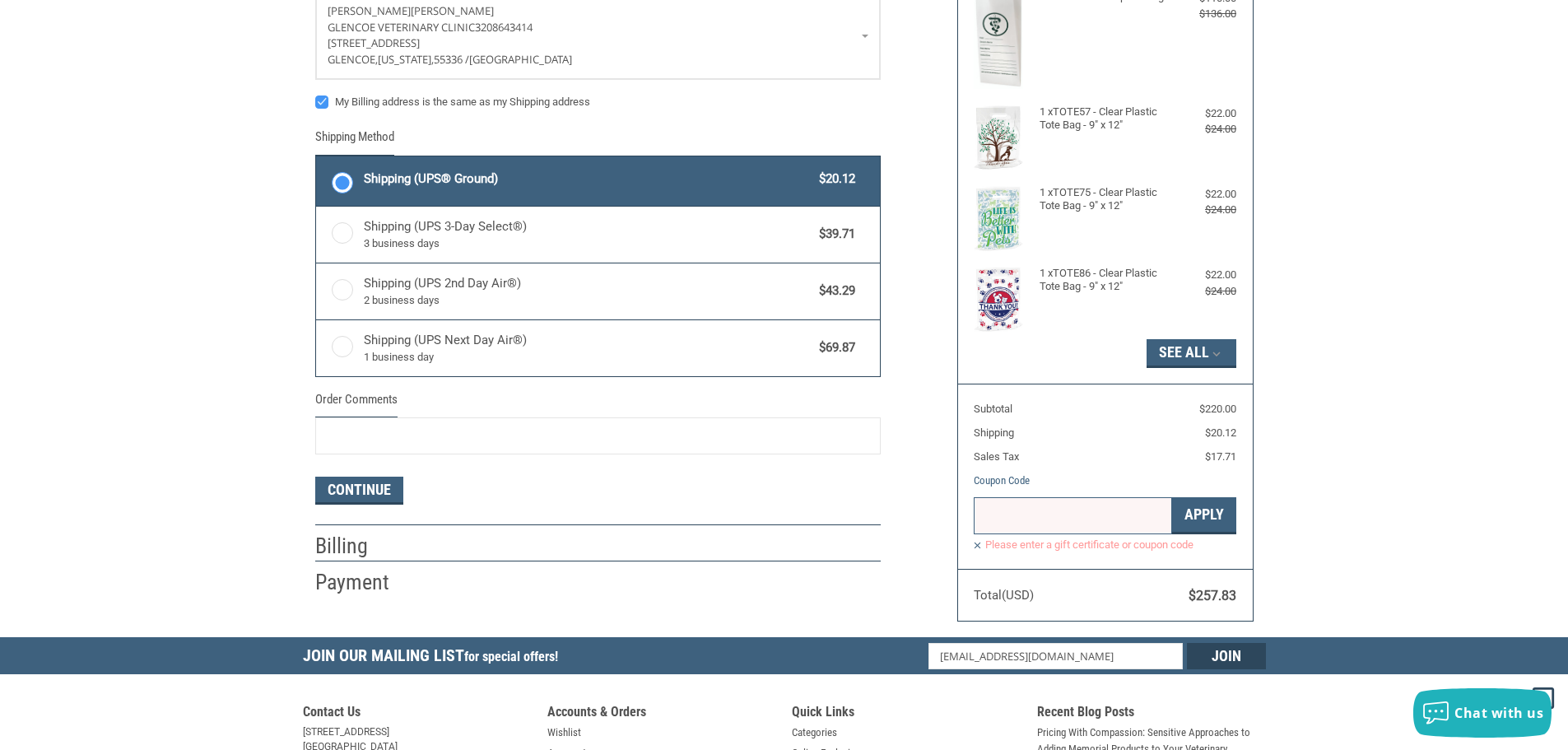
click at [977, 543] on label "Please enter a gift certificate or coupon code" at bounding box center [1105, 545] width 263 height 14
click at [980, 547] on label "Please enter a gift certificate or coupon code" at bounding box center [1105, 545] width 263 height 14
click at [381, 490] on button "Continue" at bounding box center [359, 491] width 88 height 28
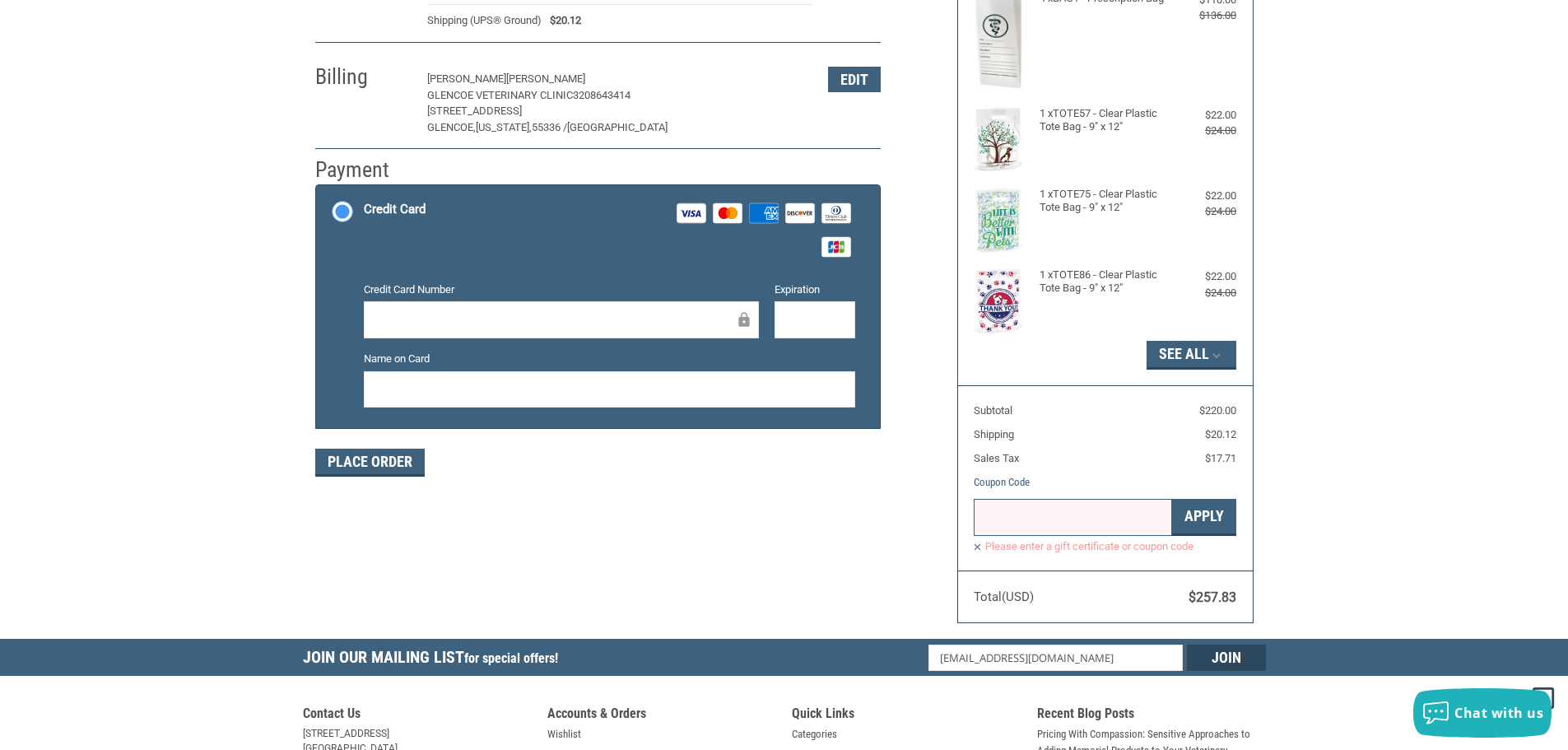
scroll to position [0, 0]
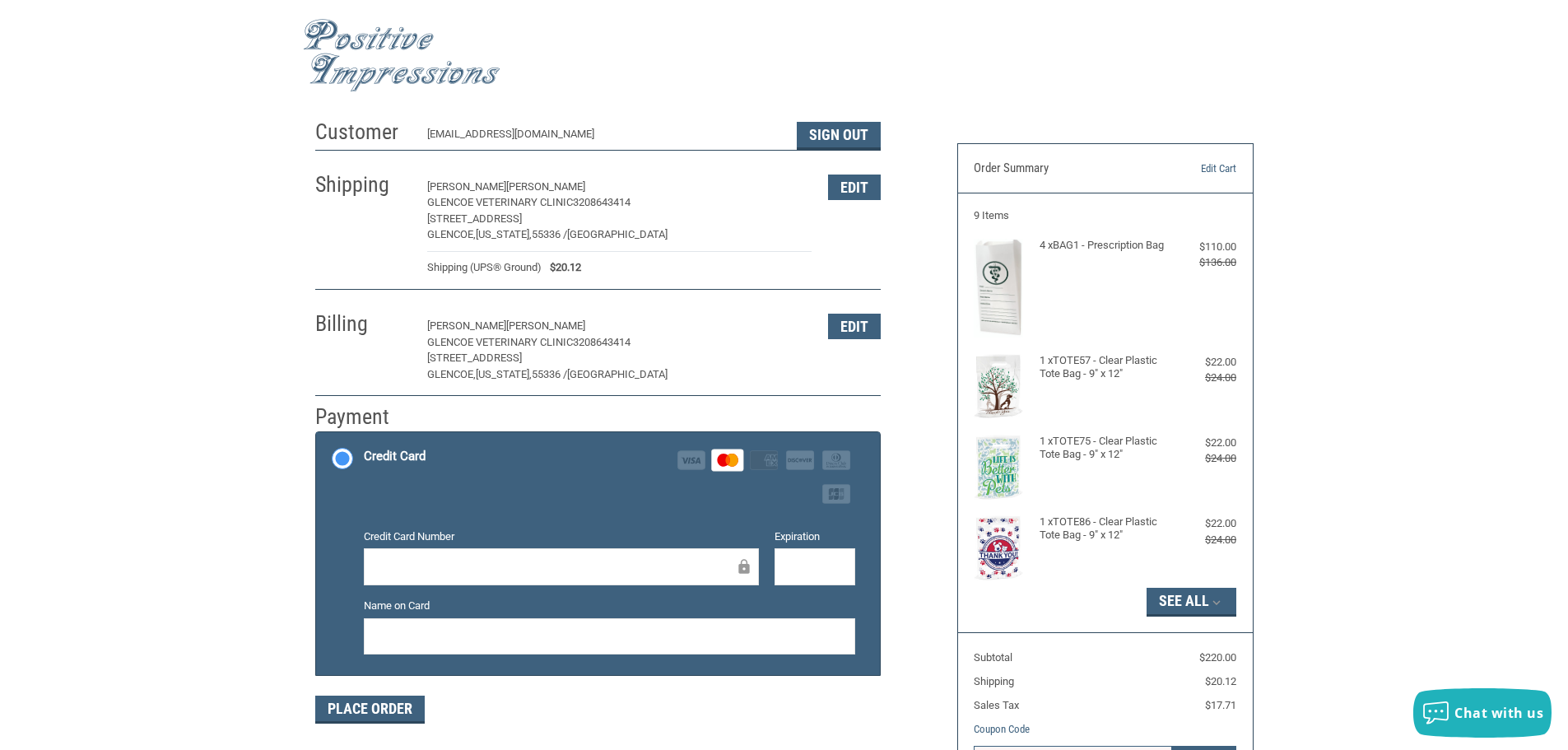
click at [615, 627] on div at bounding box center [609, 637] width 491 height 37
click at [1168, 600] on button "See All" at bounding box center [1192, 602] width 90 height 28
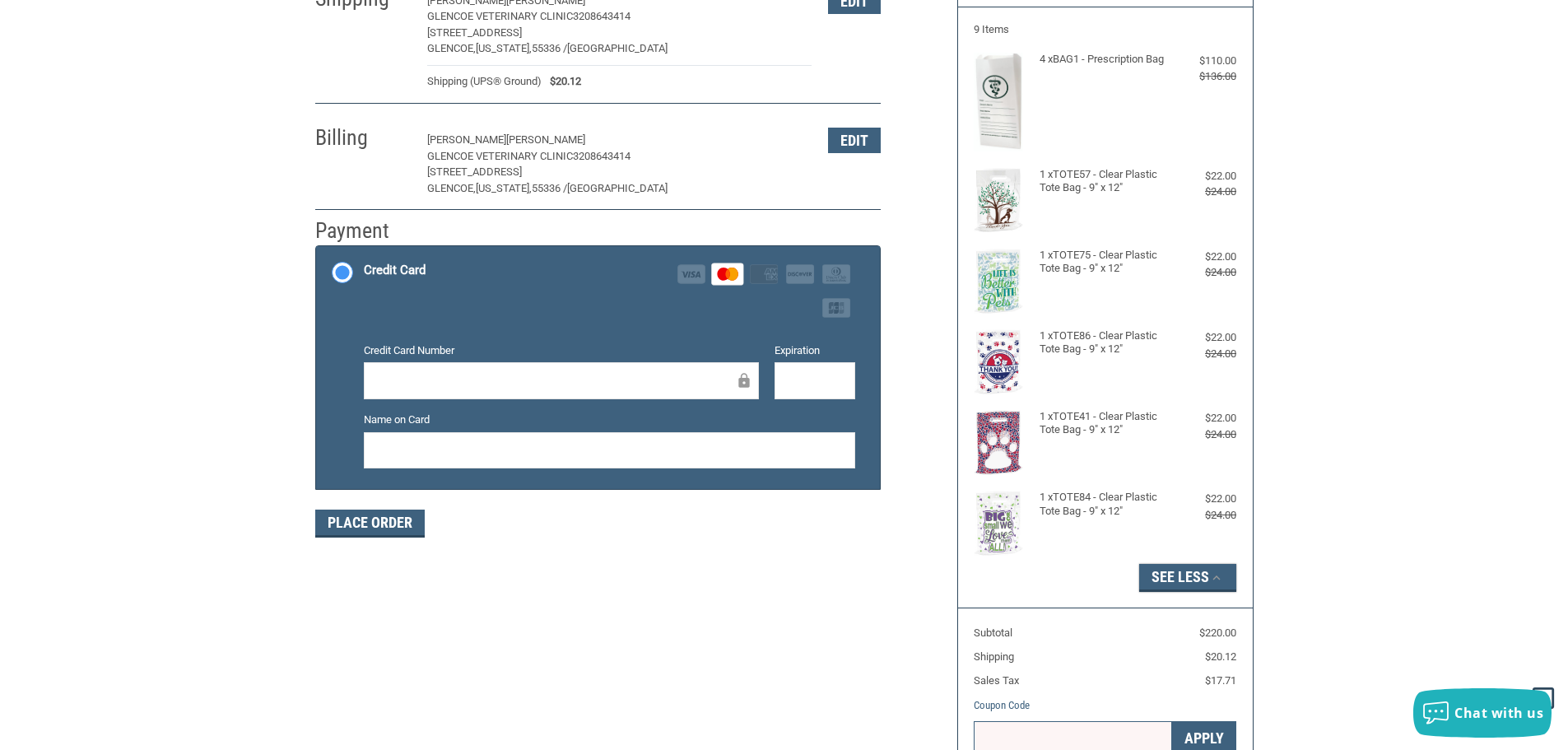
scroll to position [247, 0]
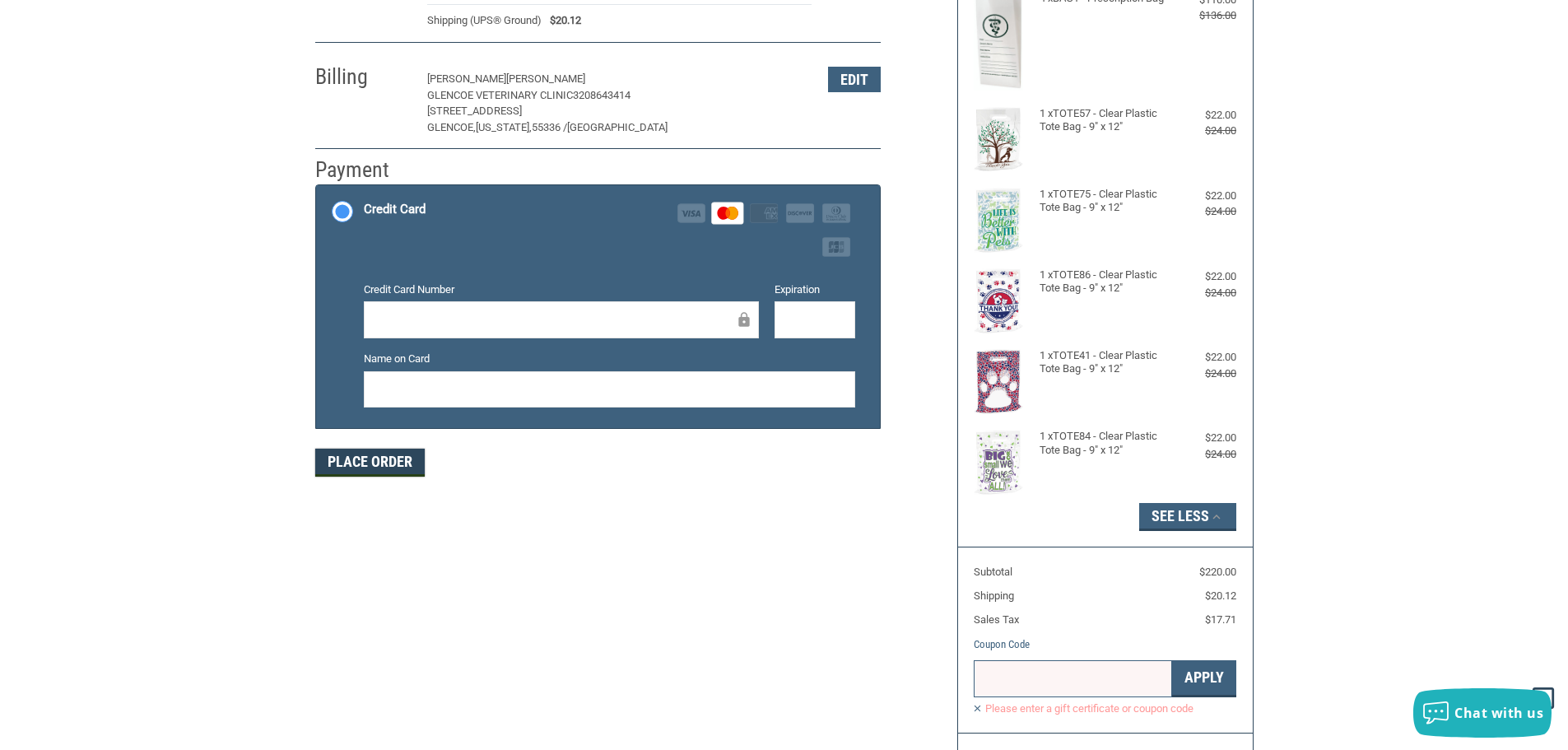
click at [403, 463] on button "Place Order" at bounding box center [370, 462] width 110 height 28
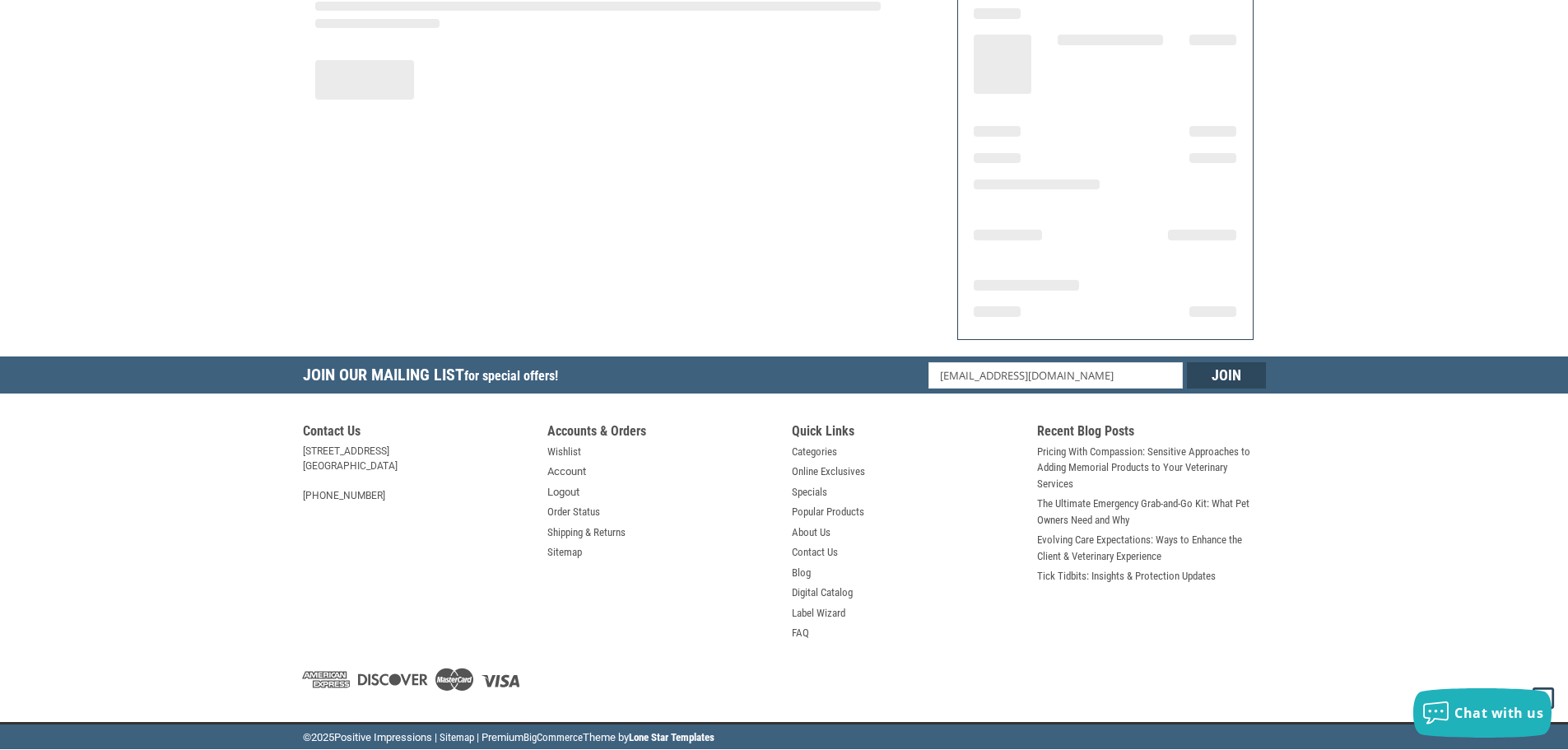
scroll to position [198, 0]
